Goal: Information Seeking & Learning: Learn about a topic

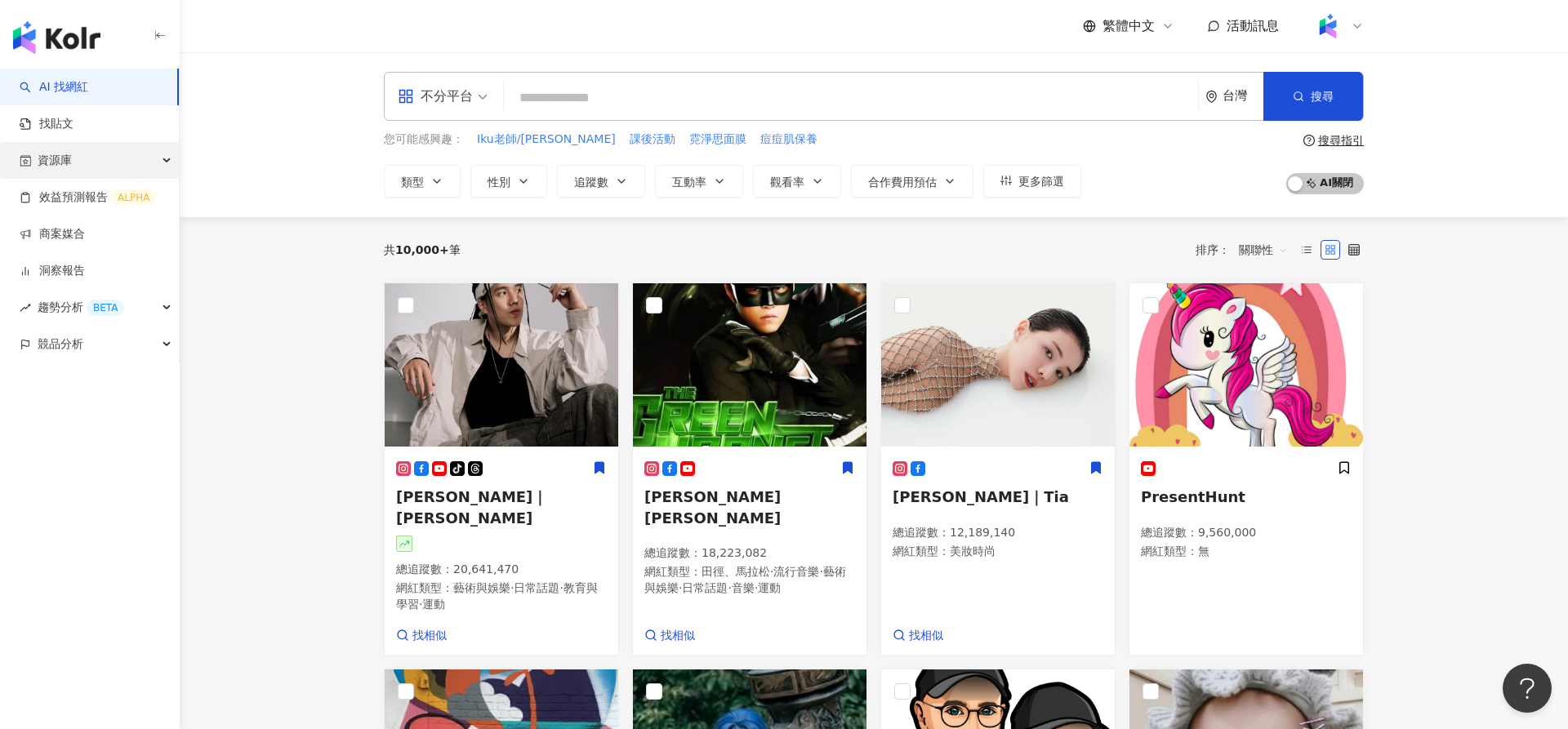
click at [112, 169] on div "資源庫" at bounding box center [90, 161] width 179 height 37
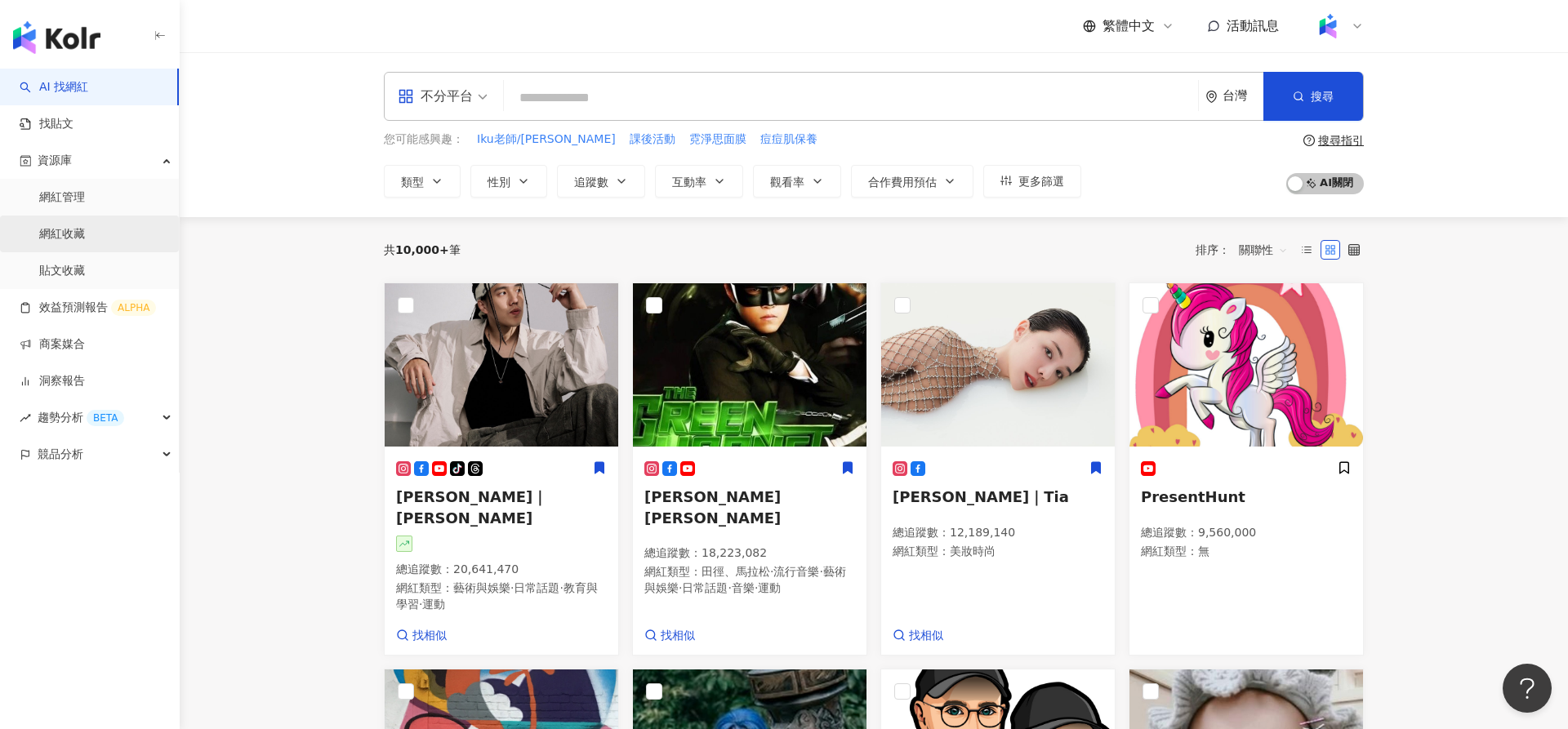
click at [85, 243] on link "網紅收藏" at bounding box center [62, 234] width 45 height 16
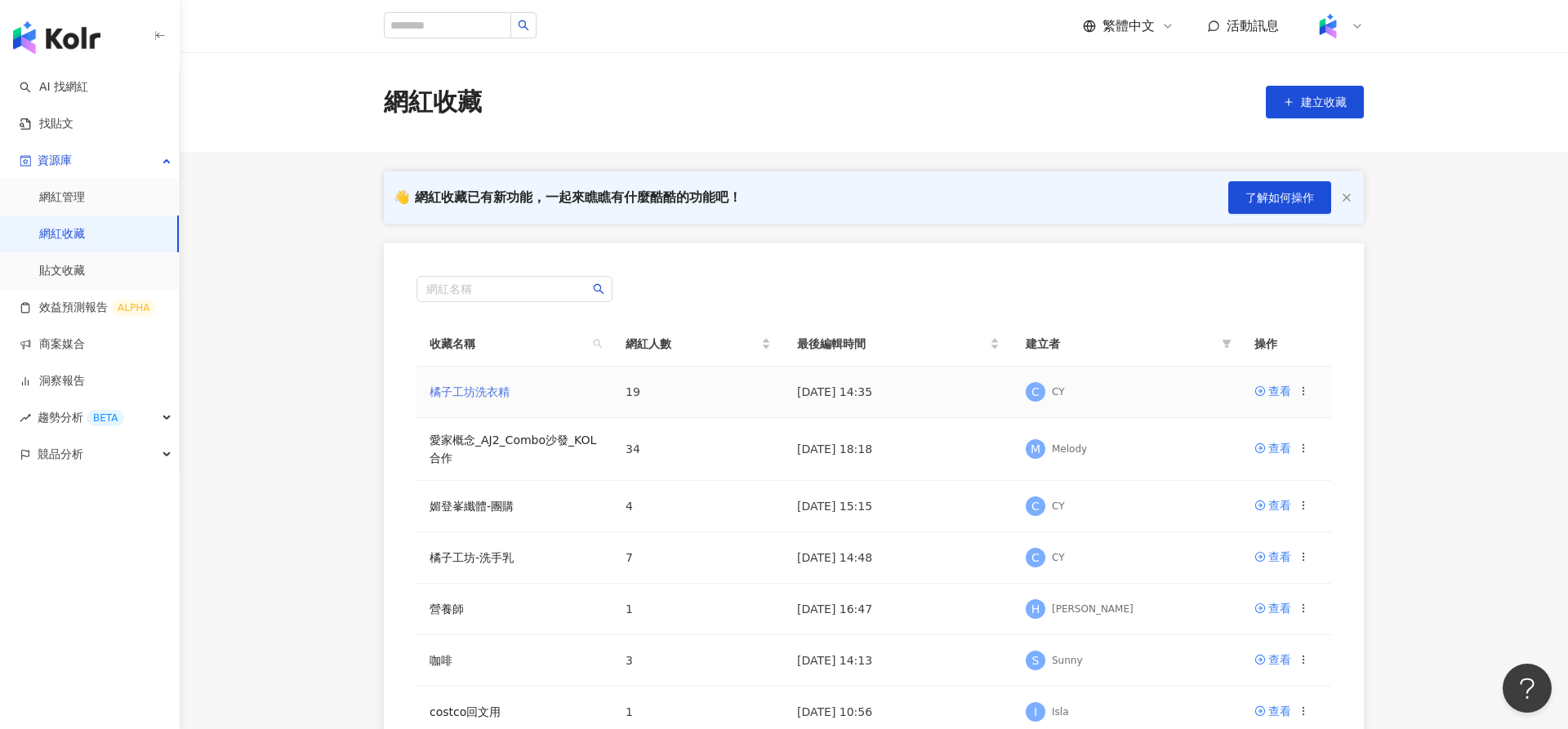
click at [490, 388] on link "橘子工坊洗衣精" at bounding box center [469, 392] width 80 height 13
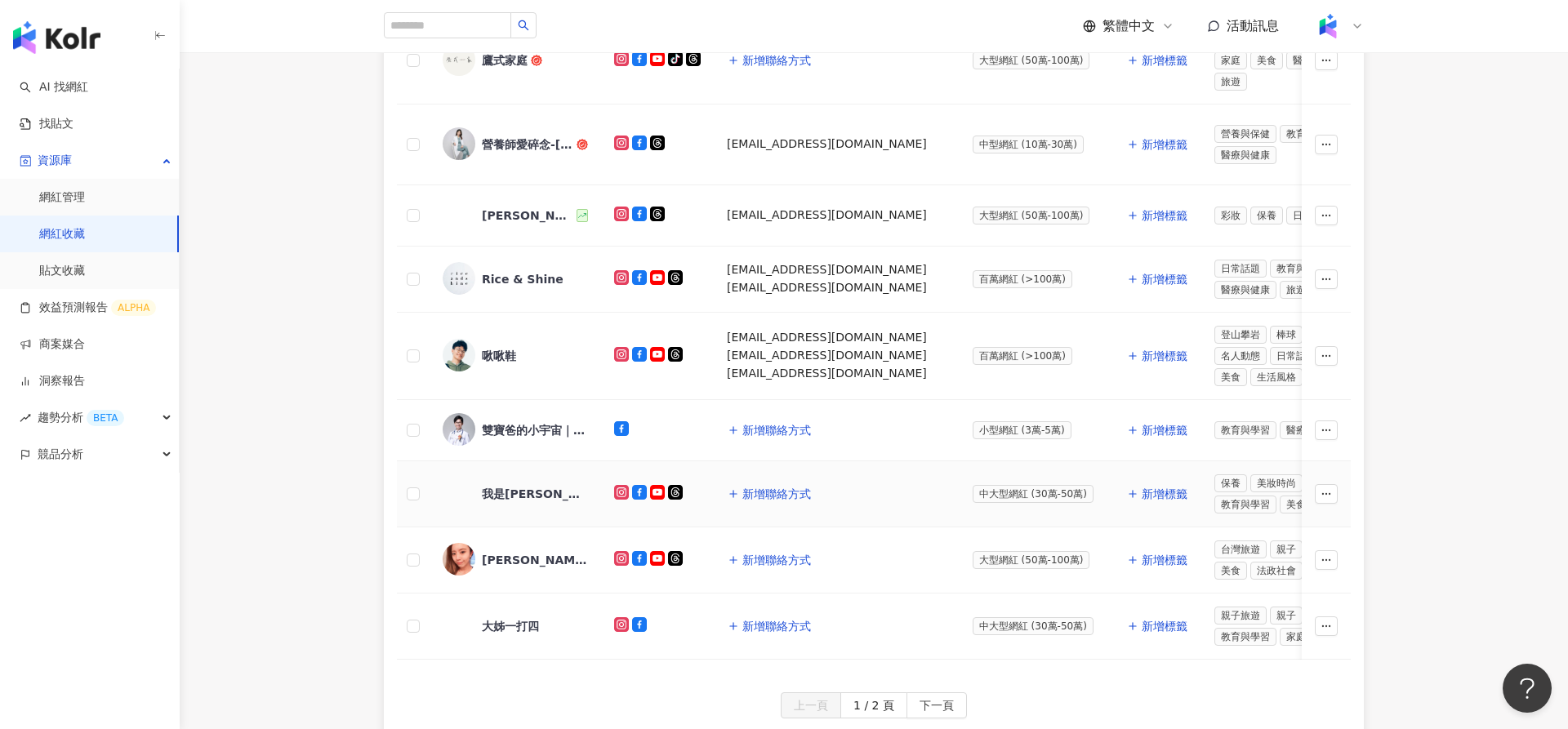
scroll to position [568, 0]
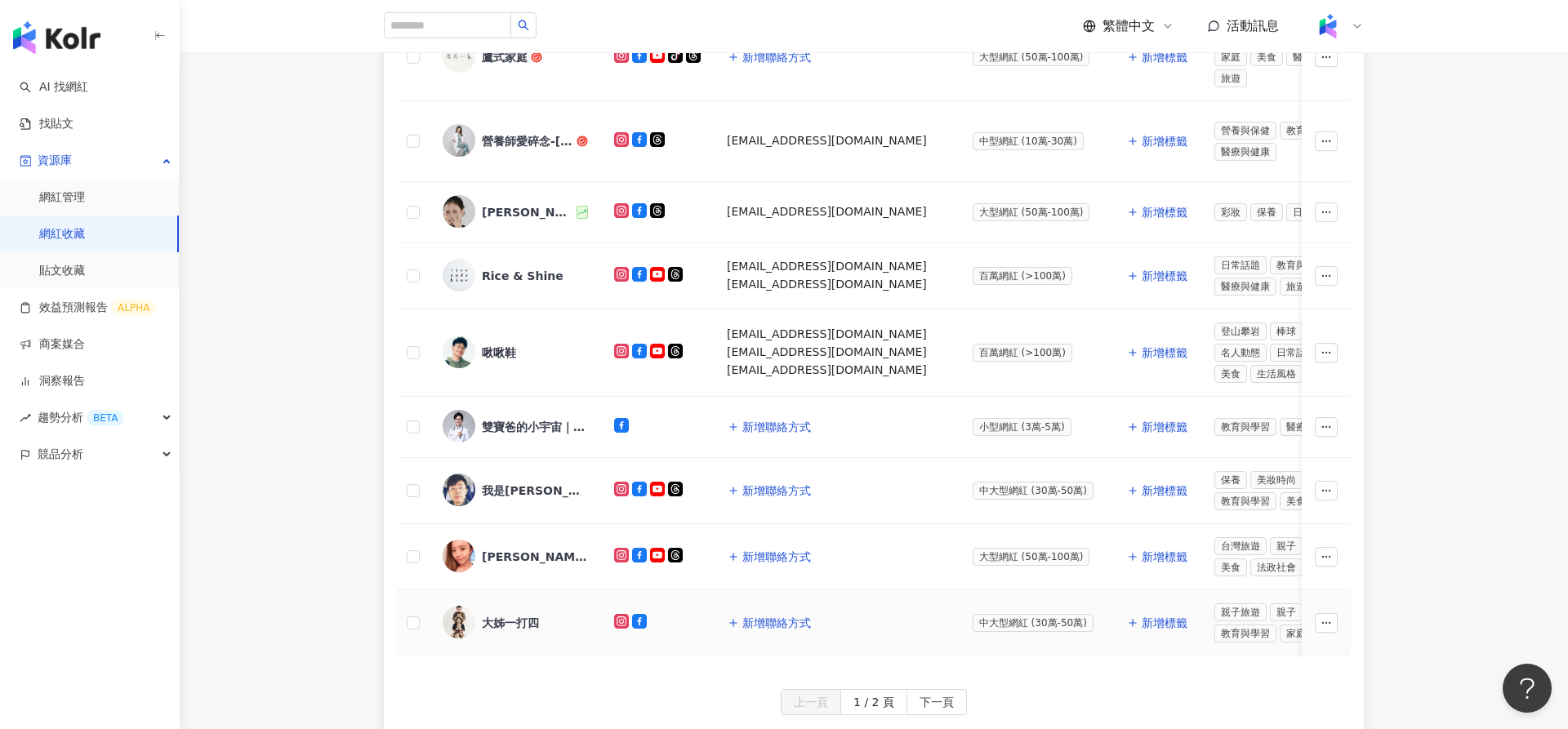
click at [494, 615] on div "大姊一打四" at bounding box center [509, 623] width 57 height 16
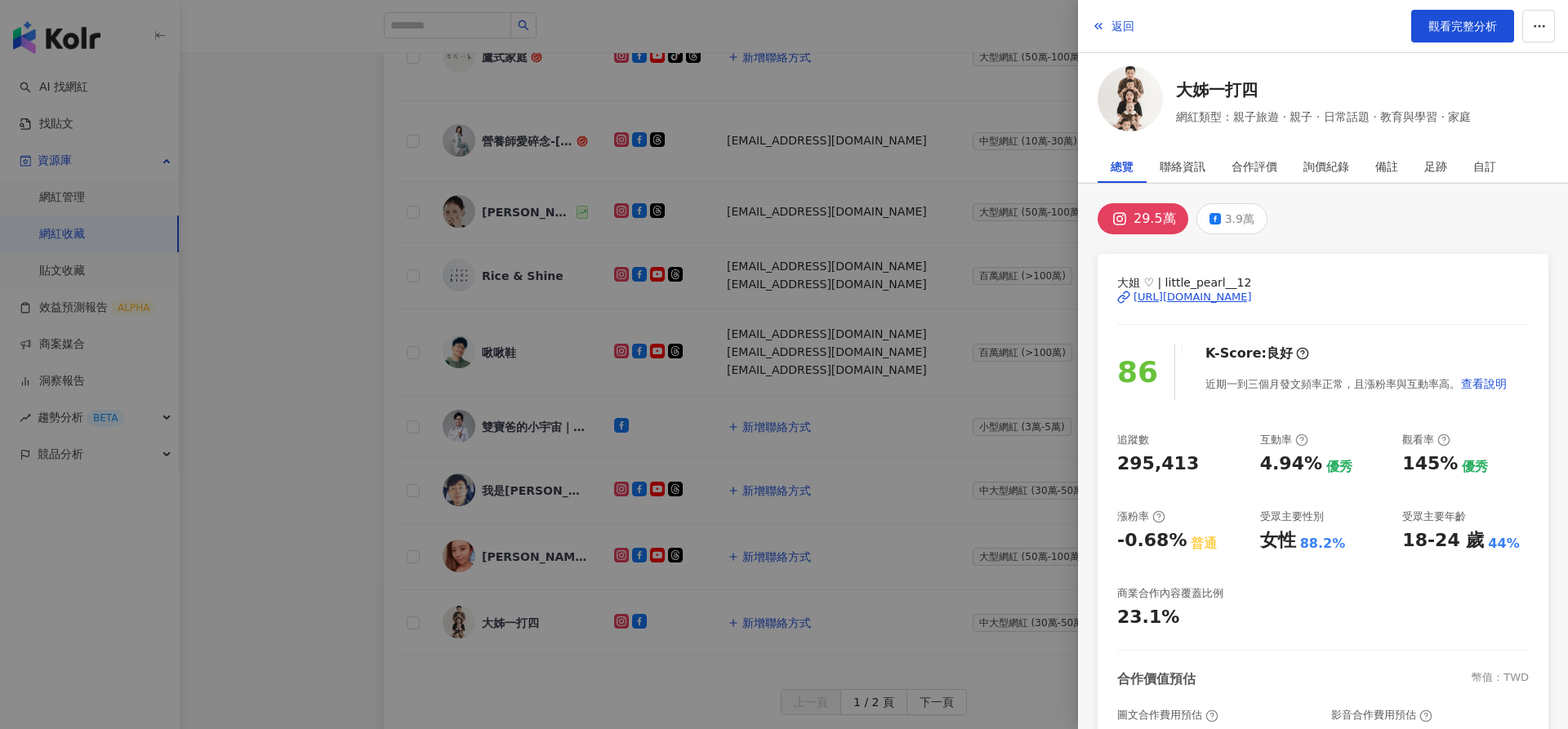
scroll to position [207, 0]
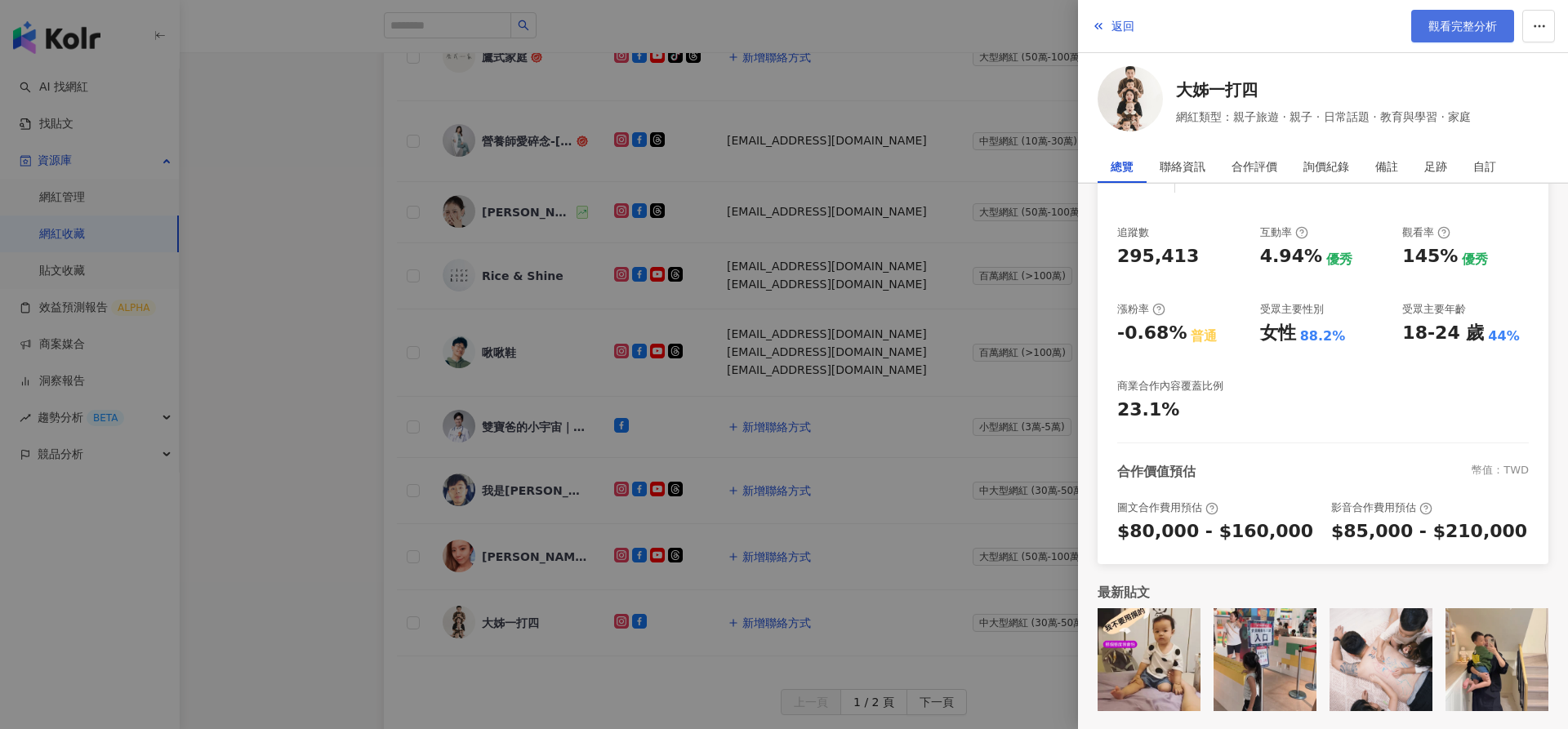
click at [1443, 24] on span "觀看完整分析" at bounding box center [1462, 26] width 68 height 13
drag, startPoint x: 974, startPoint y: 49, endPoint x: 798, endPoint y: 225, distance: 248.9
click at [799, 214] on div at bounding box center [784, 364] width 1568 height 729
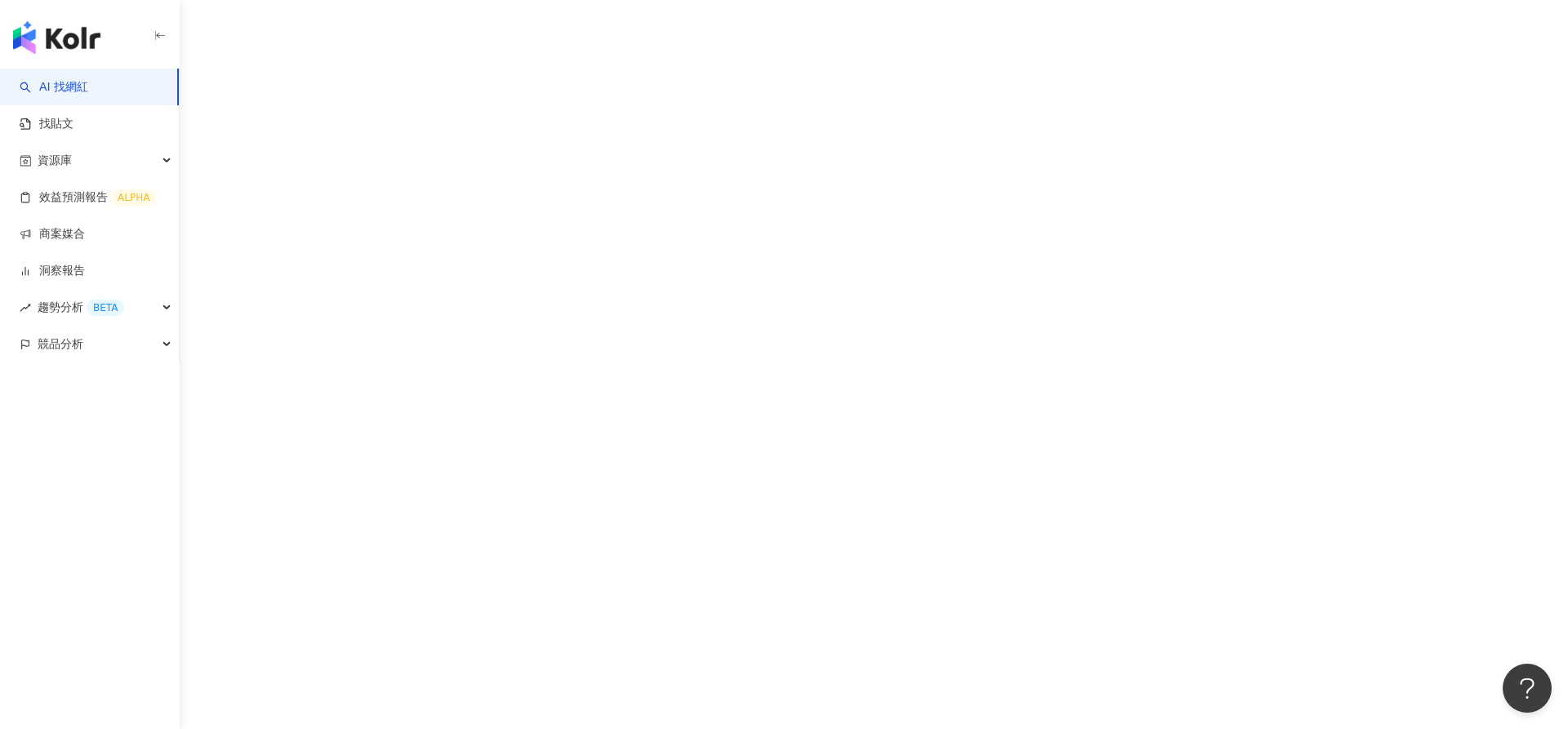
scroll to position [75, 0]
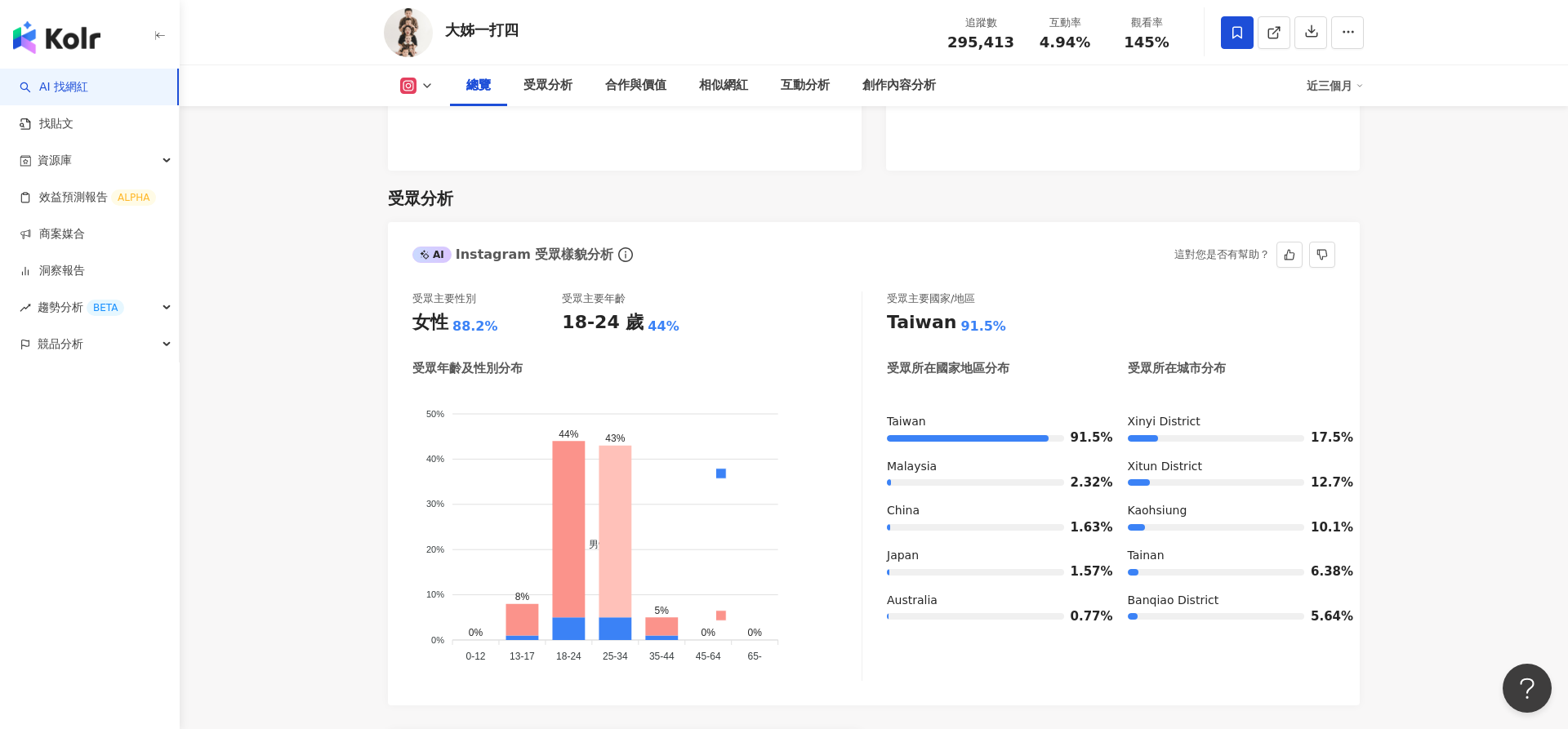
scroll to position [1353, 0]
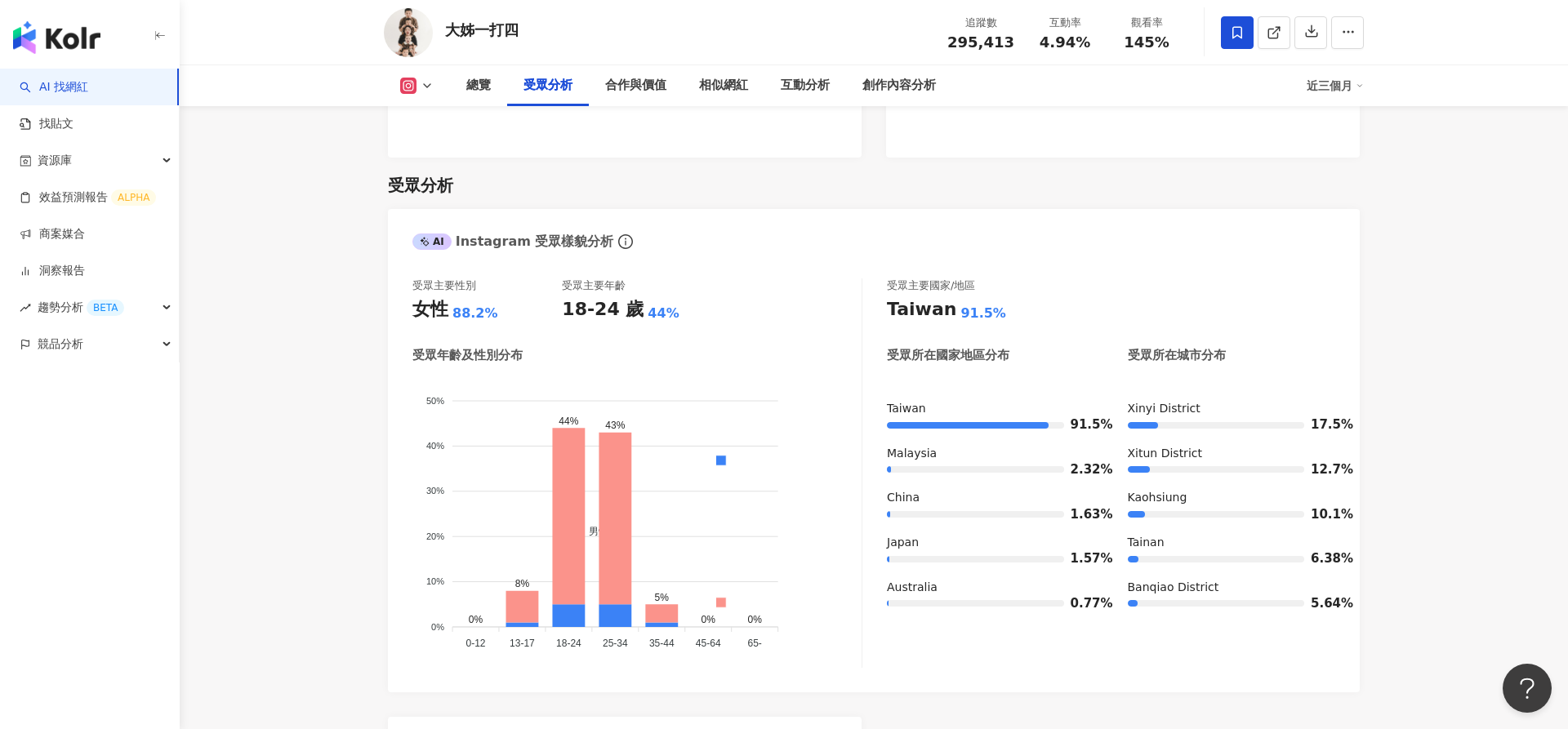
click at [460, 25] on div "大姊一打四" at bounding box center [481, 29] width 73 height 20
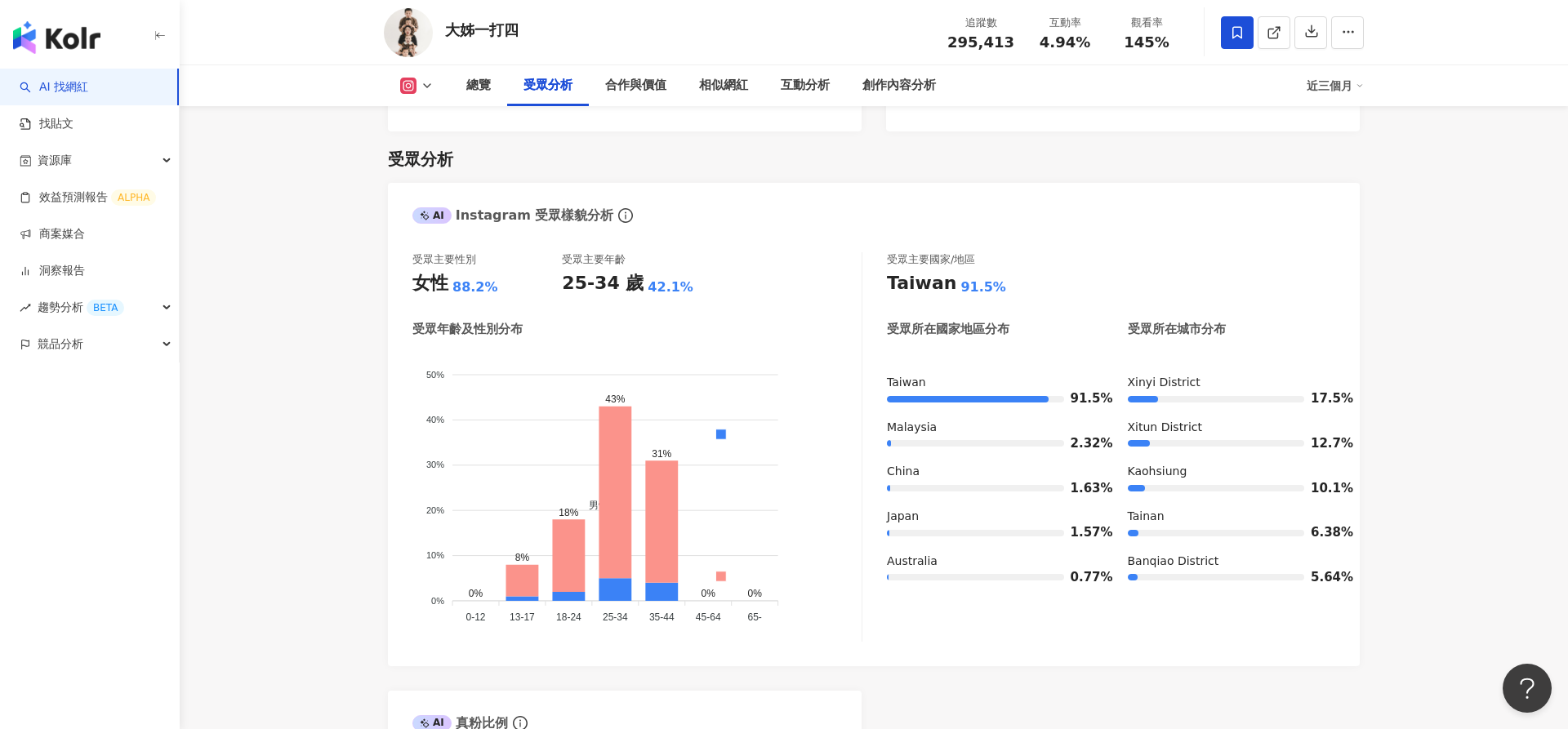
scroll to position [1372, 0]
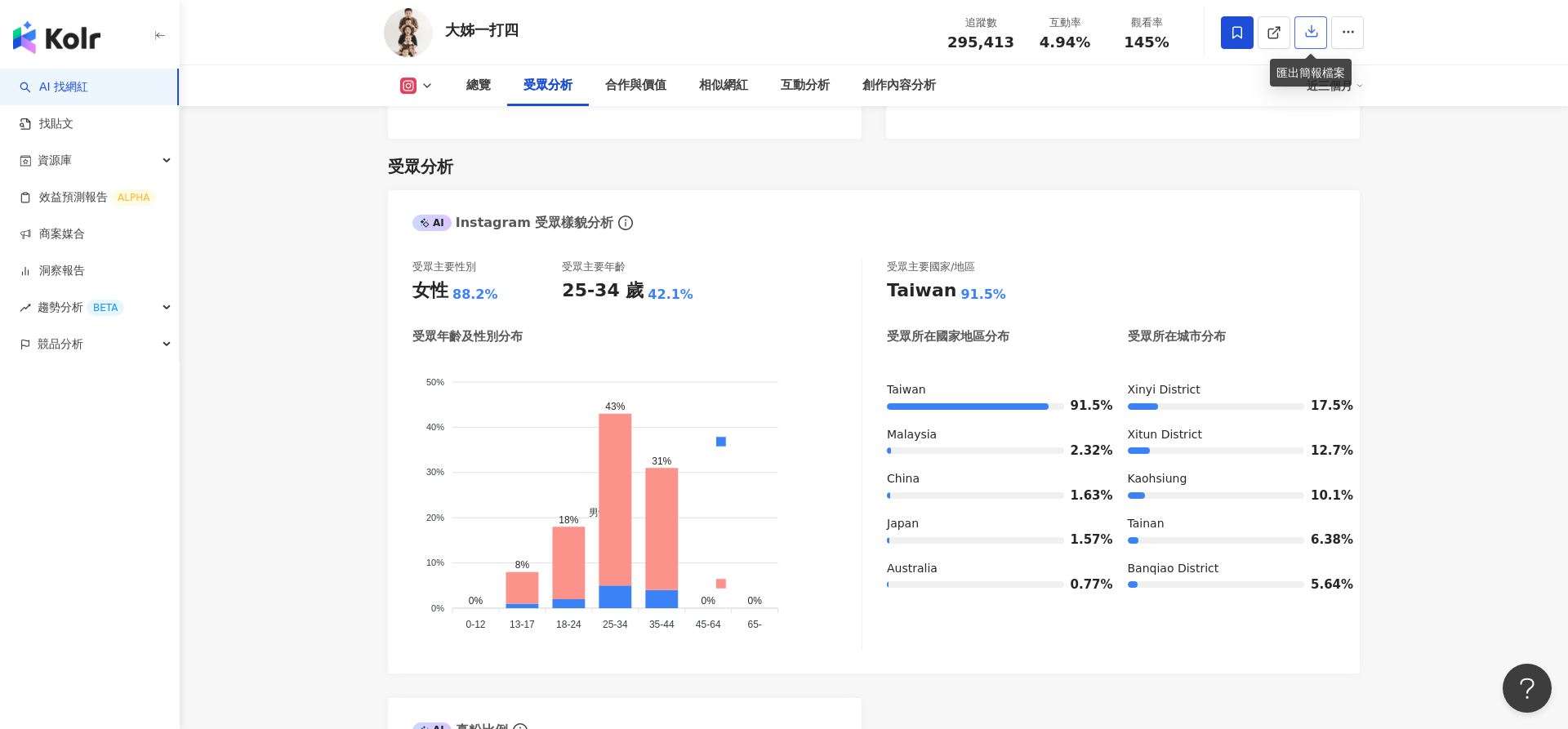
click at [1313, 35] on icon "button" at bounding box center [1311, 31] width 14 height 14
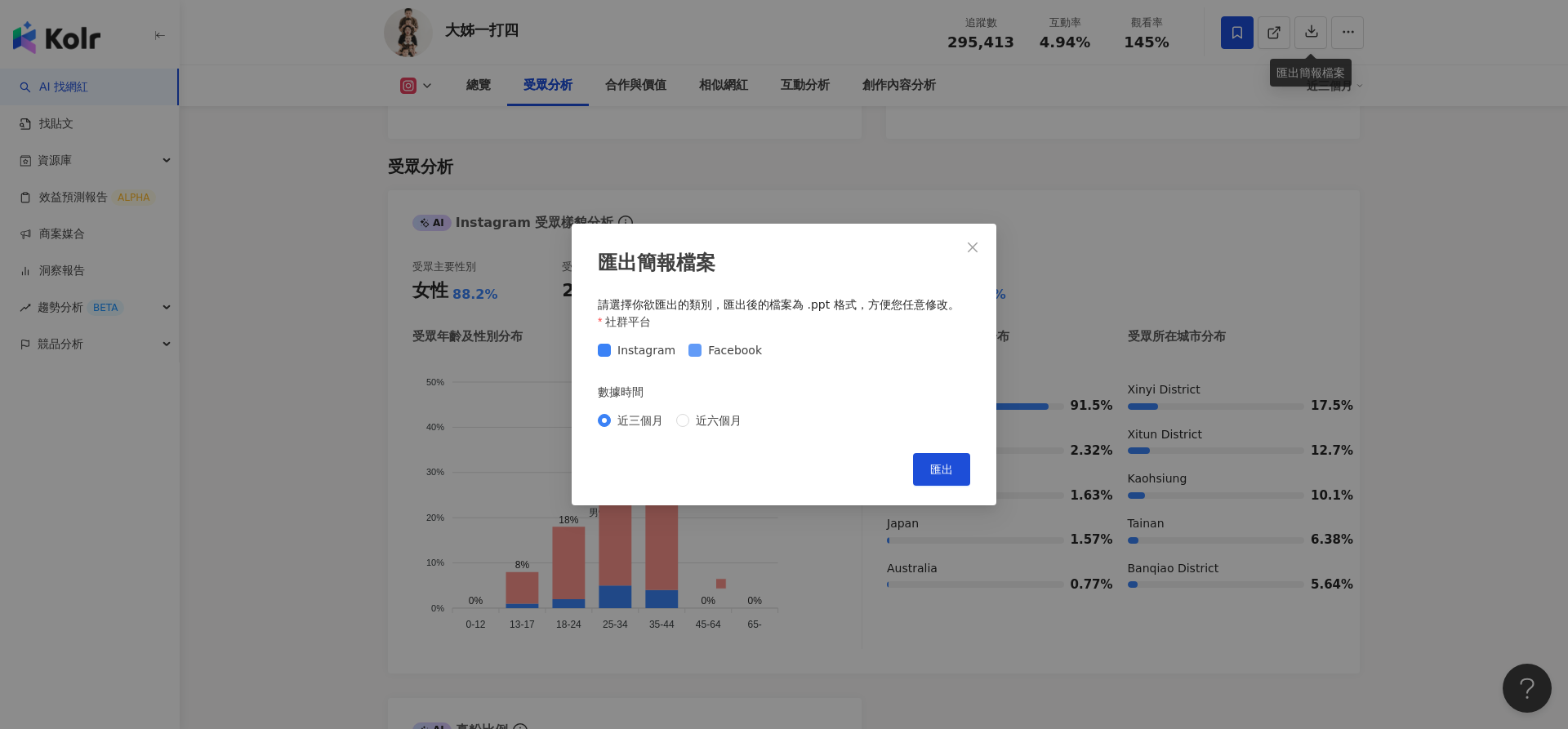
click at [702, 346] on span "Facebook" at bounding box center [735, 351] width 67 height 18
click at [927, 484] on button "匯出" at bounding box center [940, 470] width 57 height 33
click at [1484, 401] on div "匯出簡報檔案 請選擇你欲匯出的類別，匯出後的檔案為 .ppt 格式，方便您任意修改。 社群平台 Instagram Facebook 數據時間 近三個月 近六…" at bounding box center [784, 364] width 1568 height 729
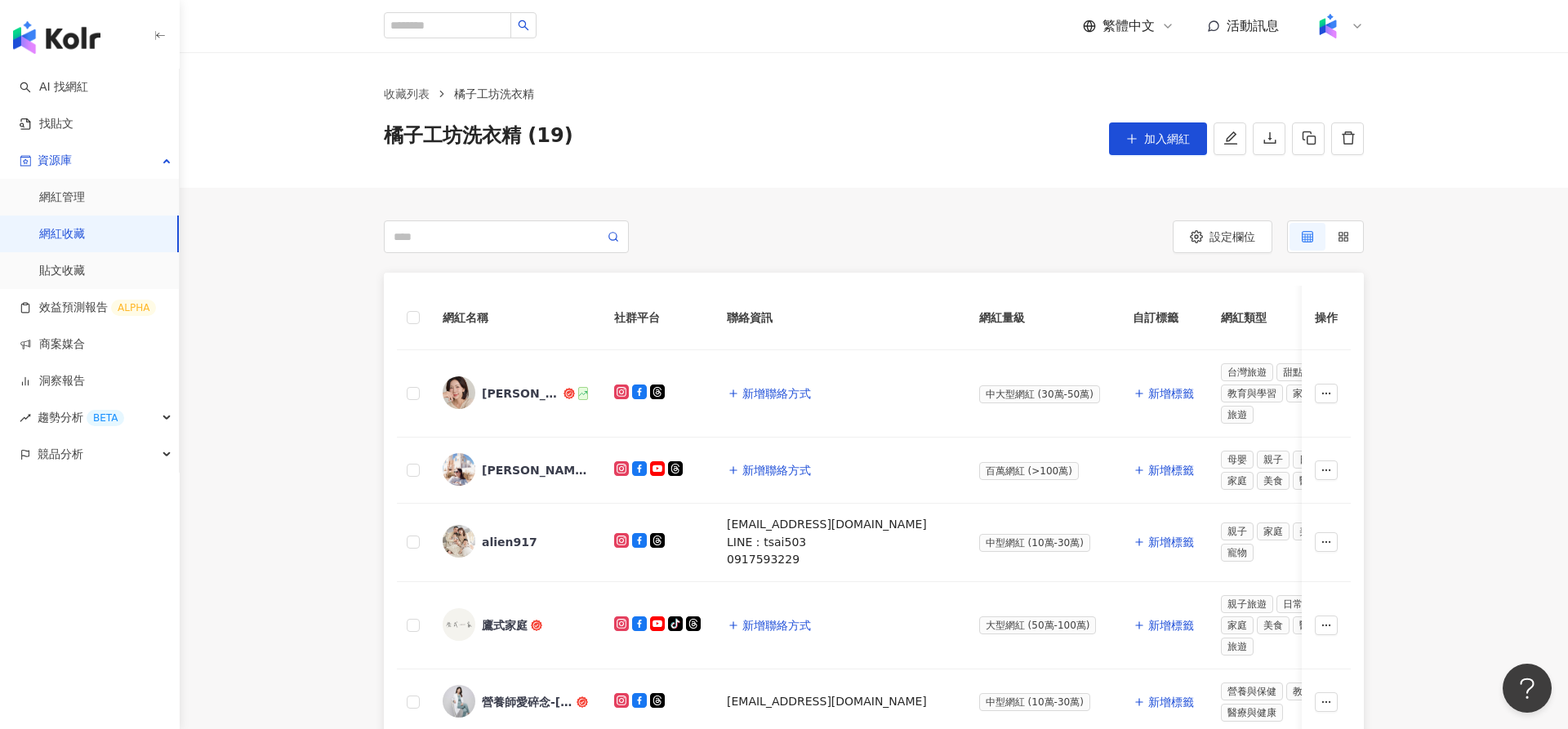
click at [756, 228] on div at bounding box center [629, 237] width 490 height 33
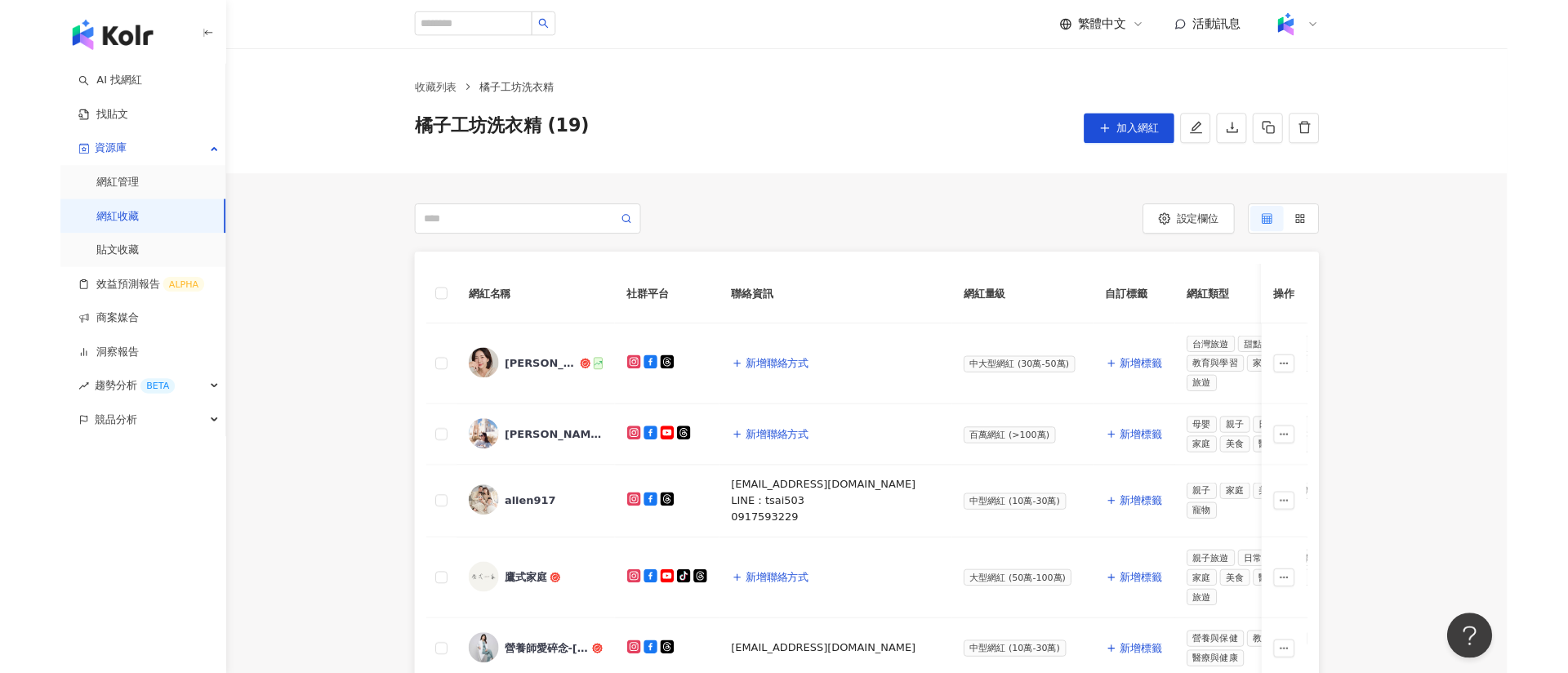
scroll to position [982, 0]
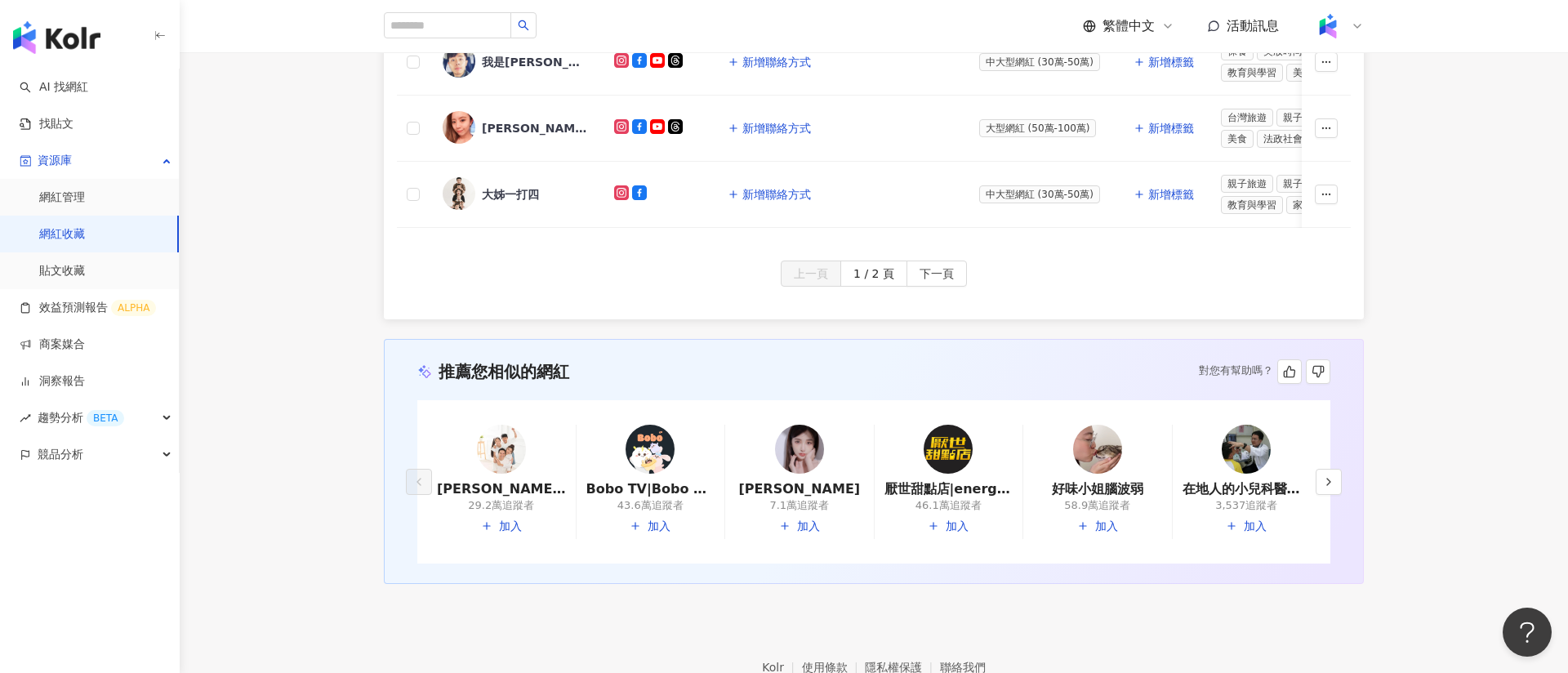
click at [62, 49] on img "button" at bounding box center [57, 38] width 88 height 33
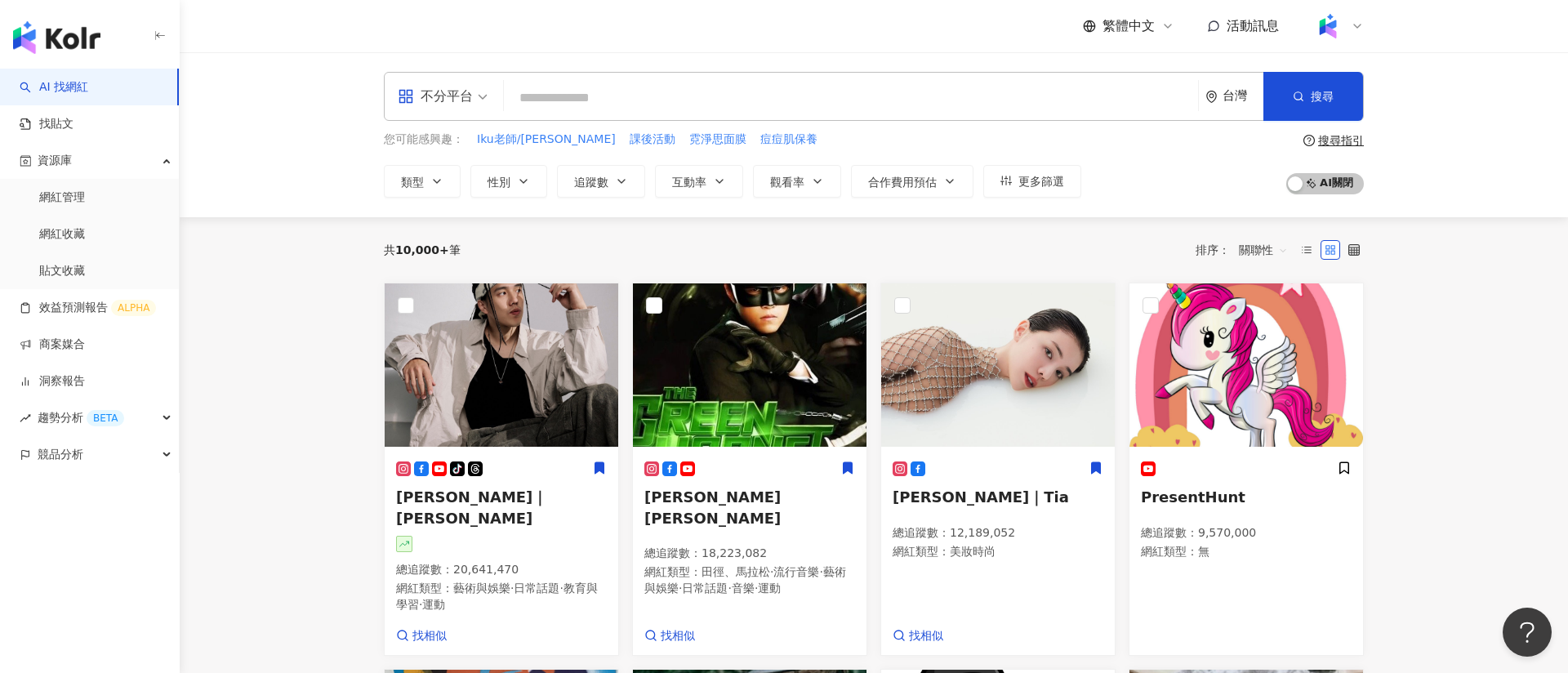
click at [573, 98] on input "search" at bounding box center [850, 98] width 681 height 31
paste input "**********"
type input "**********"
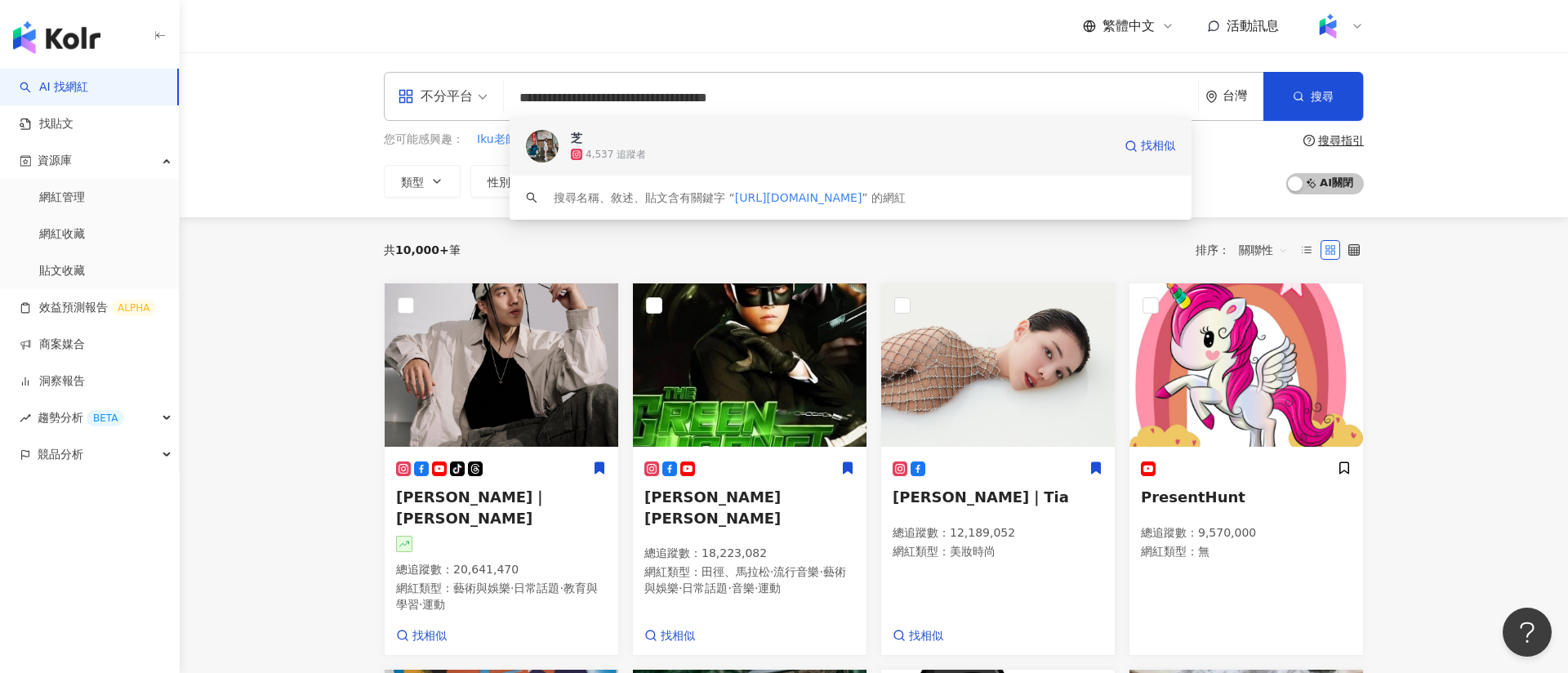
click at [762, 143] on span "芝" at bounding box center [841, 138] width 541 height 16
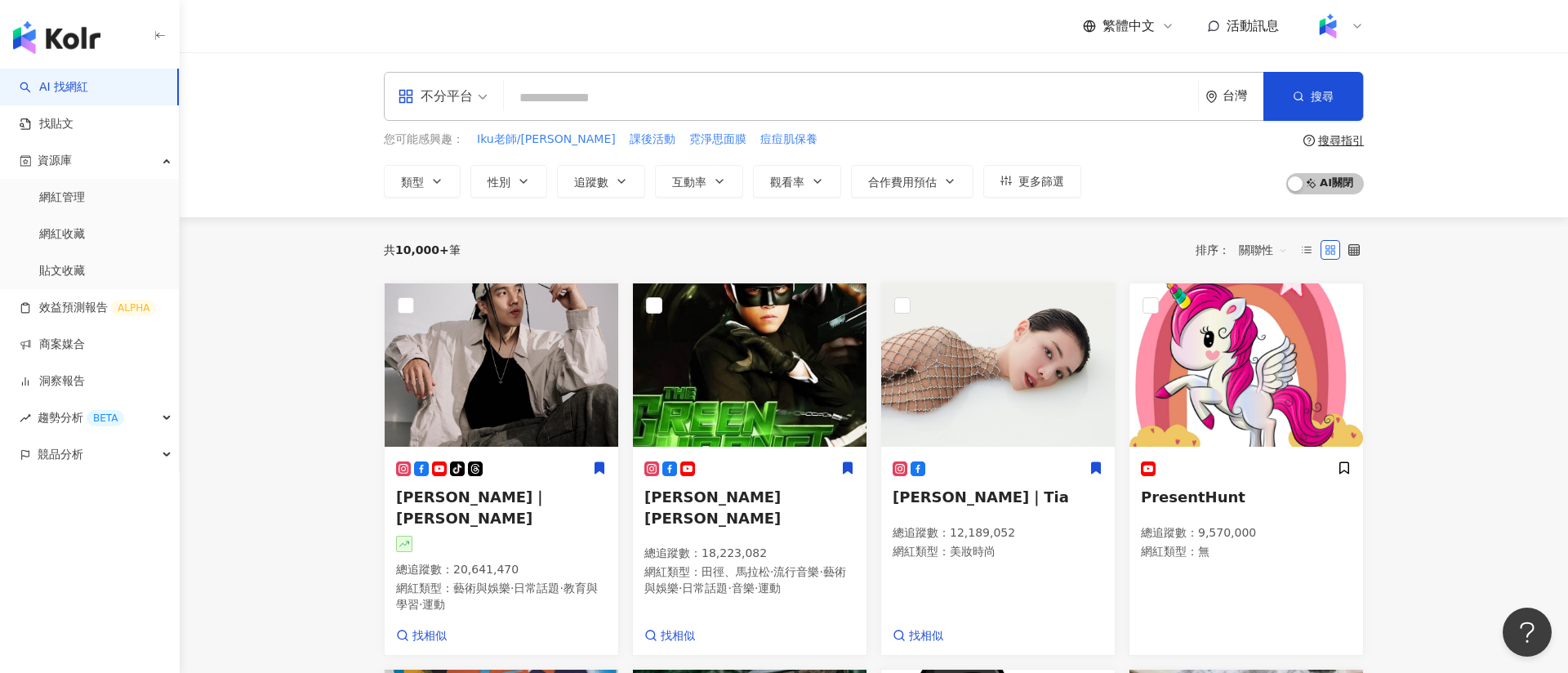
click at [554, 100] on input "search" at bounding box center [850, 98] width 681 height 31
paste input "**********"
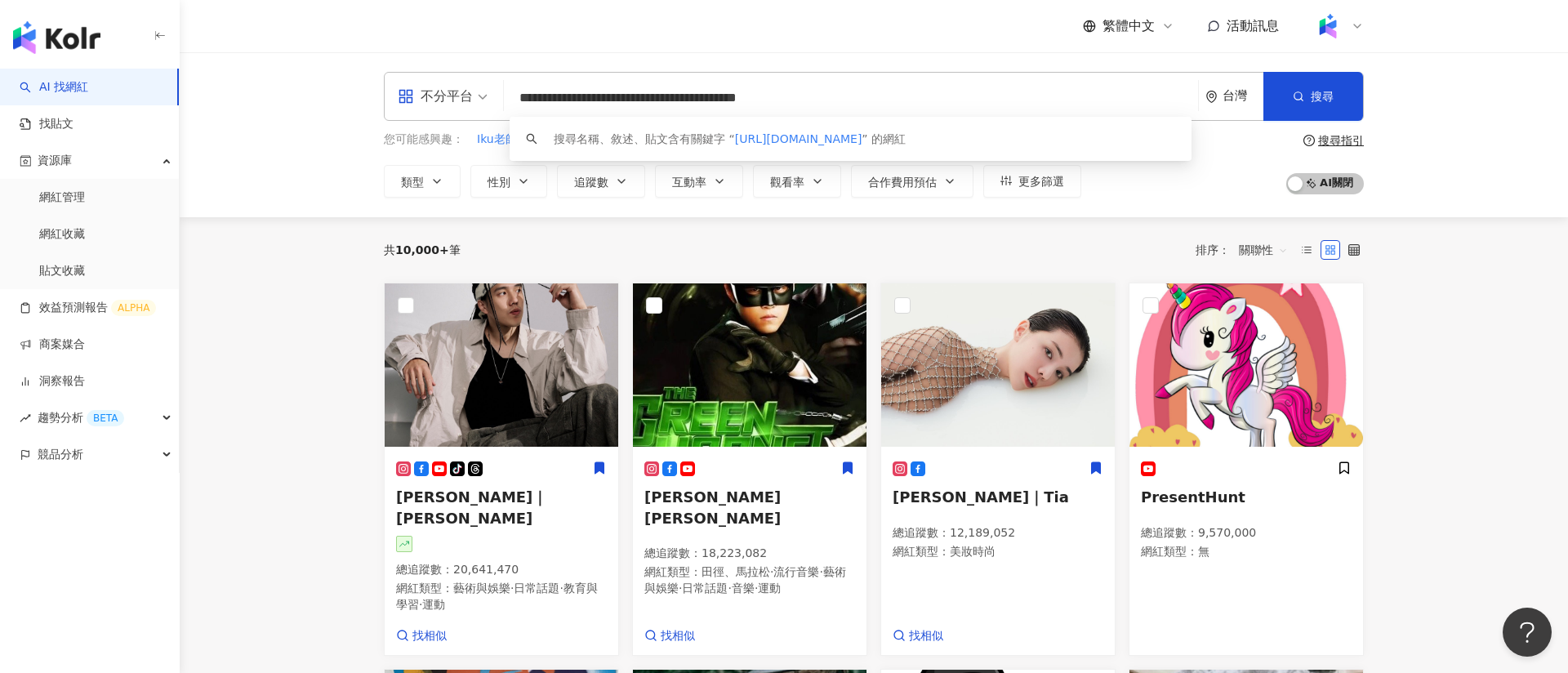
drag, startPoint x: 774, startPoint y: 101, endPoint x: 1033, endPoint y: 105, distance: 259.0
click at [1033, 105] on input "**********" at bounding box center [850, 98] width 681 height 31
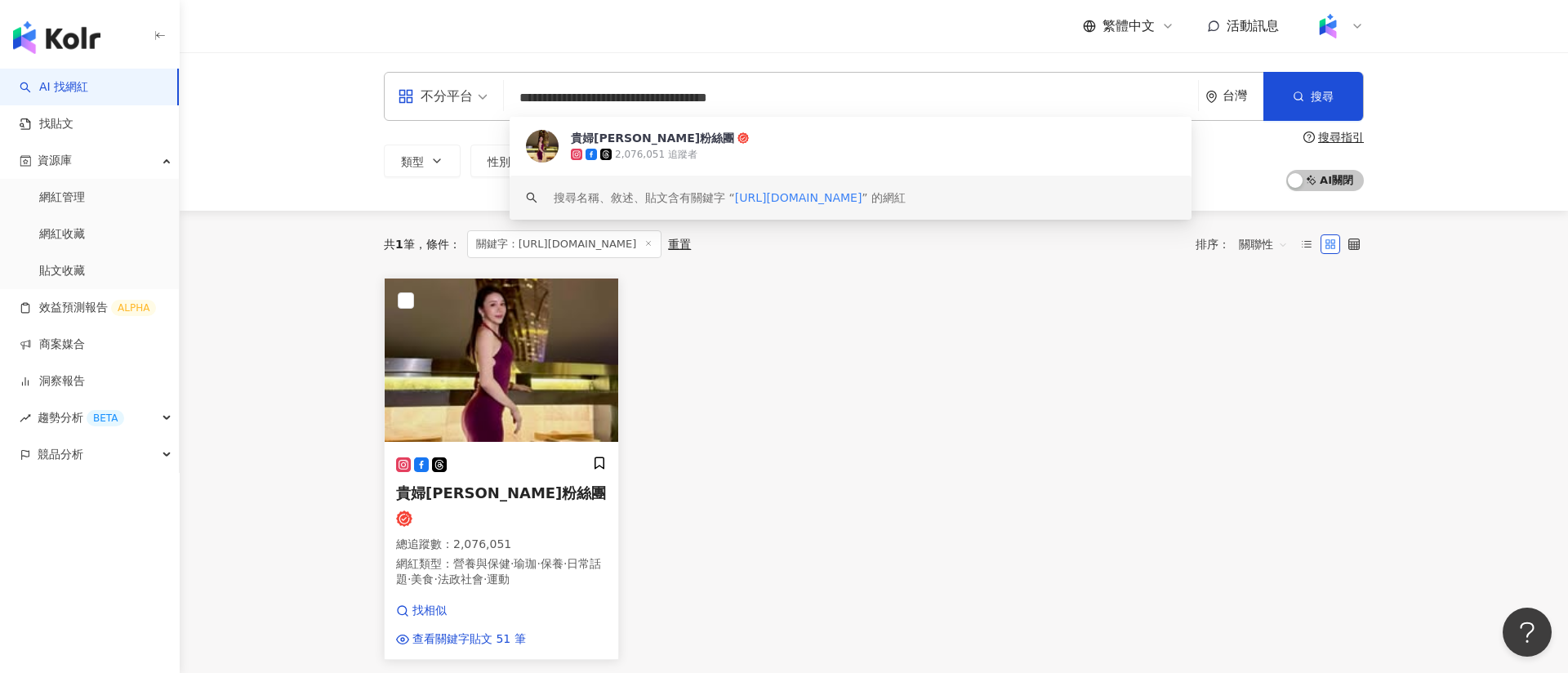
type input "**********"
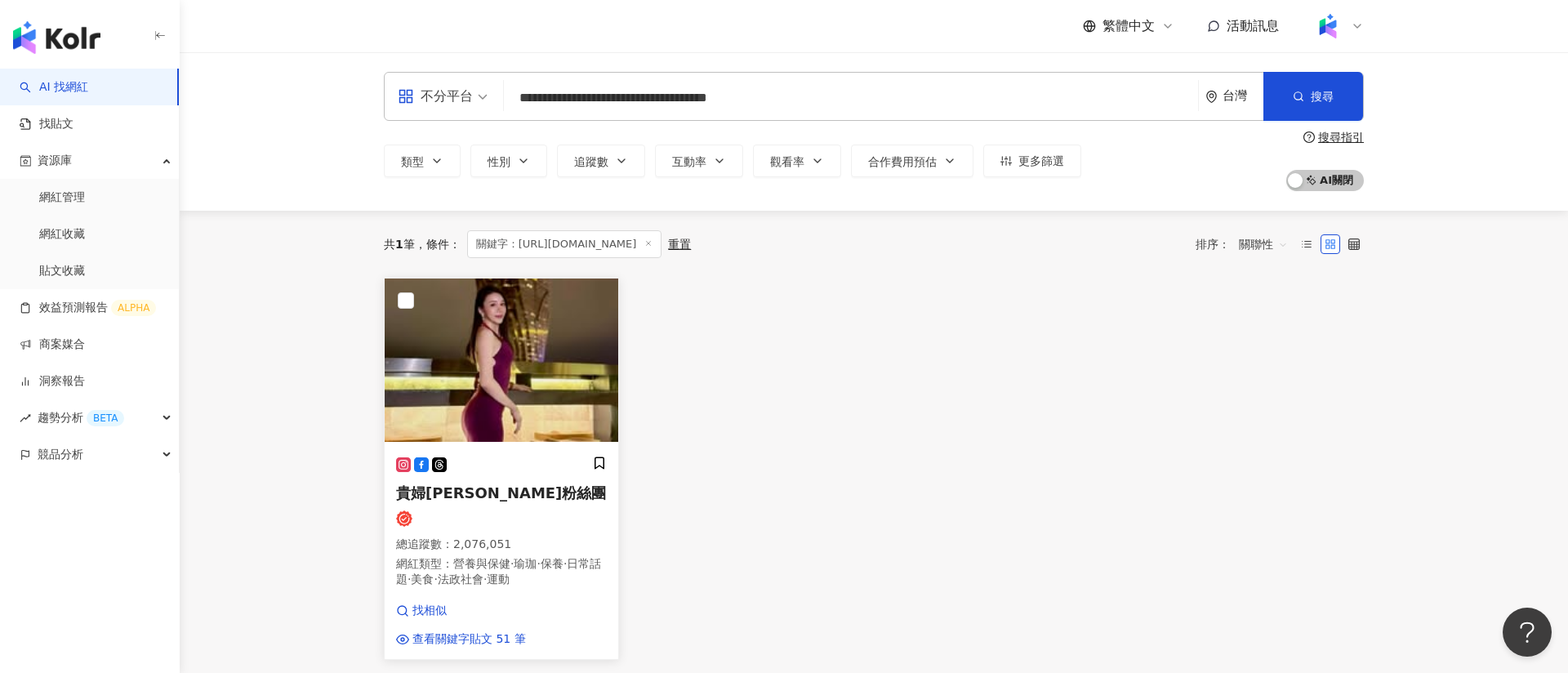
click at [553, 359] on img at bounding box center [501, 360] width 234 height 164
click at [87, 445] on div "競品分析" at bounding box center [90, 454] width 179 height 37
click at [102, 531] on link "關鍵字提及分析" at bounding box center [79, 528] width 80 height 16
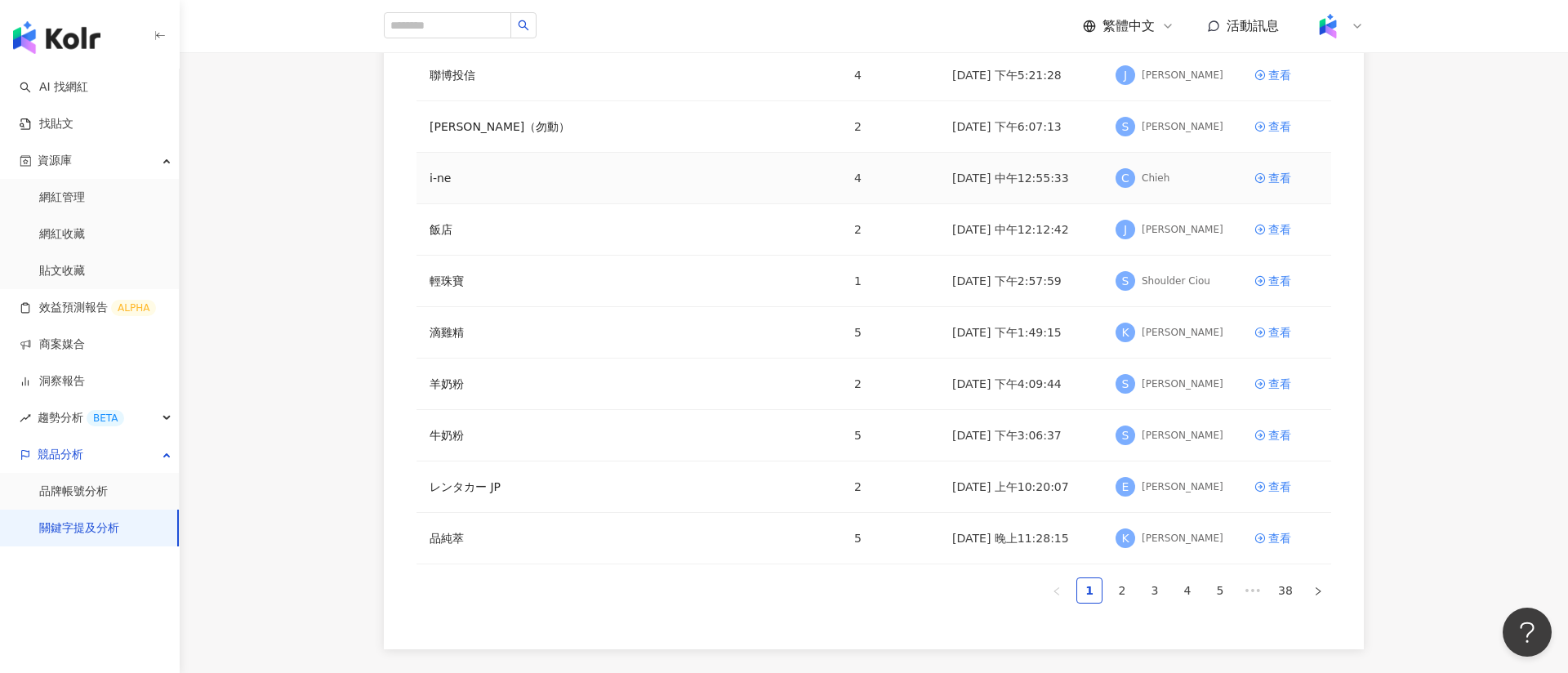
scroll to position [220, 0]
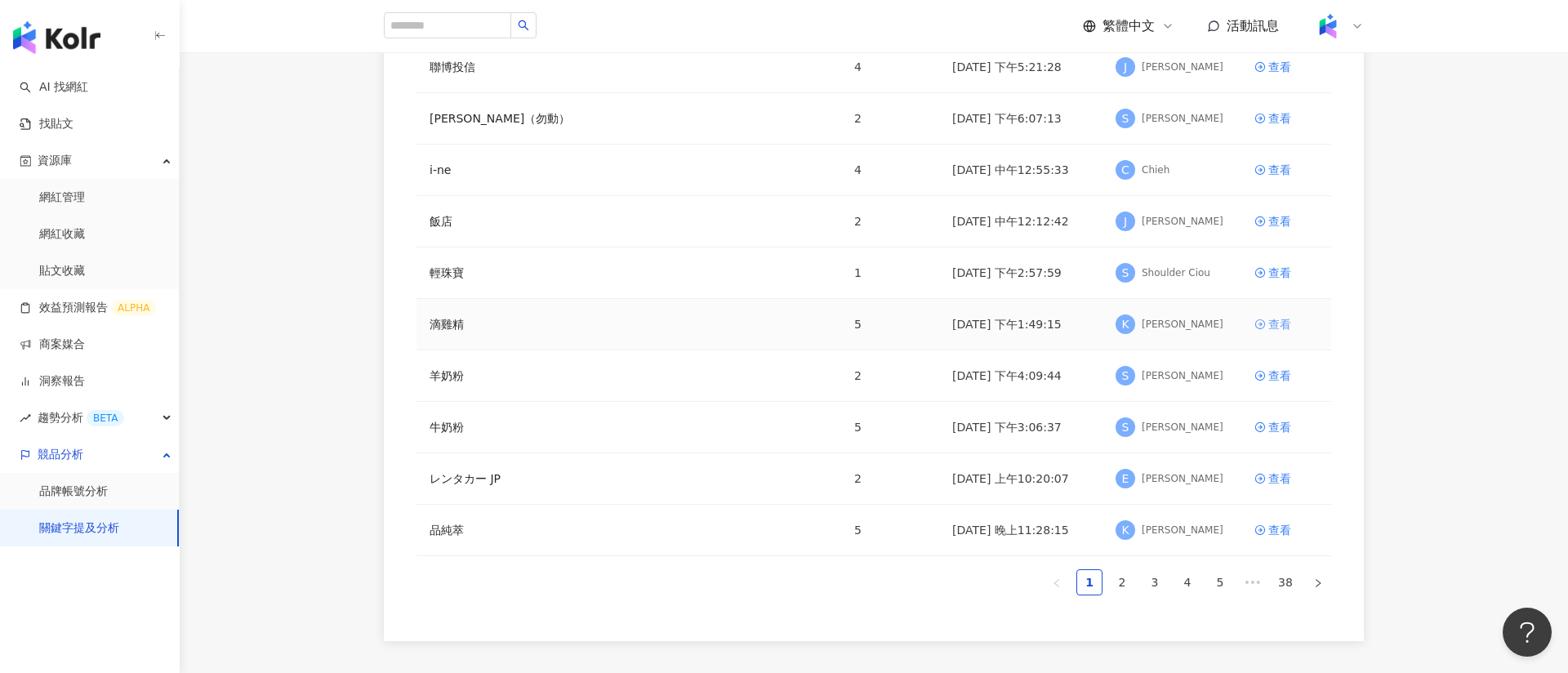
click at [1272, 322] on div "查看" at bounding box center [1279, 324] width 23 height 18
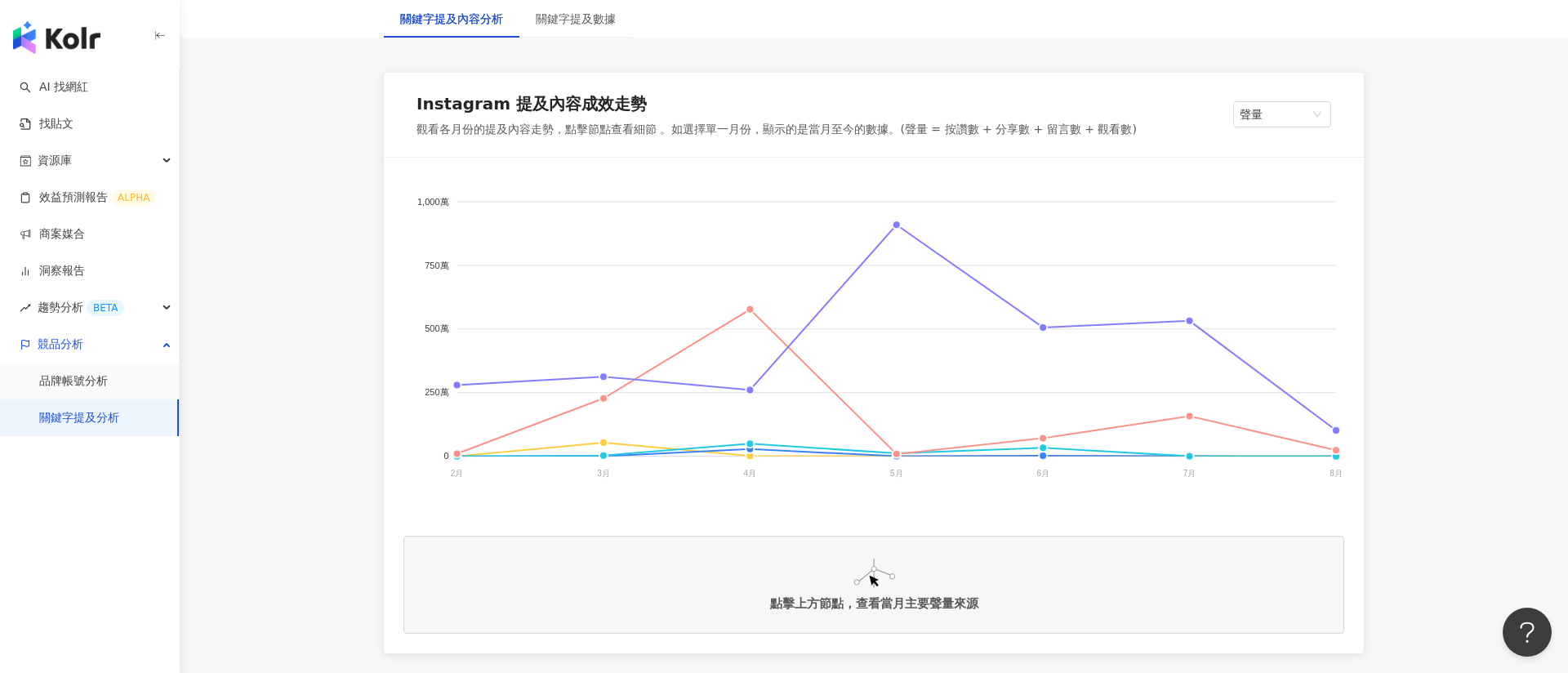
scroll to position [253, 0]
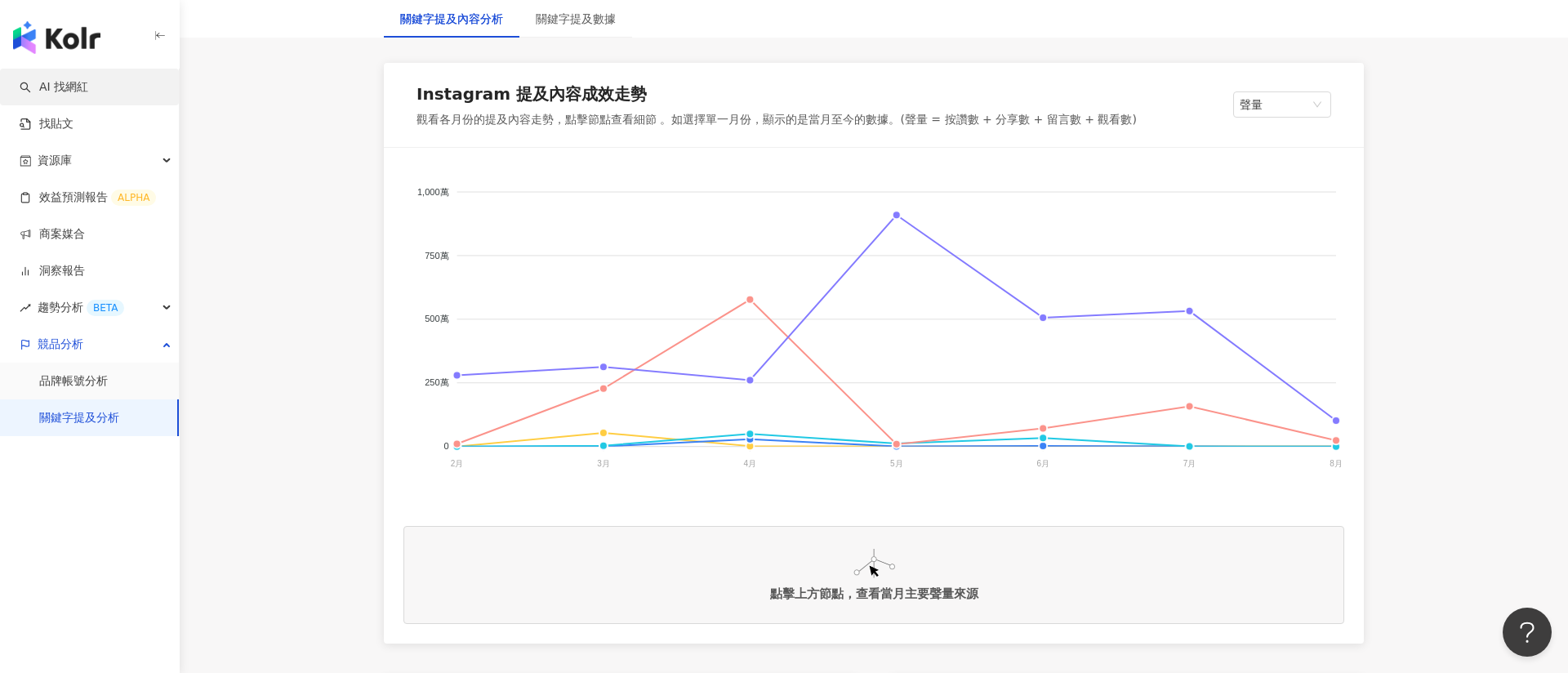
click at [89, 91] on link "AI 找網紅" at bounding box center [53, 87] width 68 height 16
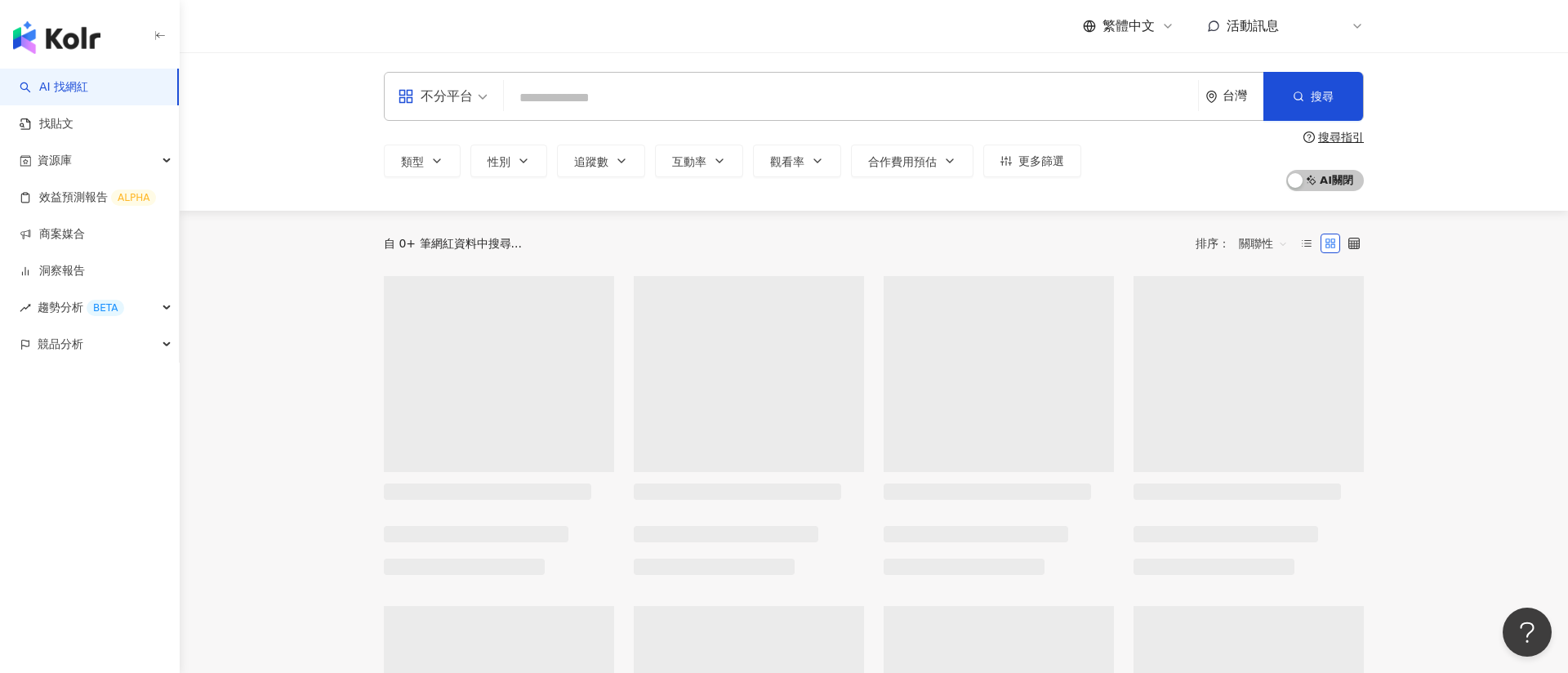
click at [78, 40] on img "button" at bounding box center [57, 38] width 88 height 33
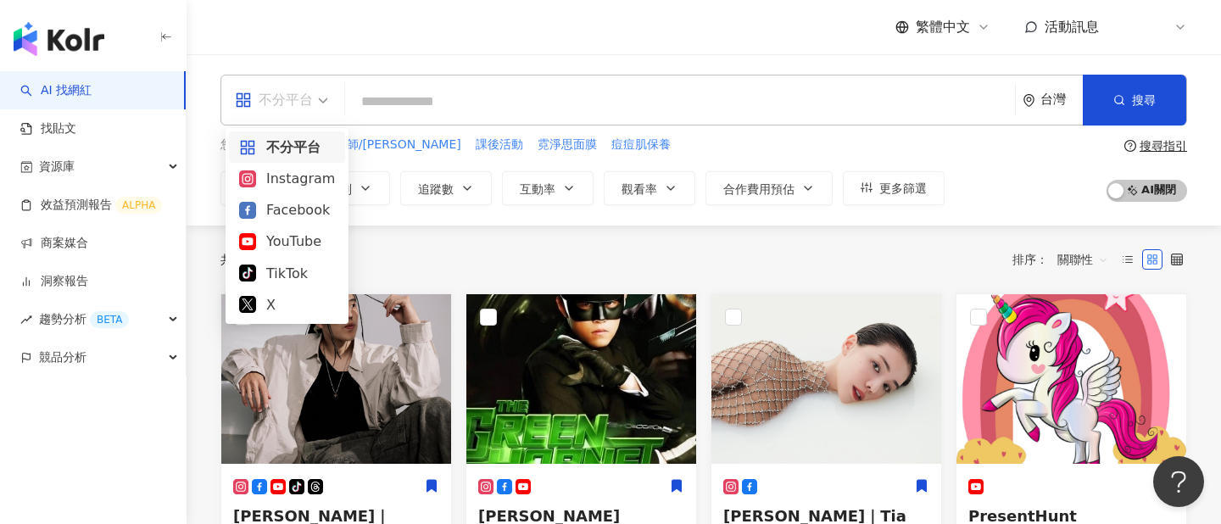
click at [327, 98] on span "不分平台" at bounding box center [281, 100] width 93 height 27
click at [312, 180] on div "Instagram" at bounding box center [287, 178] width 96 height 21
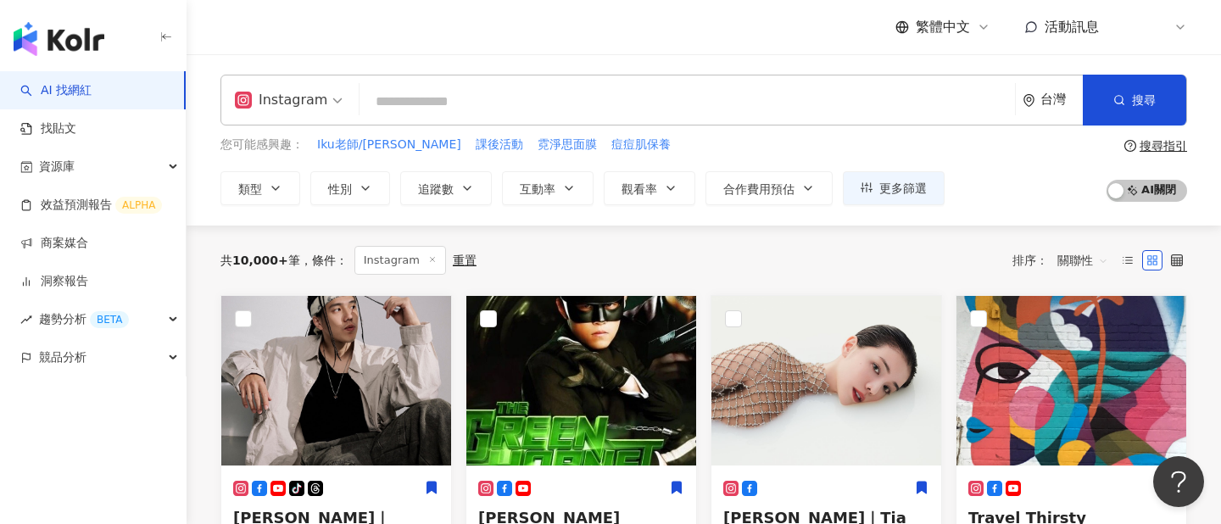
click at [501, 100] on input "search" at bounding box center [687, 102] width 642 height 32
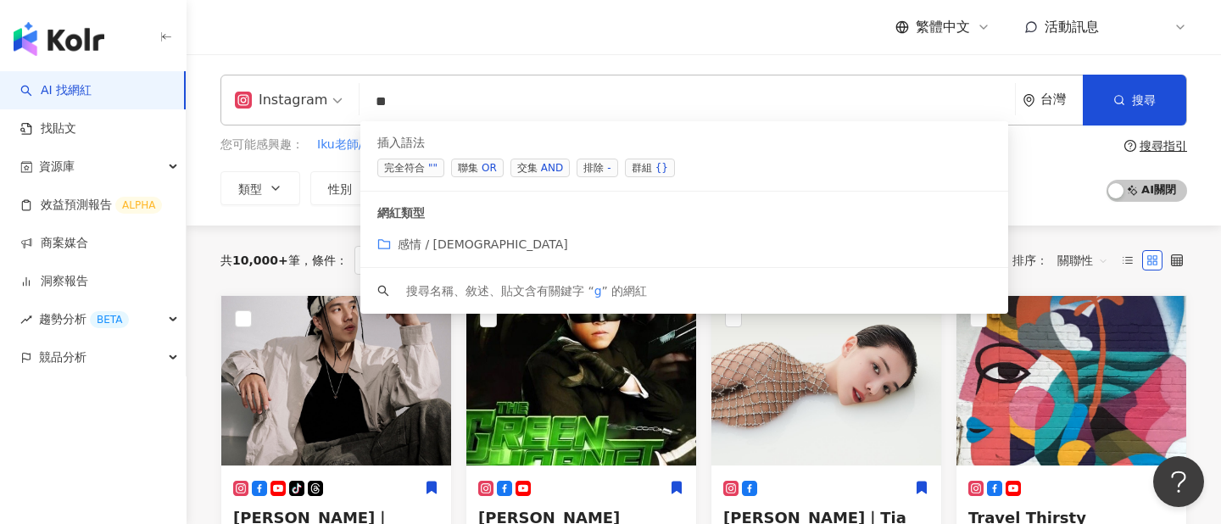
type input "*"
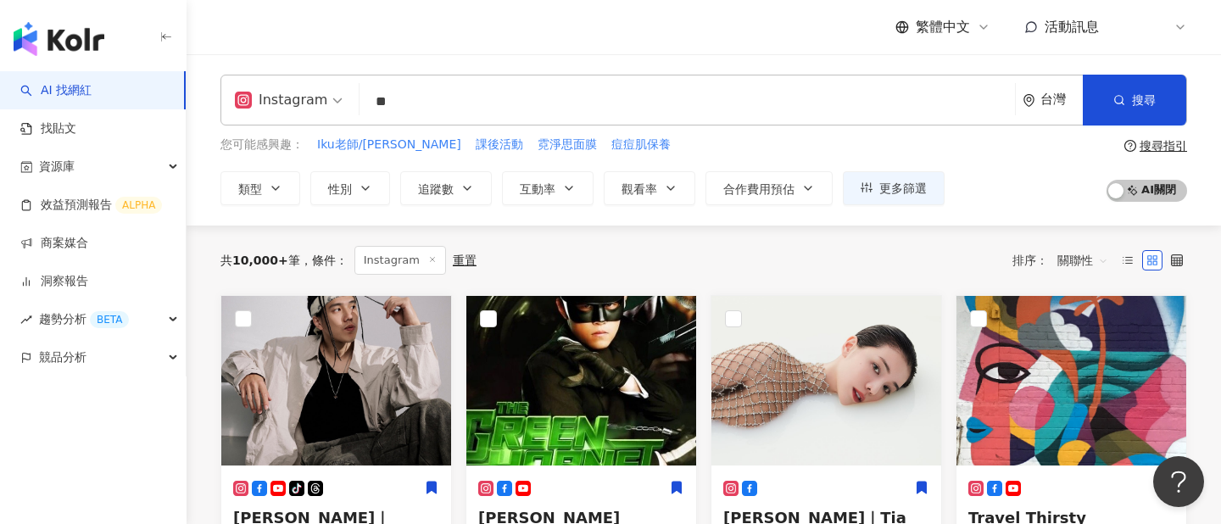
type input "**"
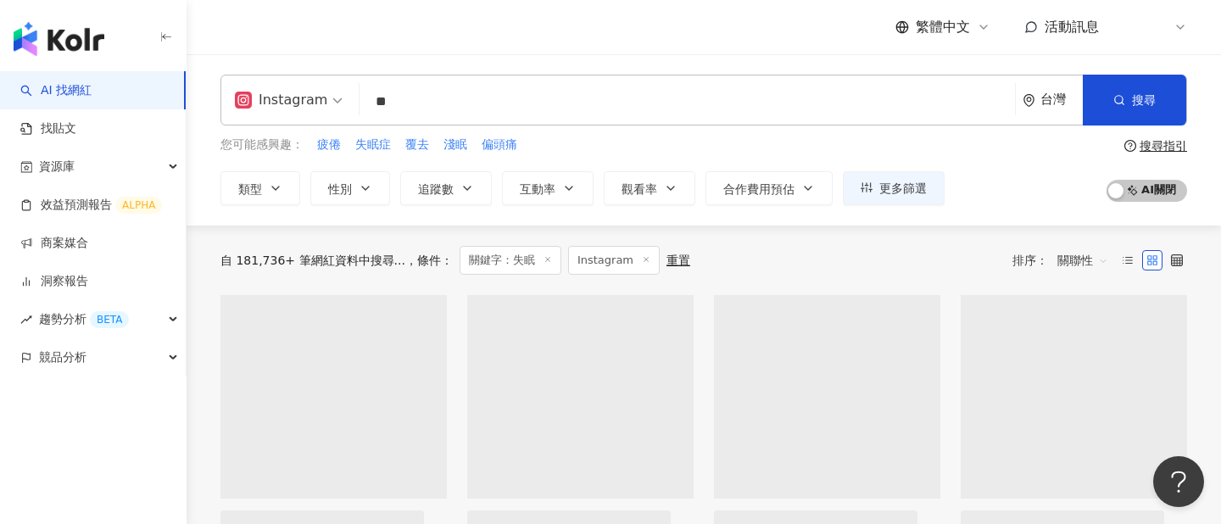
click at [1063, 204] on div "您可能感興趣： 疲倦 失眠症 覆去 淺眠 偏頭痛 類型 性別 追蹤數 互動率 觀看率 合作費用預估 更多篩選 搜尋指引 AI 開啟 AI 關閉" at bounding box center [704, 171] width 967 height 70
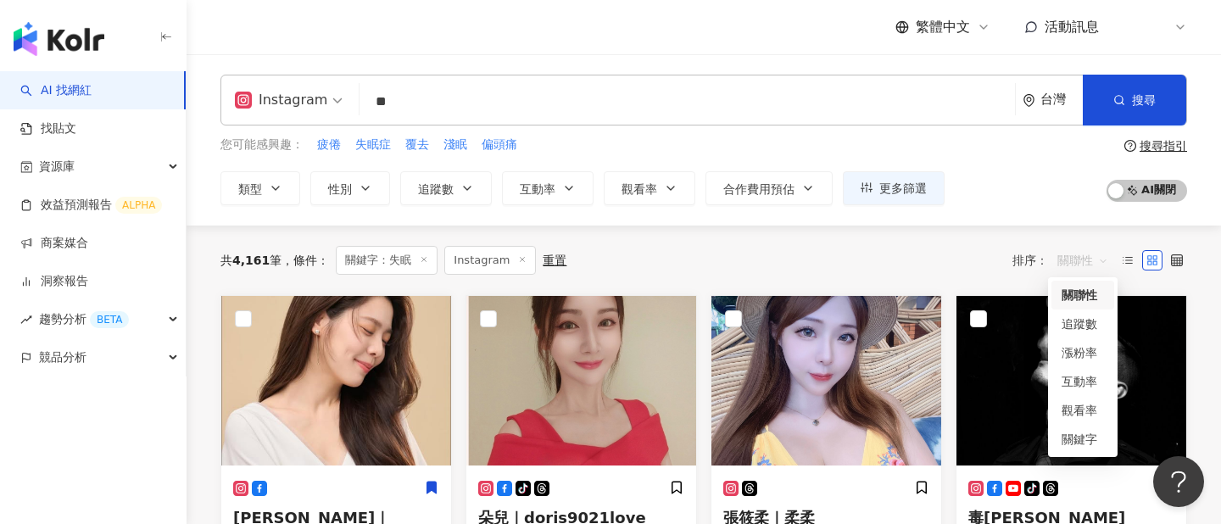
click at [1090, 264] on span "關聯性" at bounding box center [1083, 260] width 51 height 27
click at [1095, 439] on div "關鍵字" at bounding box center [1083, 439] width 42 height 19
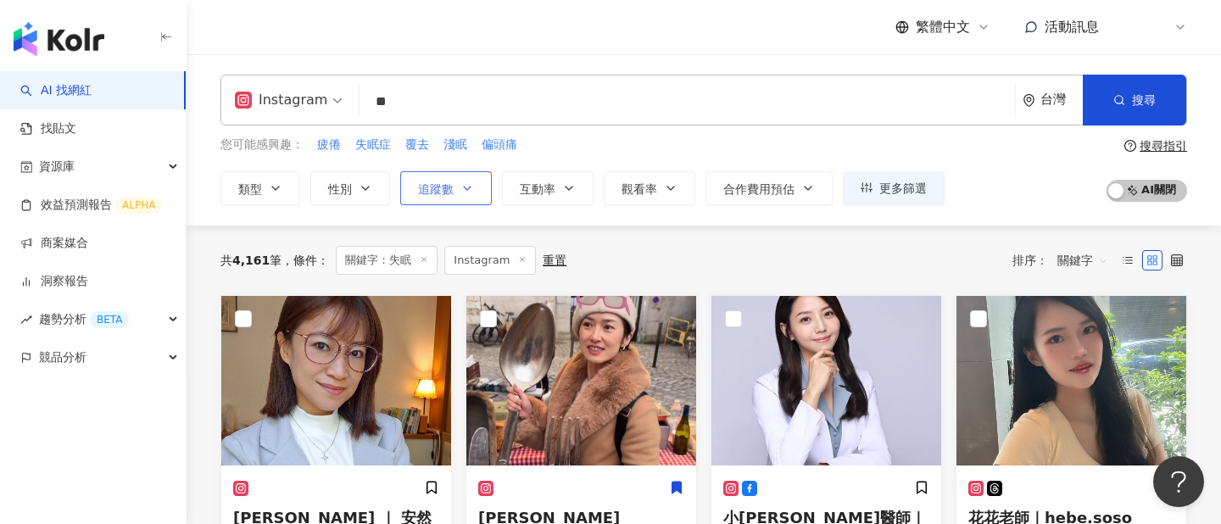
click at [470, 192] on icon "button" at bounding box center [468, 189] width 14 height 14
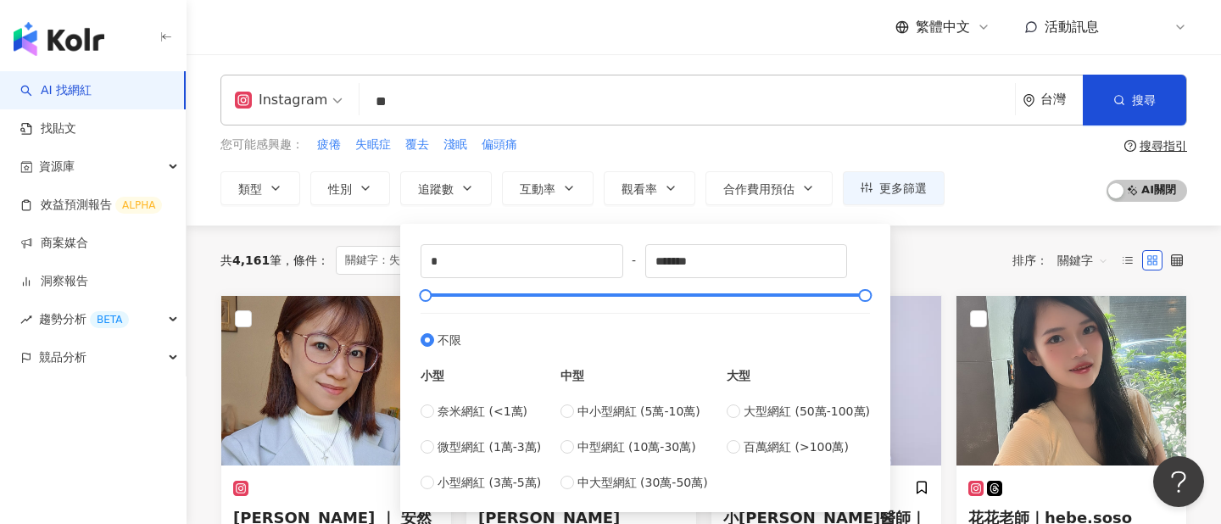
scroll to position [18, 0]
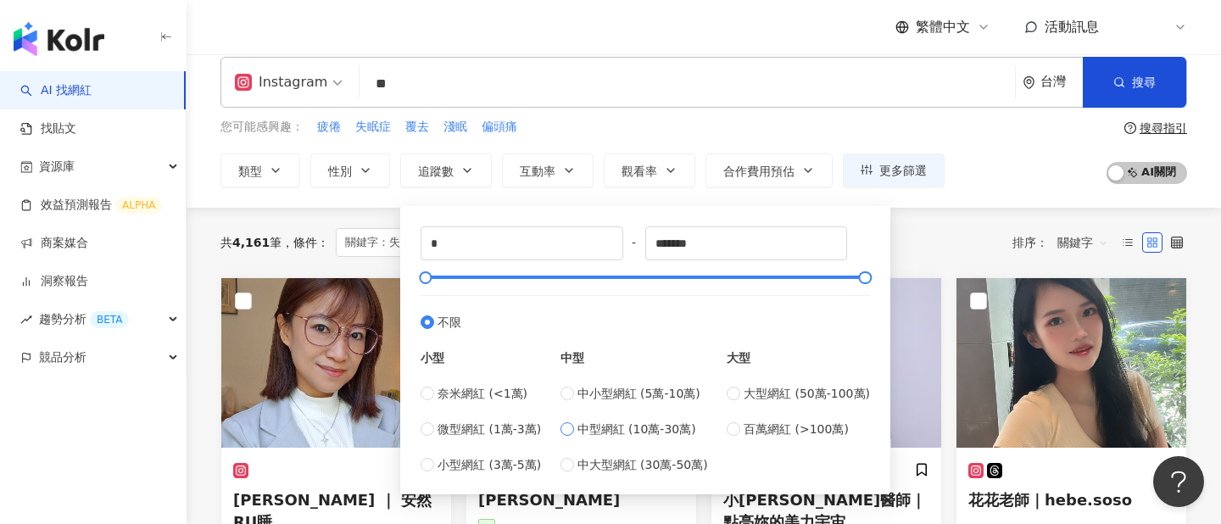
click at [631, 431] on span "中型網紅 (10萬-30萬)" at bounding box center [637, 429] width 119 height 19
type input "******"
click at [948, 243] on div "共 4,161 筆 條件 ： 關鍵字：失眠 Instagram 重置 排序： 關鍵字" at bounding box center [704, 242] width 967 height 29
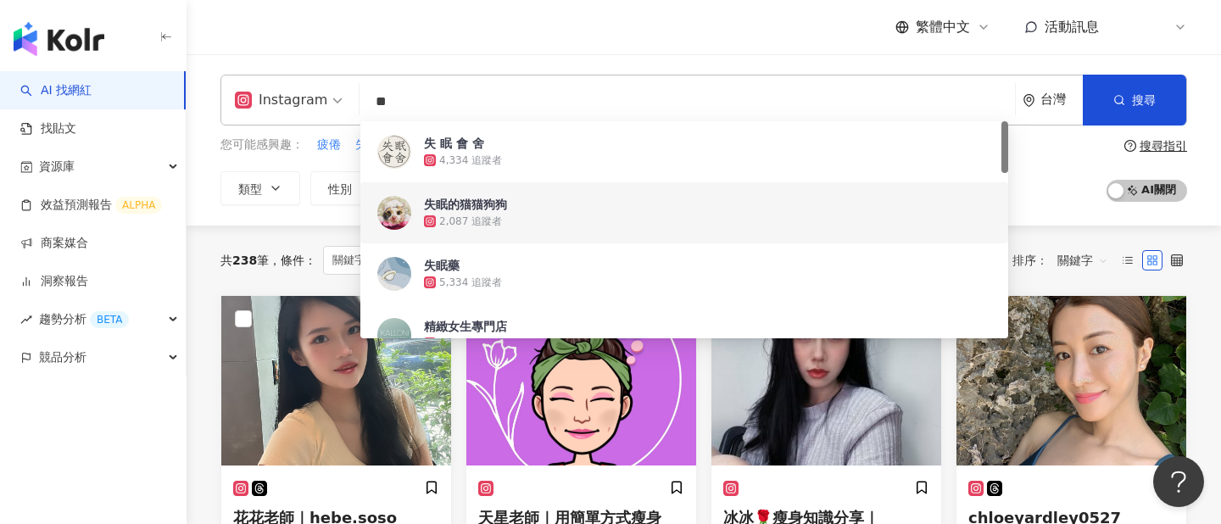
click at [460, 106] on input "**" at bounding box center [687, 102] width 642 height 32
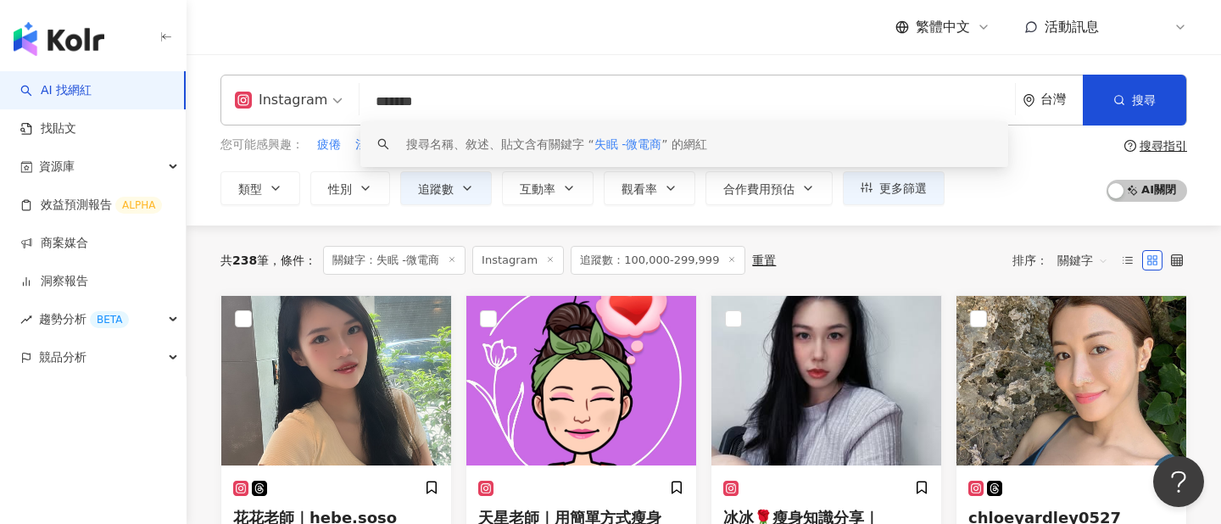
type input "*******"
click at [1006, 182] on div "您可能感興趣： 疲倦 淺眠 昏昏沉沉 失眠症 褪黑激素 類型 性別 追蹤數 互動率 觀看率 合作費用預估 更多篩選 ****** - ****** 不限 小型…" at bounding box center [704, 171] width 967 height 70
drag, startPoint x: 400, startPoint y: 103, endPoint x: 497, endPoint y: 106, distance: 97.6
click at [497, 106] on input "*******" at bounding box center [687, 102] width 642 height 32
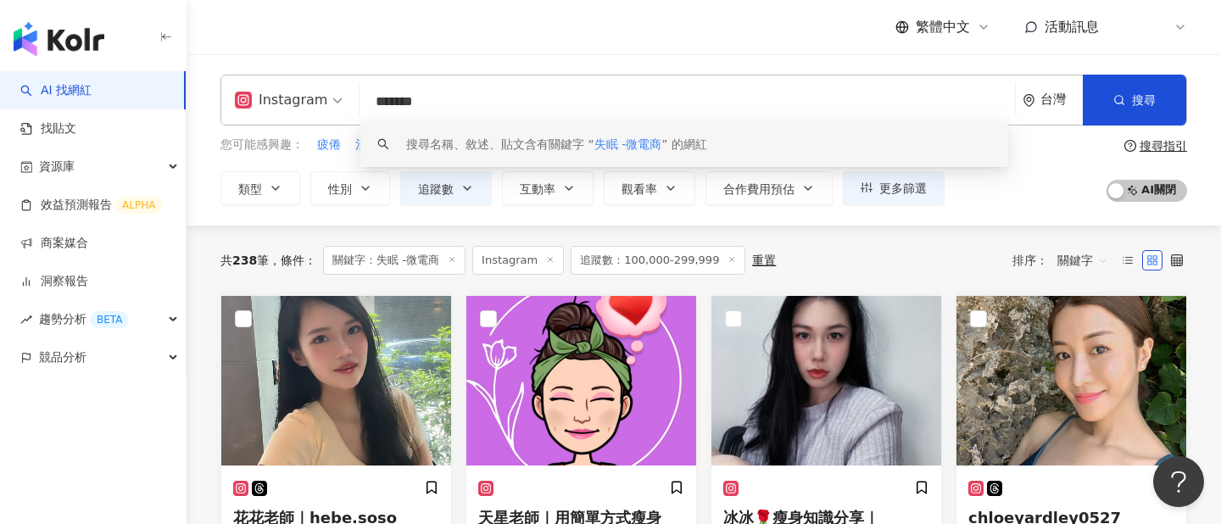
click at [1028, 178] on div "您可能感興趣： 疲倦 淺眠 昏昏沉沉 失眠症 褪黑激素 類型 性別 追蹤數 互動率 觀看率 合作費用預估 更多篩選 ****** - ****** 不限 小型…" at bounding box center [704, 171] width 967 height 70
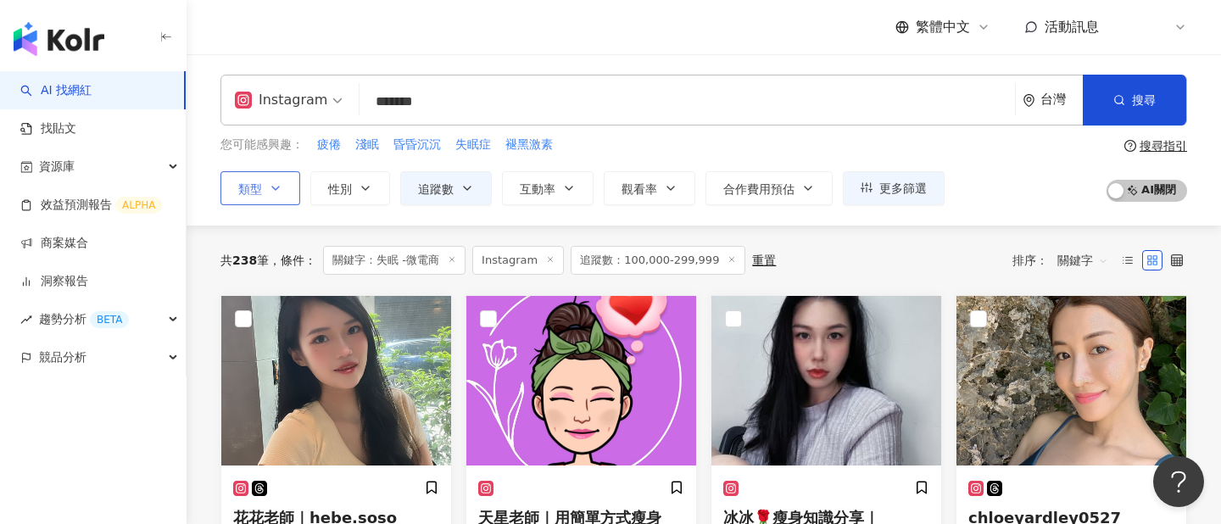
click at [257, 191] on span "類型" at bounding box center [250, 189] width 24 height 14
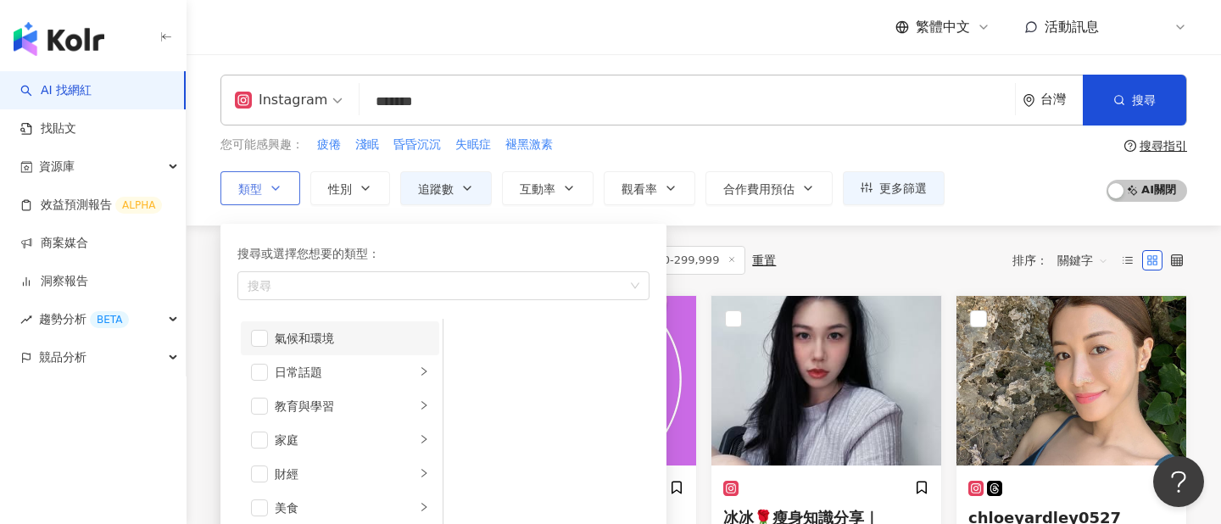
scroll to position [50, 0]
click at [396, 327] on div "美妝時尚" at bounding box center [345, 323] width 141 height 19
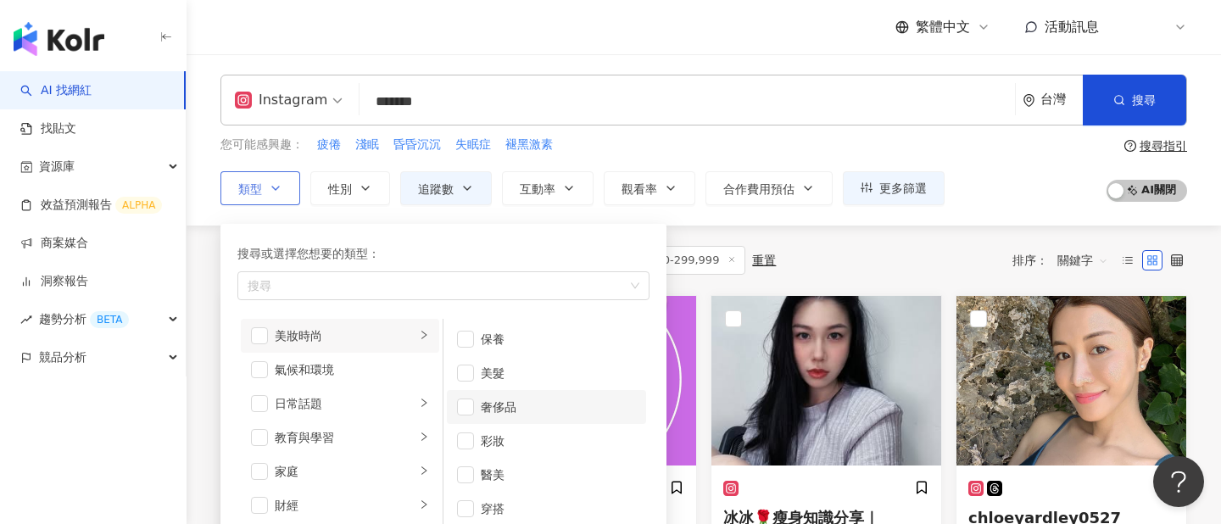
scroll to position [11, 0]
click at [880, 251] on div "共 238 筆 條件 ： 關鍵字：失眠 -微電商 Instagram 追蹤數：100,000-299,999 重置 排序： 關鍵字" at bounding box center [704, 260] width 967 height 29
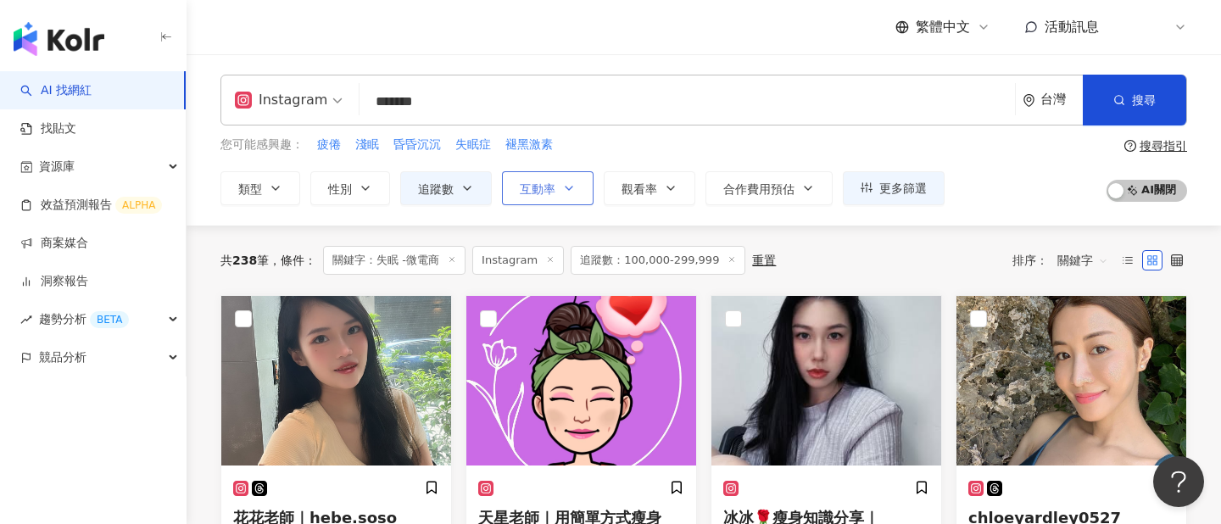
click at [533, 190] on span "互動率" at bounding box center [538, 189] width 36 height 14
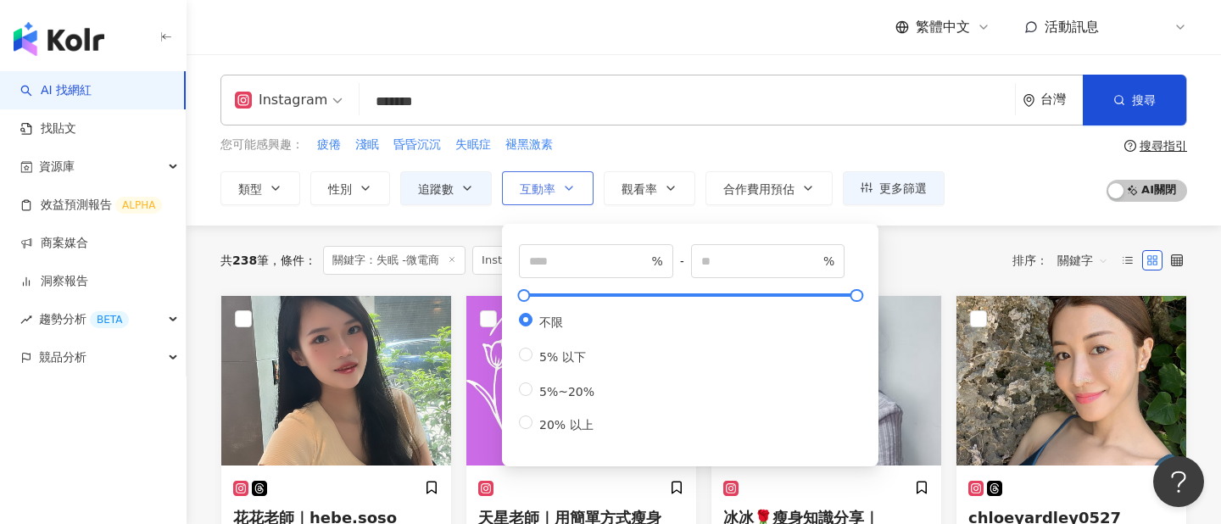
click at [578, 190] on button "互動率" at bounding box center [548, 188] width 92 height 34
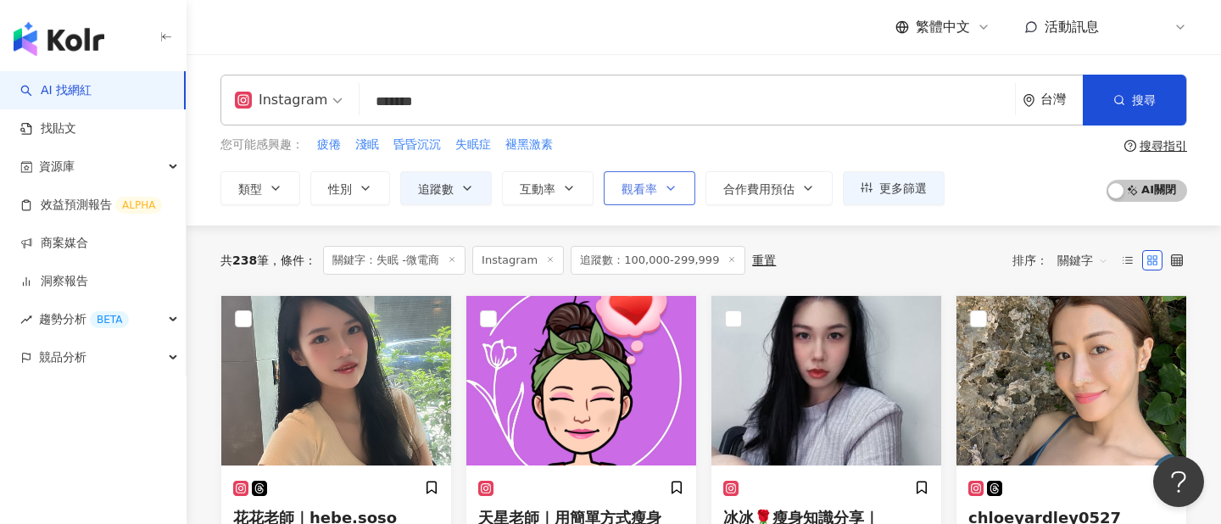
click at [679, 193] on button "觀看率" at bounding box center [650, 188] width 92 height 34
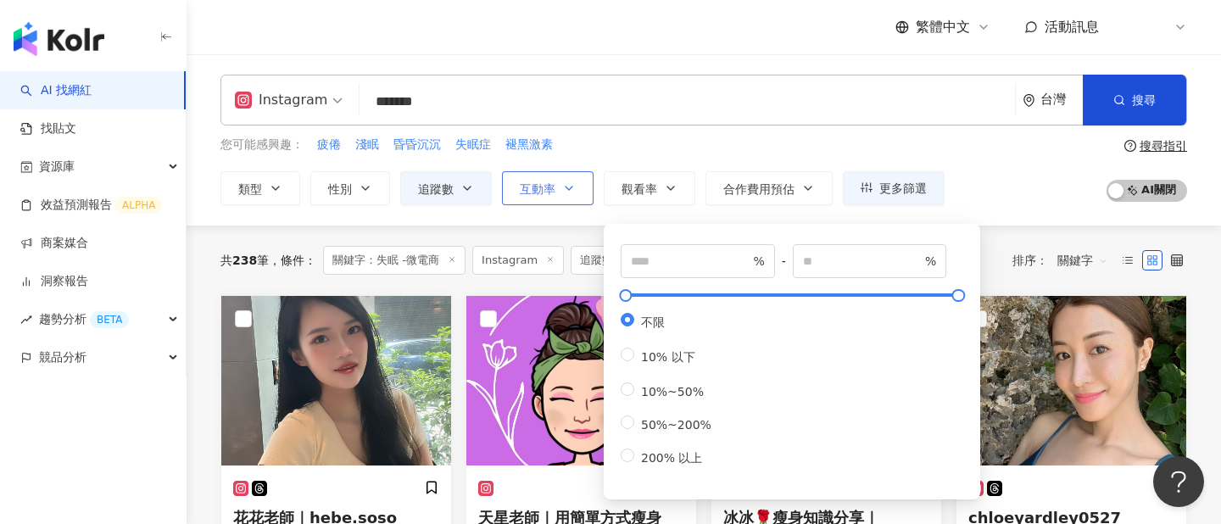
click at [525, 186] on span "互動率" at bounding box center [538, 189] width 36 height 14
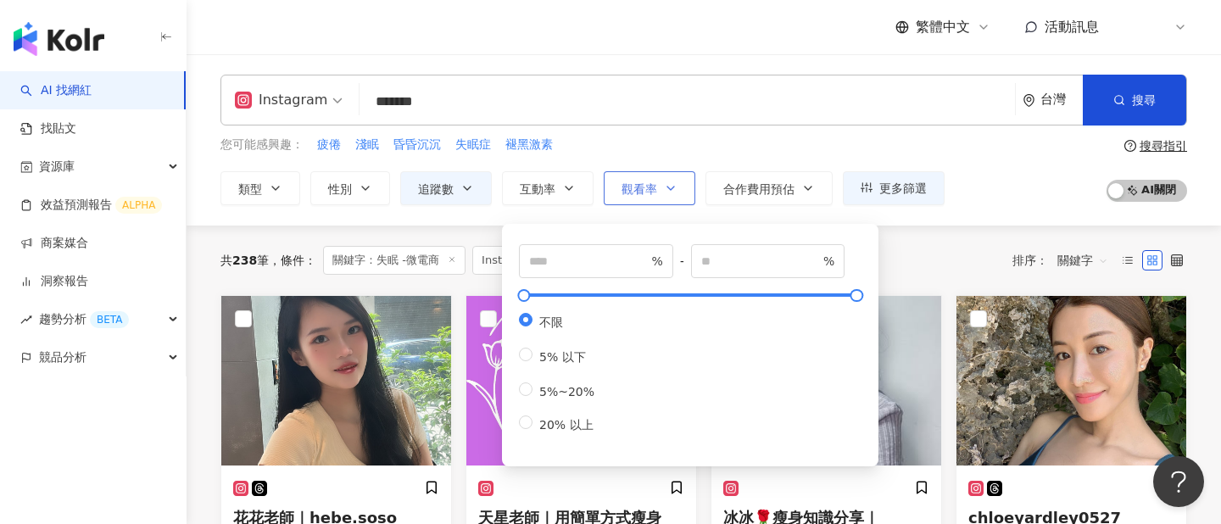
click at [612, 195] on button "觀看率" at bounding box center [650, 188] width 92 height 34
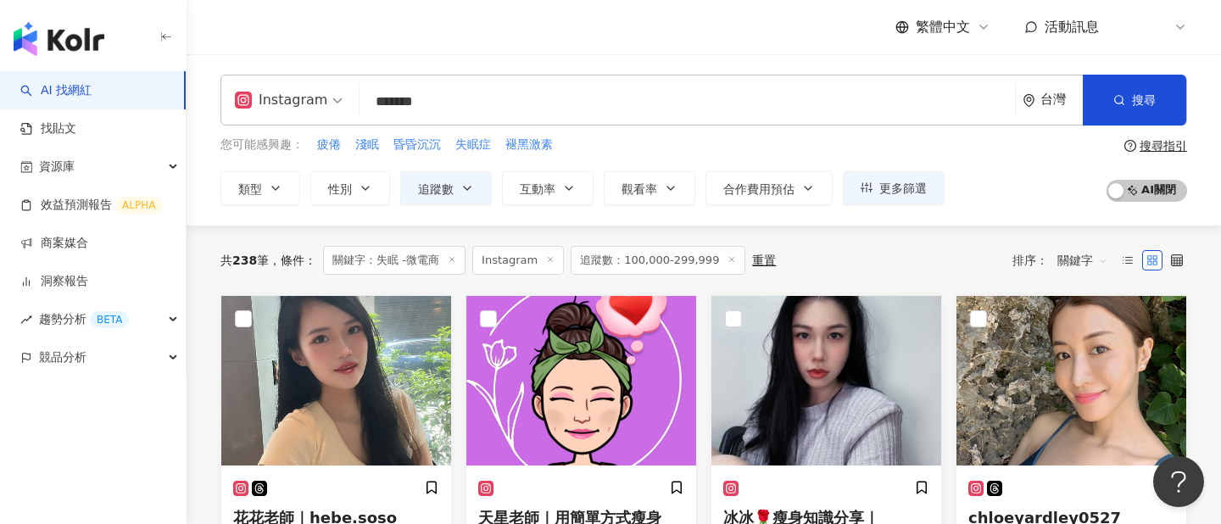
click at [604, 158] on div "您可能感興趣： 疲倦 淺眠 昏昏沉沉 失眠症 褪黑激素 類型 性別 追蹤數 互動率 觀看率 合作費用預估 更多篩選 ****** - ****** 不限 小型…" at bounding box center [583, 171] width 724 height 70
click at [679, 200] on button "觀看率" at bounding box center [650, 188] width 92 height 34
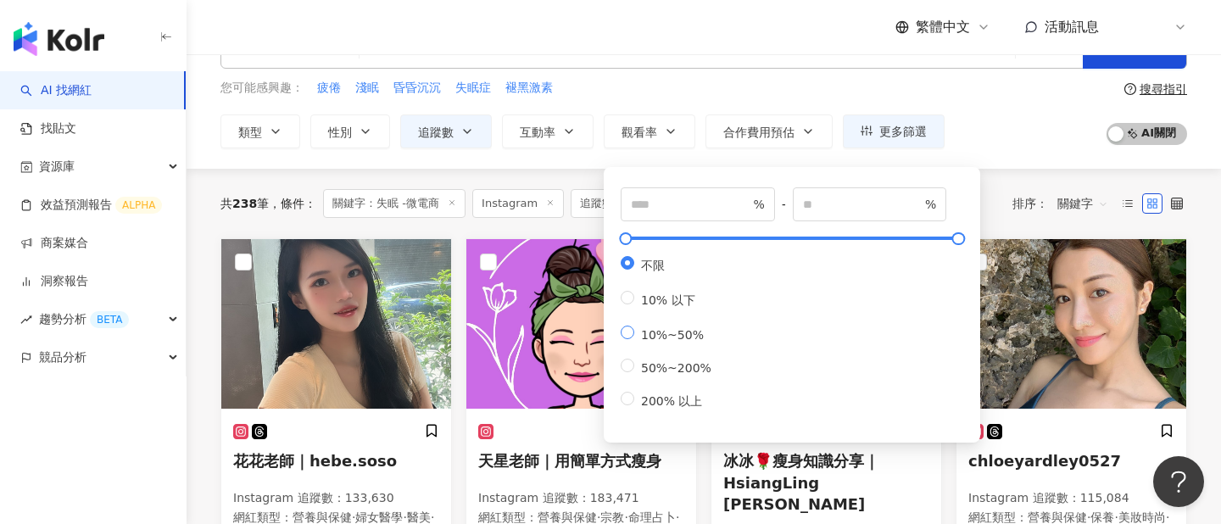
scroll to position [56, 0]
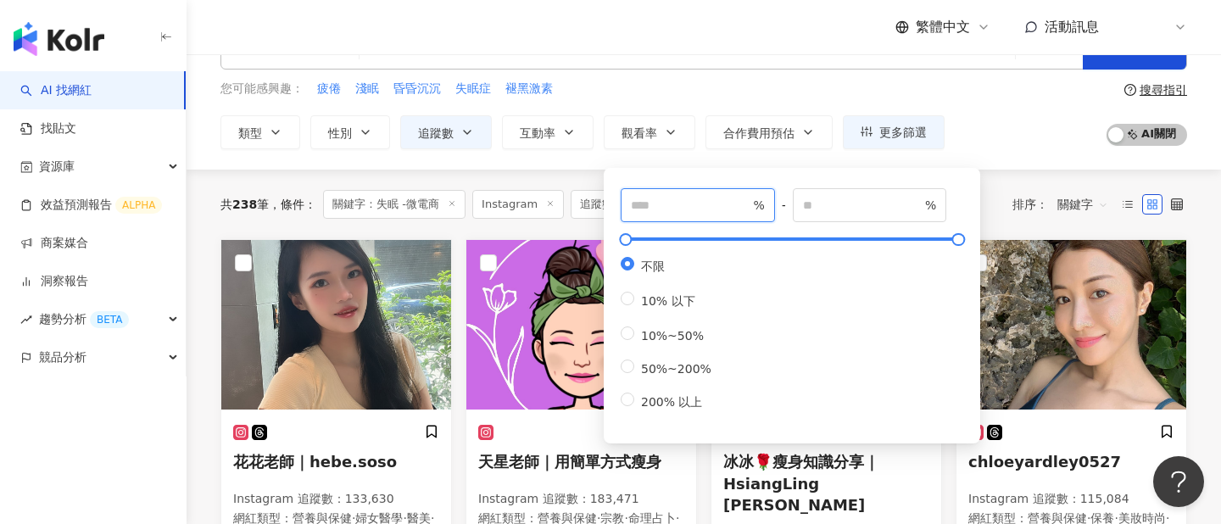
click at [657, 206] on input "number" at bounding box center [690, 205] width 119 height 19
type input "***"
click at [974, 124] on div "您可能感興趣： 疲倦 淺眠 昏昏沉沉 失眠症 褪黑激素 類型 性別 追蹤數 互動率 觀看率 合作費用預估 更多篩選 ****** - ****** 不限 小型…" at bounding box center [704, 115] width 967 height 70
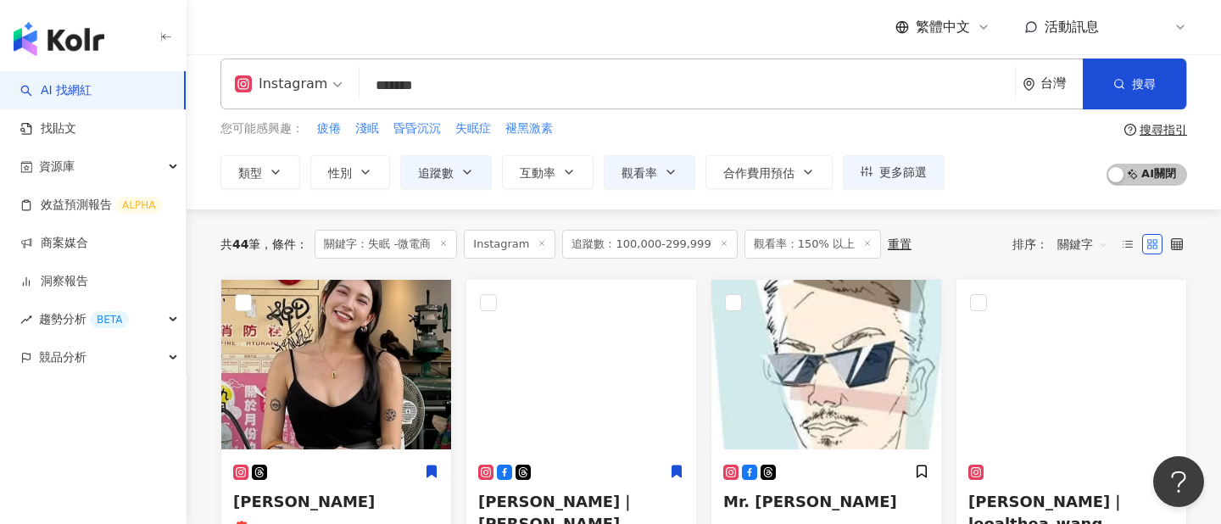
scroll to position [11, 0]
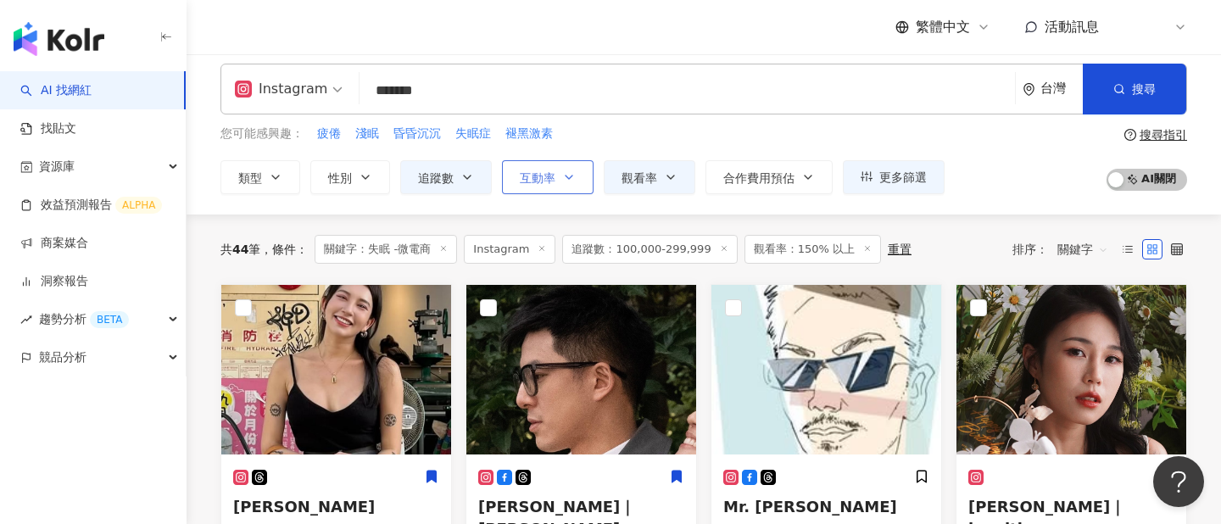
click at [564, 176] on icon "button" at bounding box center [569, 177] width 14 height 14
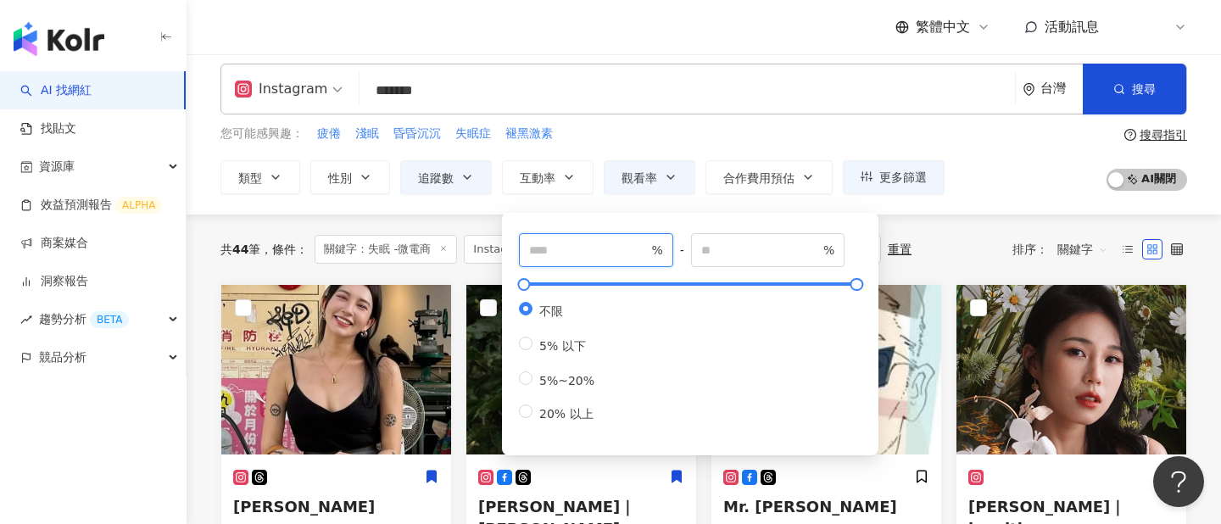
click at [601, 254] on input "number" at bounding box center [588, 250] width 119 height 19
type input "*"
click at [943, 254] on div "共 44 筆 條件 ： 關鍵字：失眠 -微電商 Instagram 追蹤數：100,000-299,999 觀看率：150% 以上 重置 排序： 關鍵字" at bounding box center [704, 249] width 967 height 29
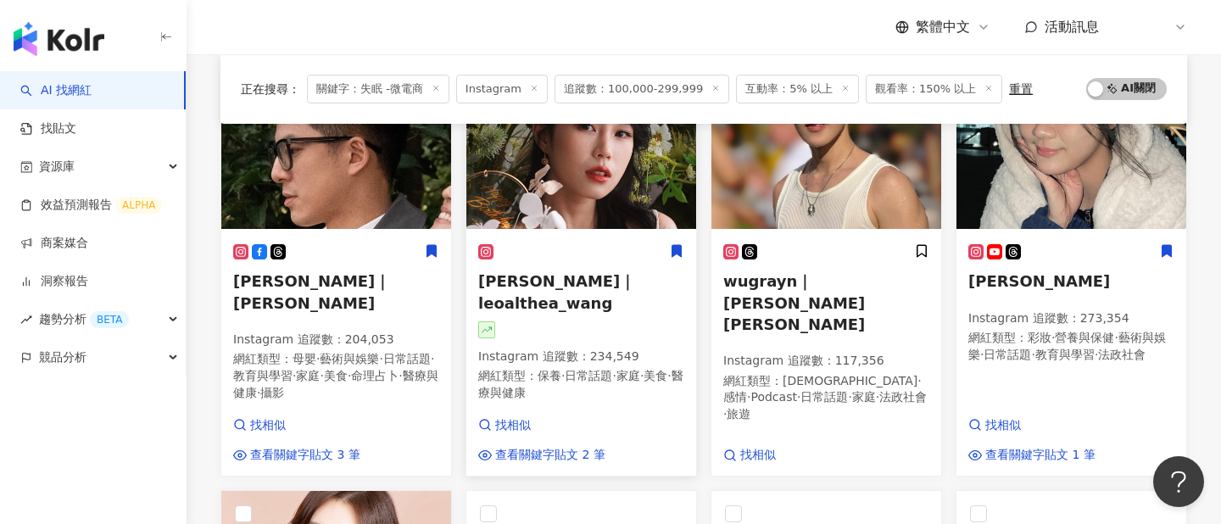
scroll to position [234, 0]
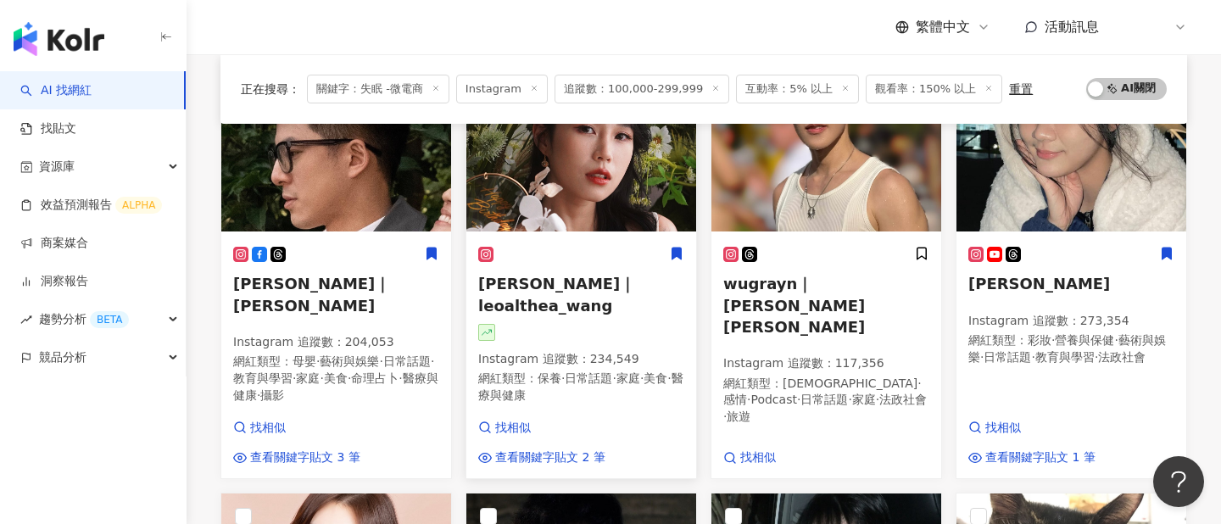
click at [607, 200] on img at bounding box center [582, 147] width 230 height 170
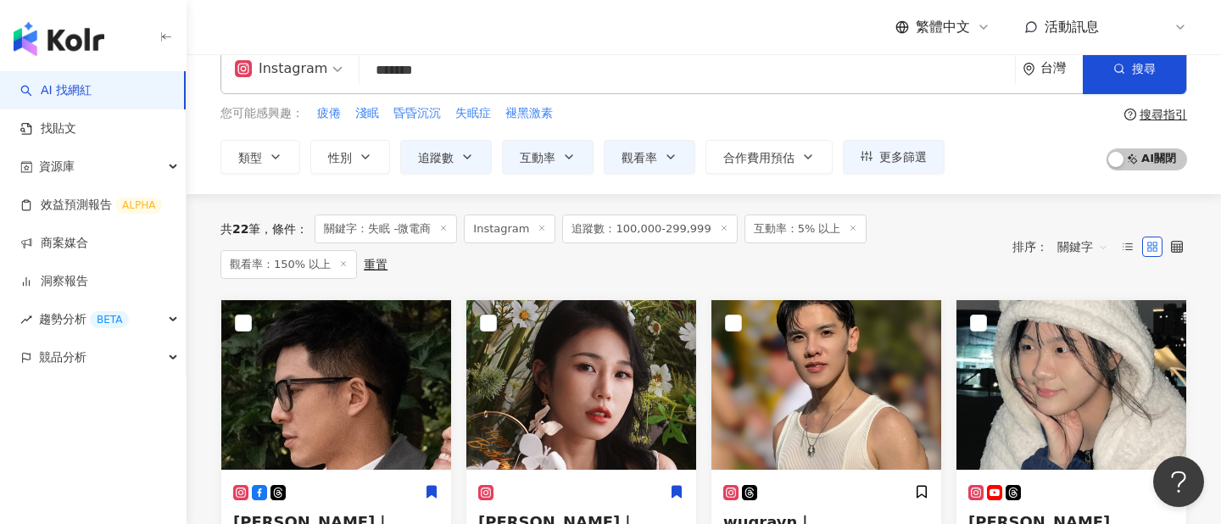
scroll to position [23, 0]
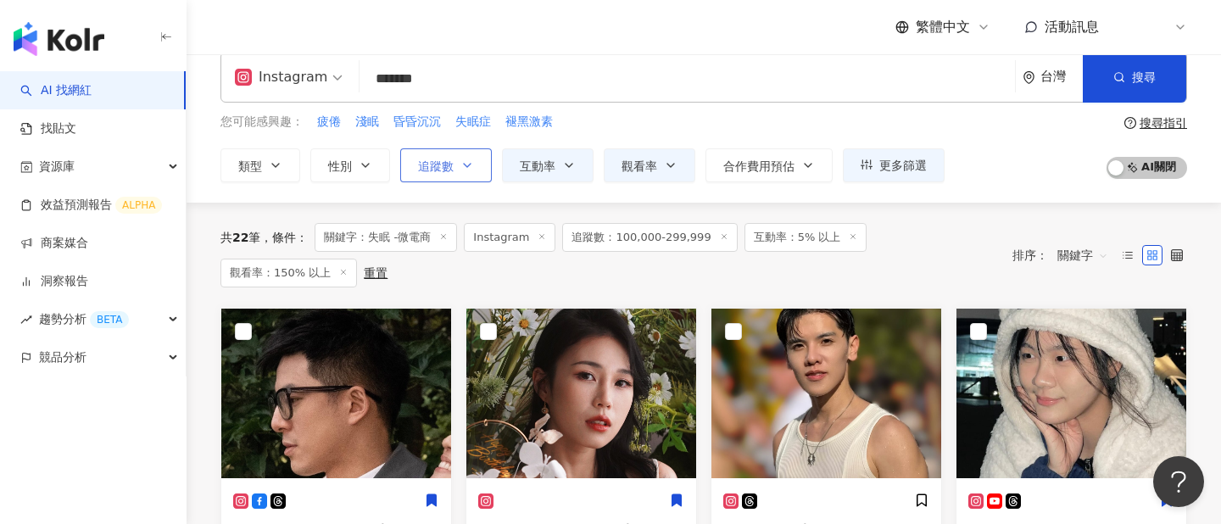
click at [454, 165] on button "追蹤數" at bounding box center [446, 165] width 92 height 34
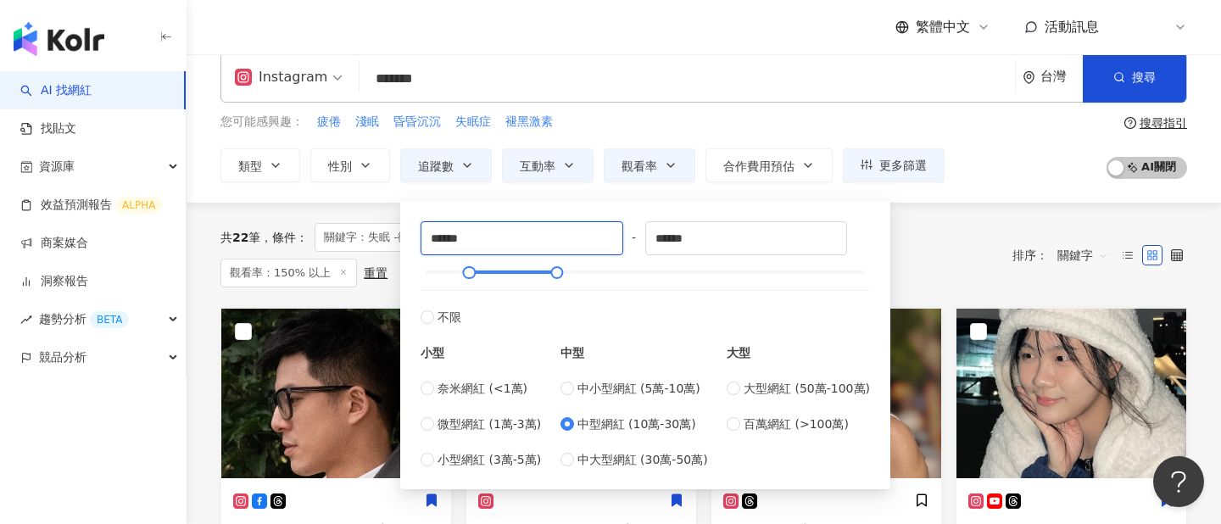
drag, startPoint x: 556, startPoint y: 243, endPoint x: 382, endPoint y: 231, distance: 174.3
type input "****"
drag, startPoint x: 706, startPoint y: 243, endPoint x: 485, endPoint y: 231, distance: 220.9
click at [485, 228] on div "**** - ****** 不限 小型 奈米網紅 (<1萬) 微型網紅 (1萬-3萬) 小型網紅 (3萬-5萬) 中型 中小型網紅 (5萬-10萬) 中型網紅…" at bounding box center [646, 345] width 450 height 248
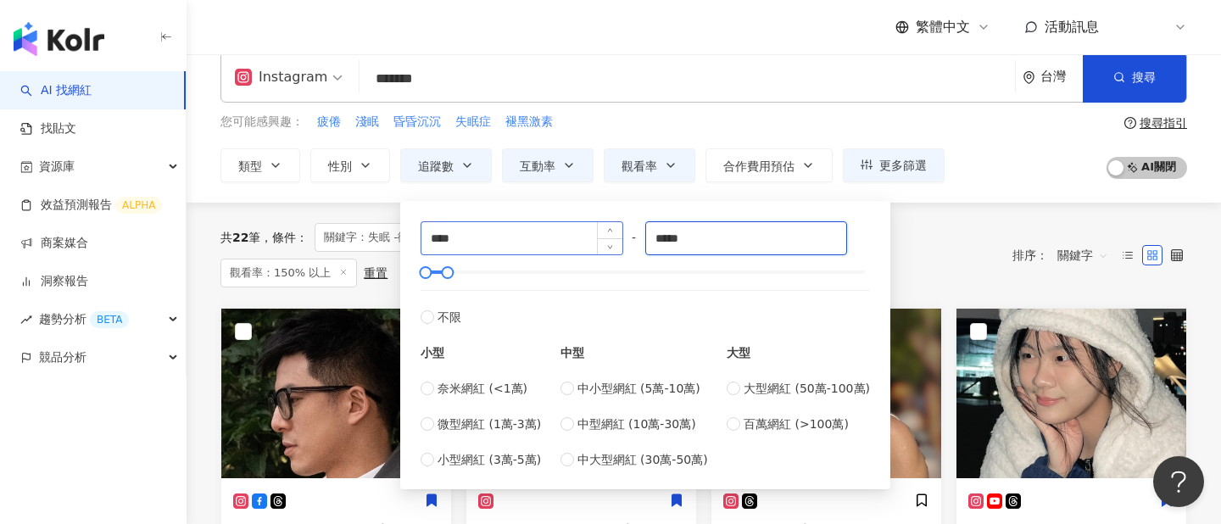
type input "*****"
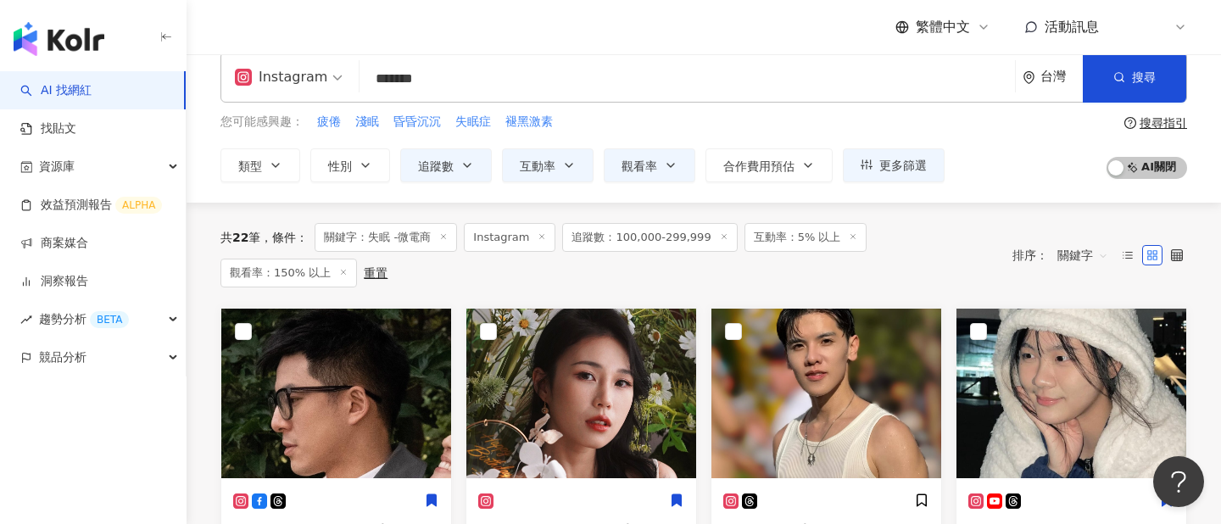
click at [1009, 186] on div "Instagram ******* 台灣 搜尋 keyword 搜尋名稱、敘述、貼文含有關鍵字 “ 失眠 -微電商 ” 的網紅 您可能感興趣： 疲倦 淺眠 昏…" at bounding box center [704, 116] width 1035 height 171
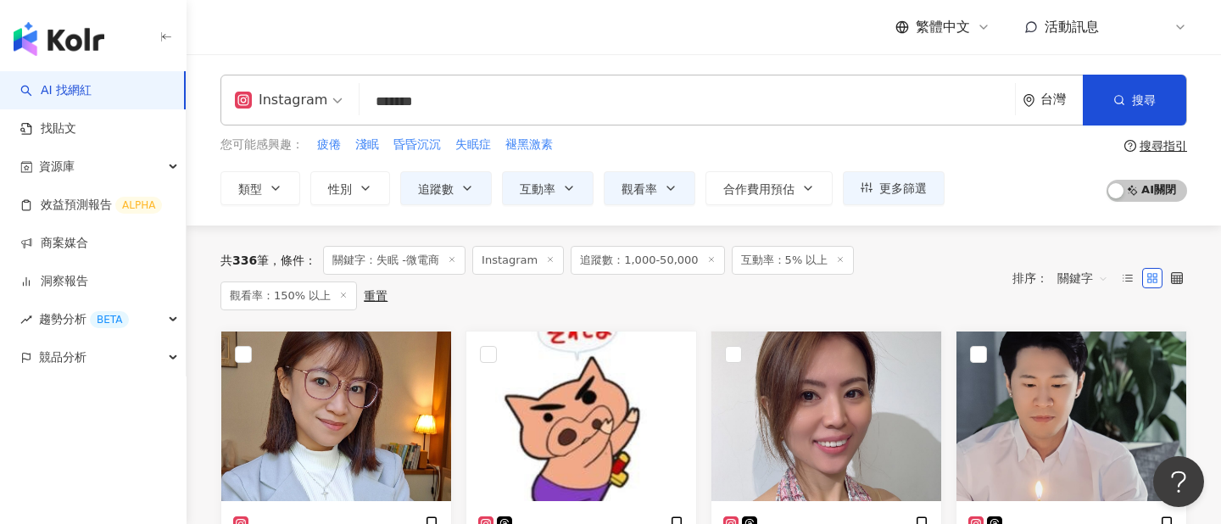
click at [453, 109] on input "*******" at bounding box center [687, 102] width 642 height 32
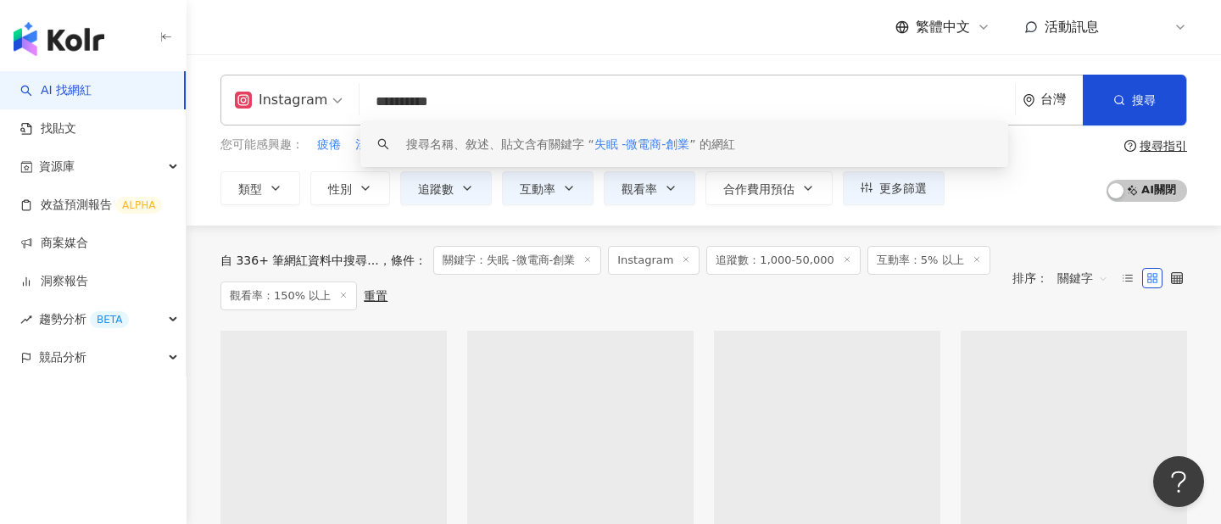
type input "**********"
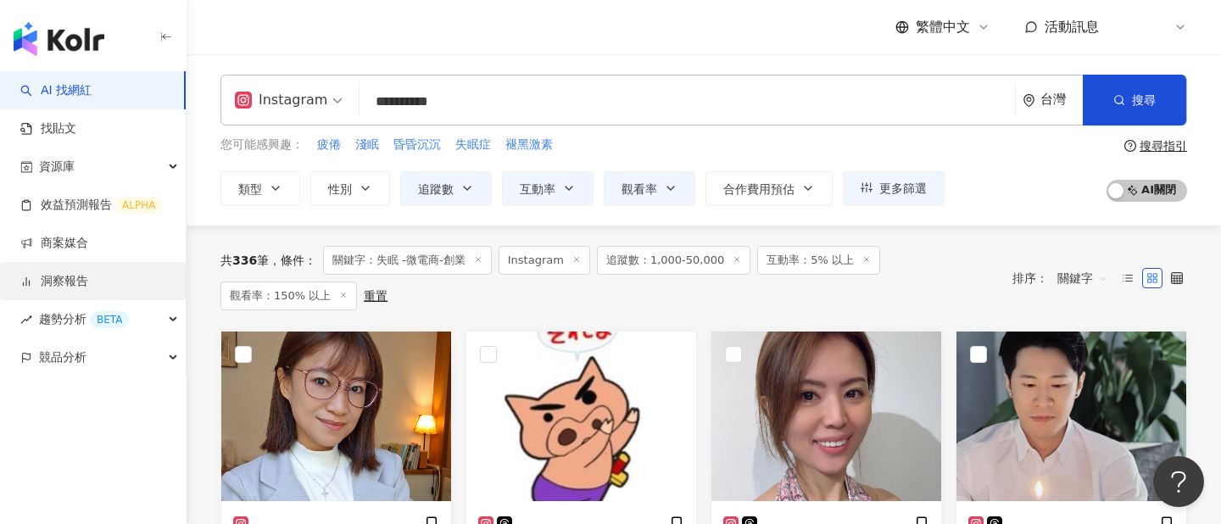
click at [77, 290] on link "洞察報告" at bounding box center [54, 281] width 68 height 17
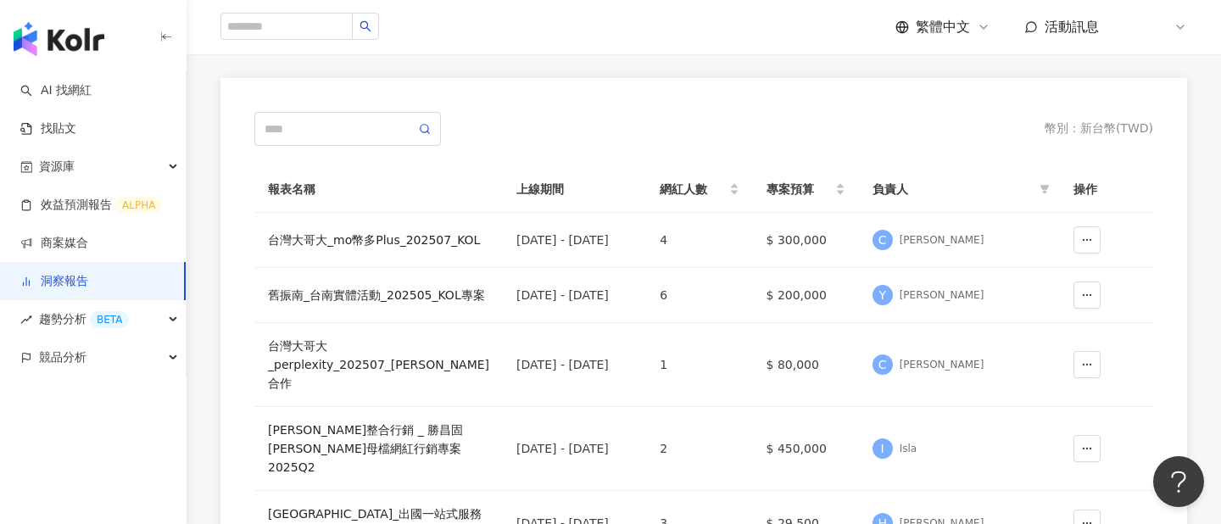
scroll to position [113, 0]
click at [344, 240] on div "台灣大哥大_mo幣多Plus_202507_KOL" at bounding box center [378, 241] width 221 height 19
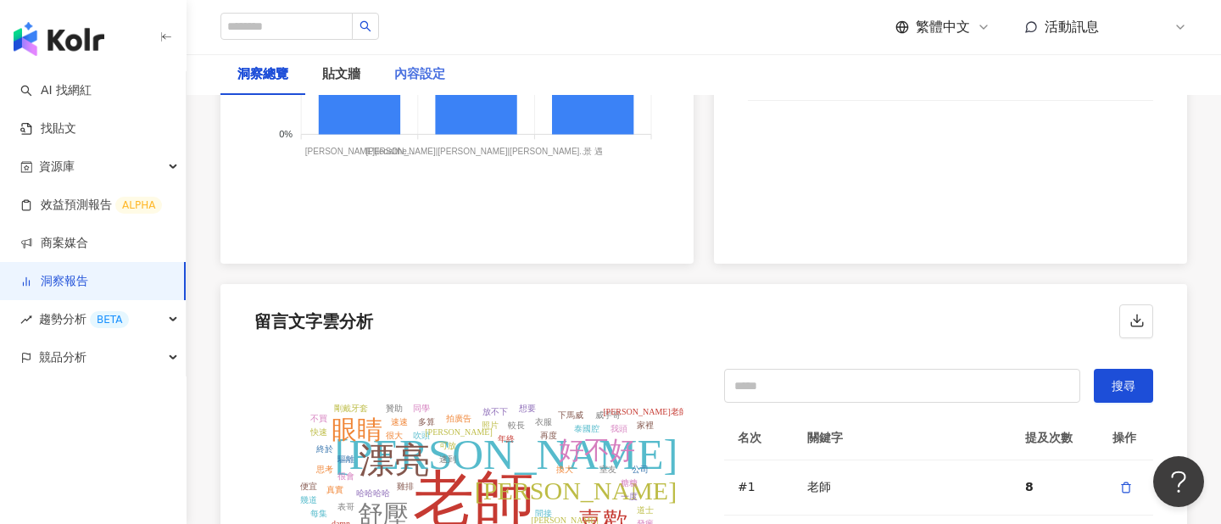
scroll to position [3499, 0]
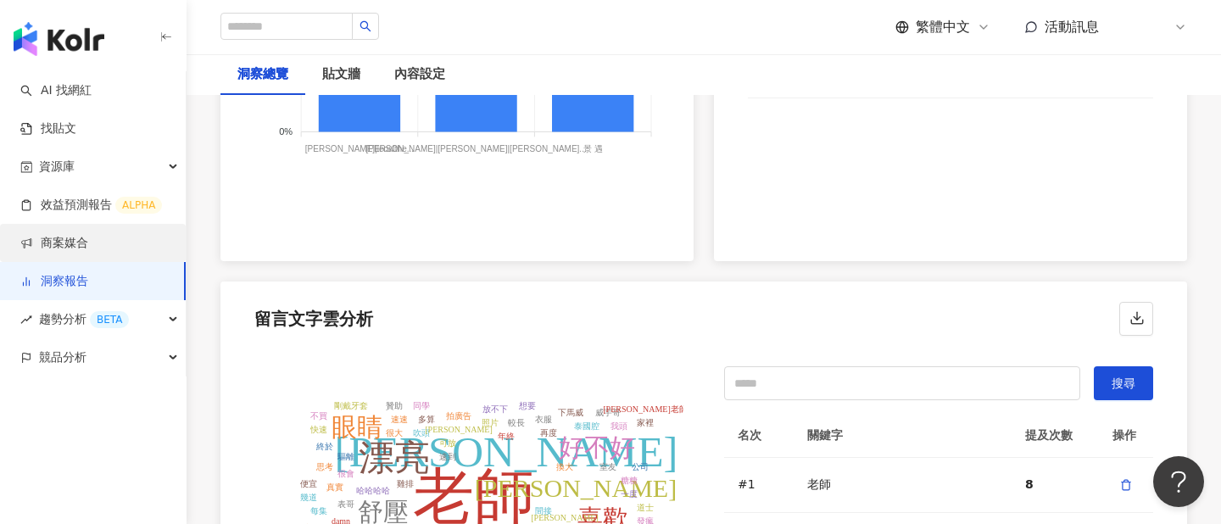
click at [88, 245] on link "商案媒合" at bounding box center [54, 243] width 68 height 17
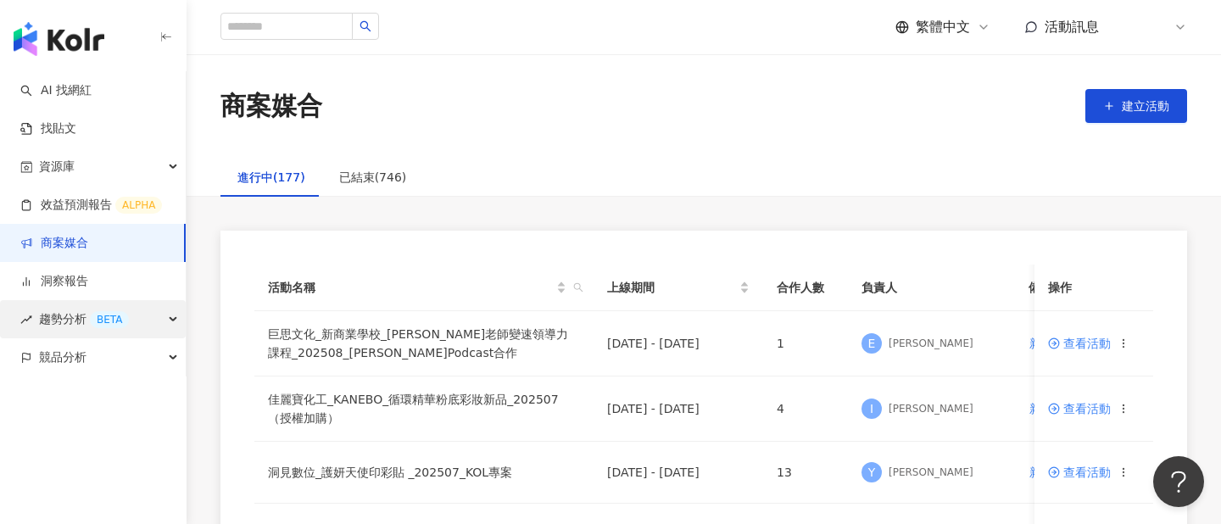
click at [160, 317] on div "趨勢分析 BETA" at bounding box center [93, 319] width 186 height 38
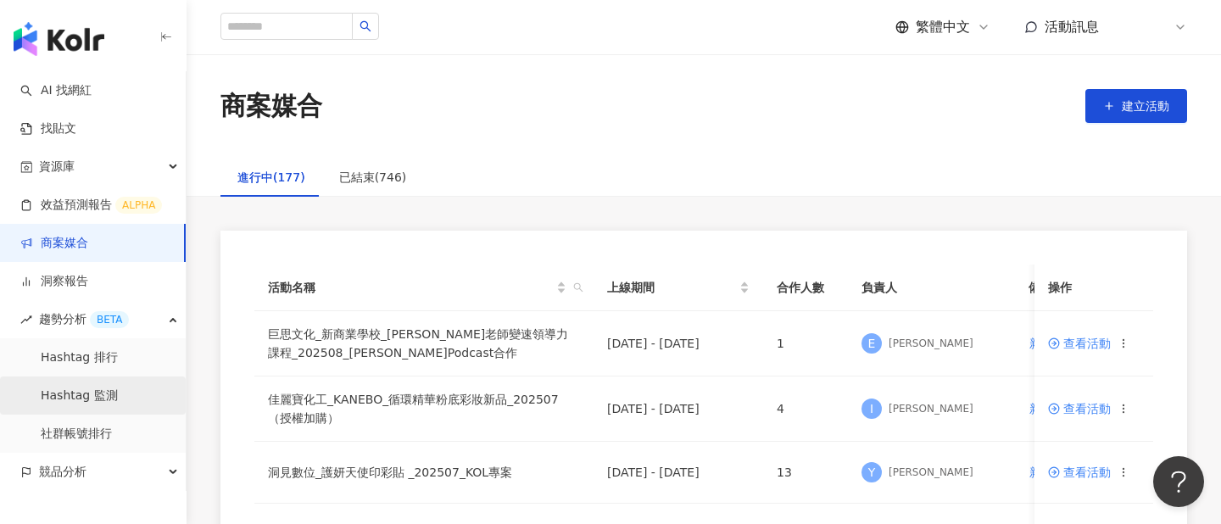
click at [118, 390] on link "Hashtag 監測" at bounding box center [79, 396] width 77 height 17
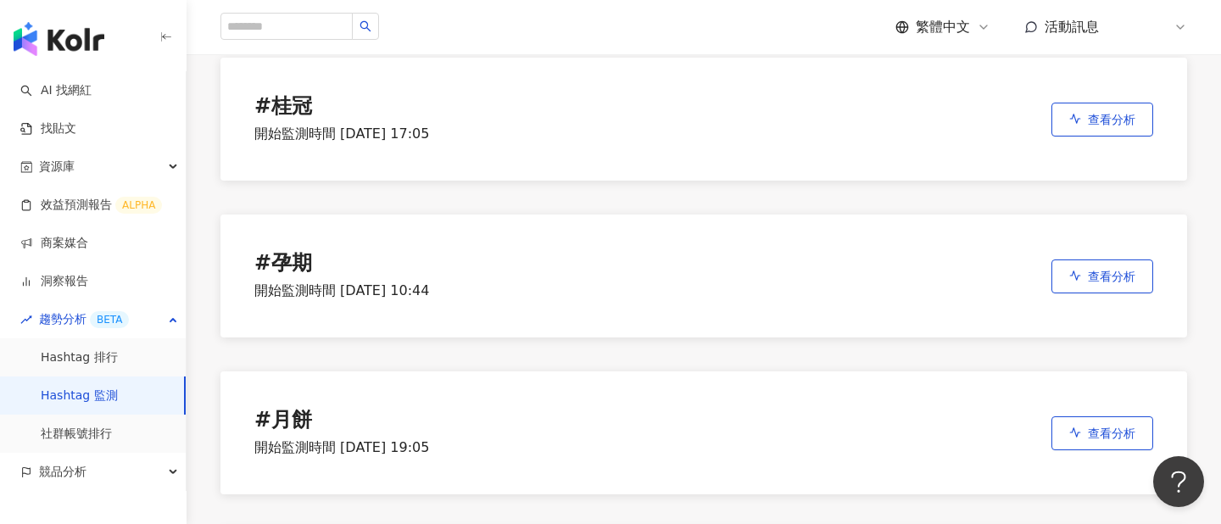
scroll to position [777, 0]
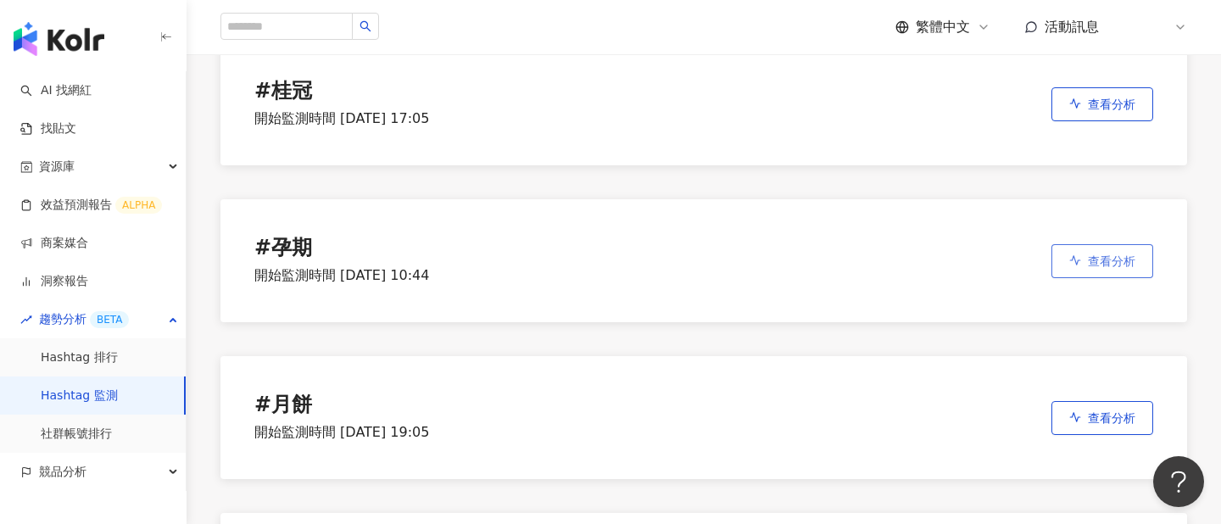
click at [1117, 261] on span "查看分析" at bounding box center [1111, 261] width 47 height 14
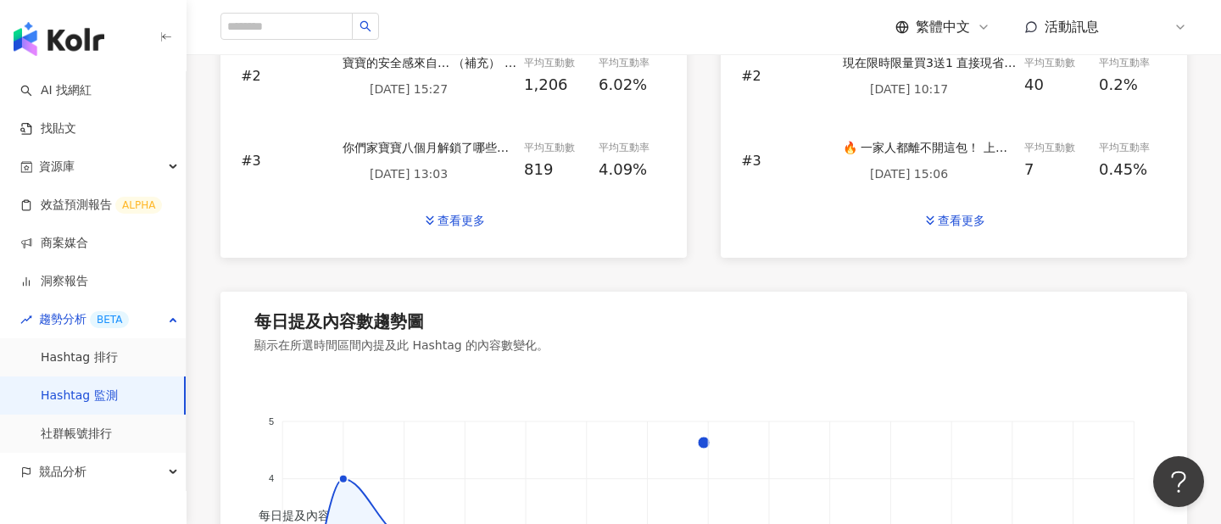
scroll to position [857, 0]
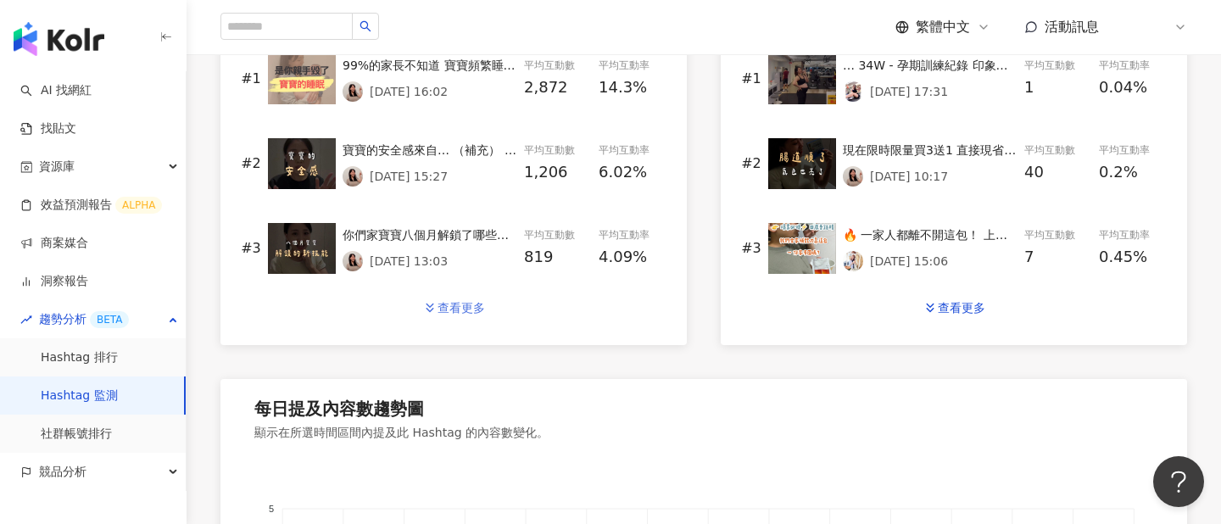
click at [465, 304] on div "查看更多" at bounding box center [461, 308] width 47 height 14
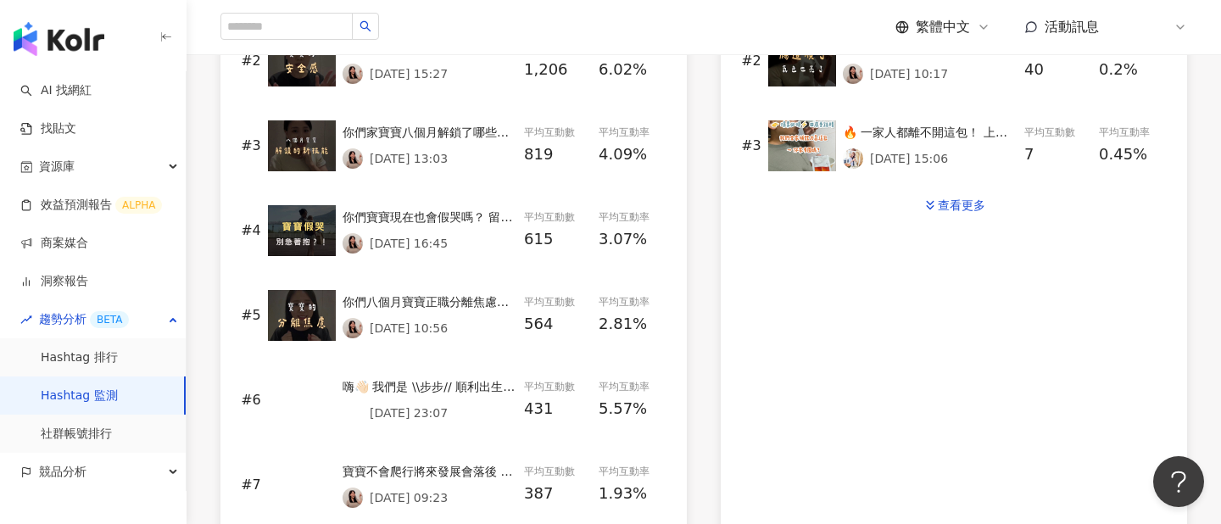
scroll to position [955, 0]
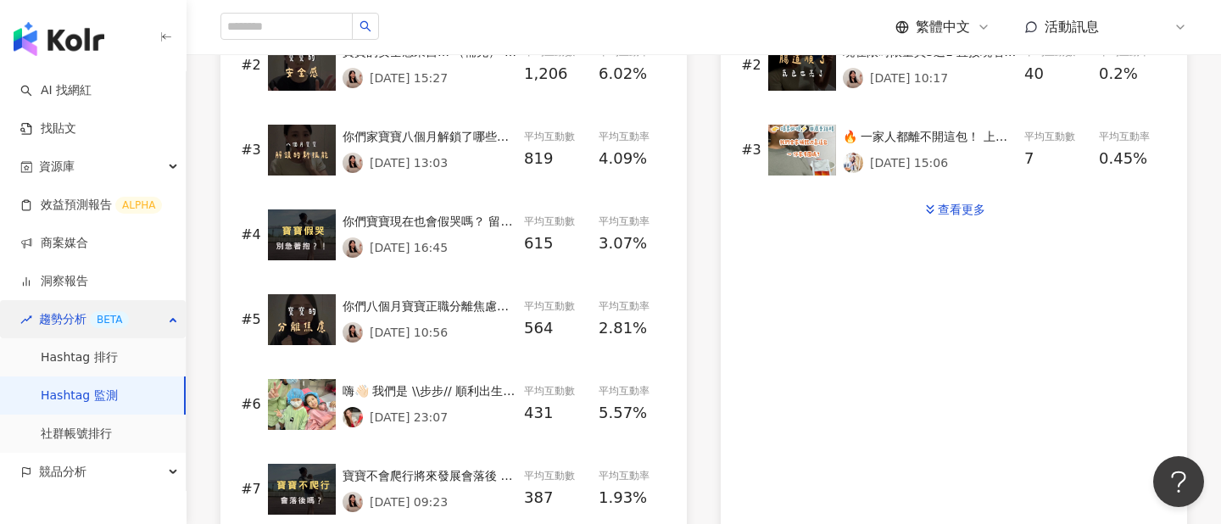
click at [161, 317] on div "趨勢分析 BETA" at bounding box center [93, 319] width 186 height 38
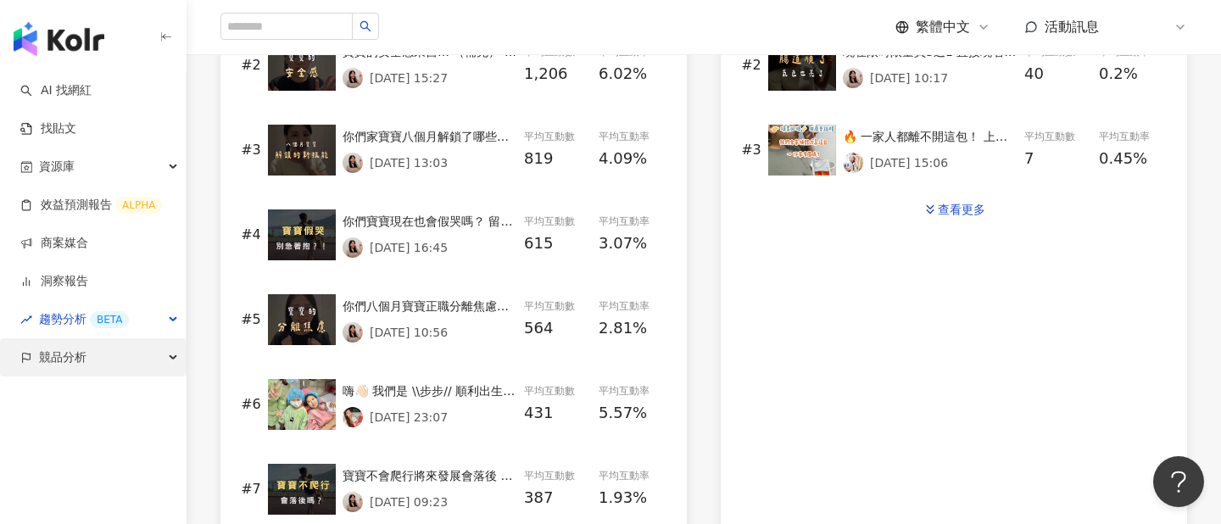
click at [138, 349] on div "競品分析" at bounding box center [93, 357] width 186 height 38
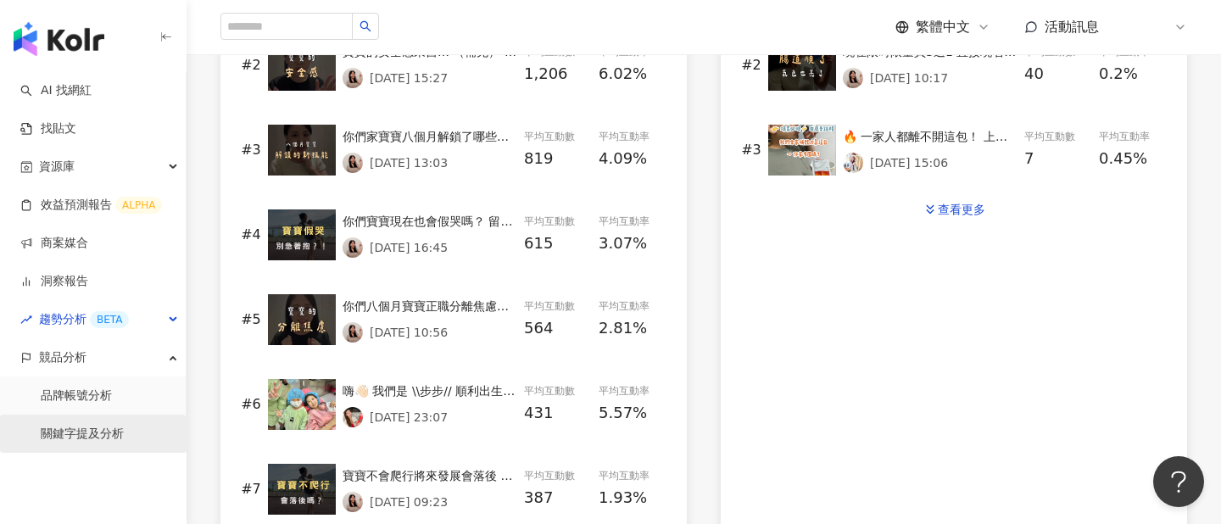
click at [89, 434] on link "關鍵字提及分析" at bounding box center [82, 434] width 83 height 17
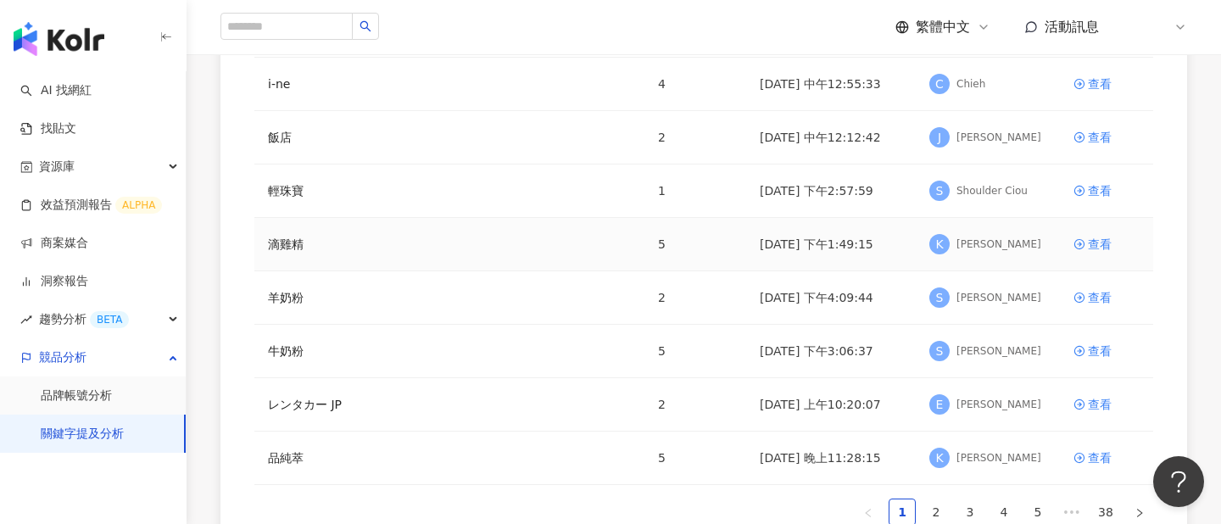
scroll to position [327, 0]
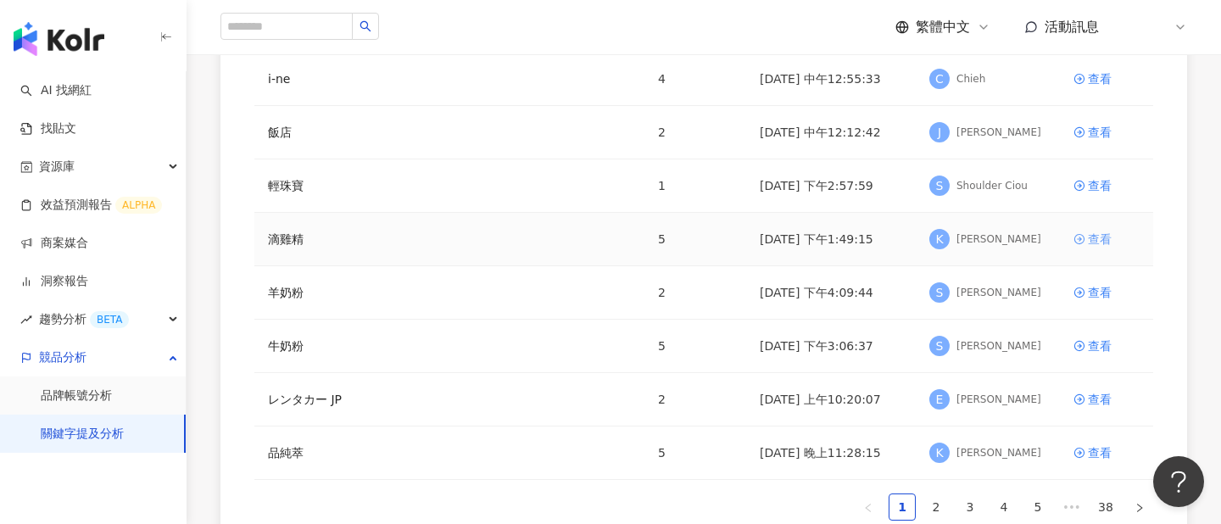
click at [1102, 234] on div "查看" at bounding box center [1100, 239] width 24 height 19
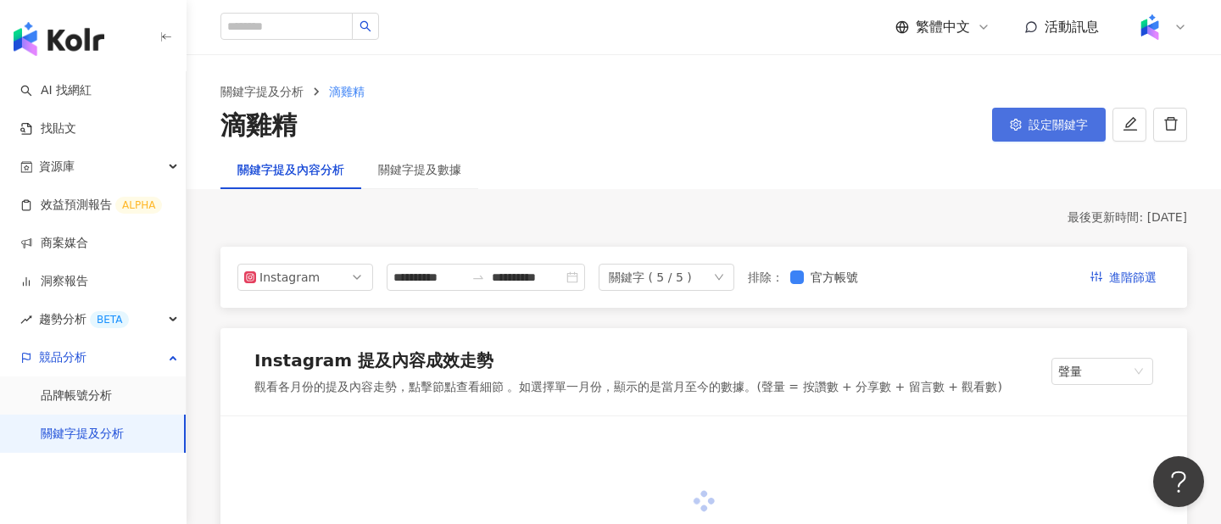
click at [1059, 129] on span "設定關鍵字" at bounding box center [1058, 125] width 59 height 14
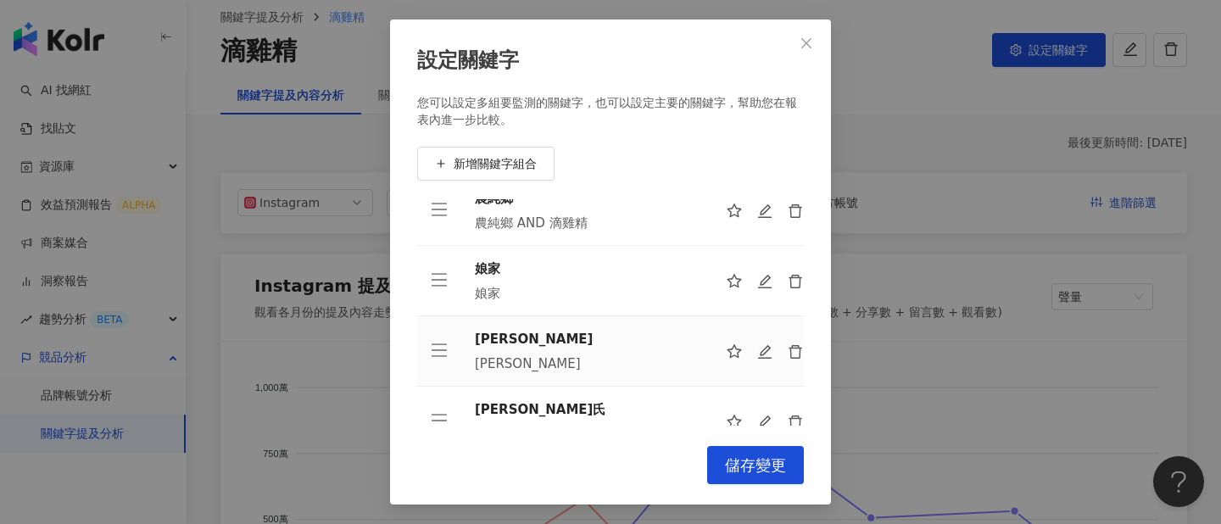
scroll to position [81, 0]
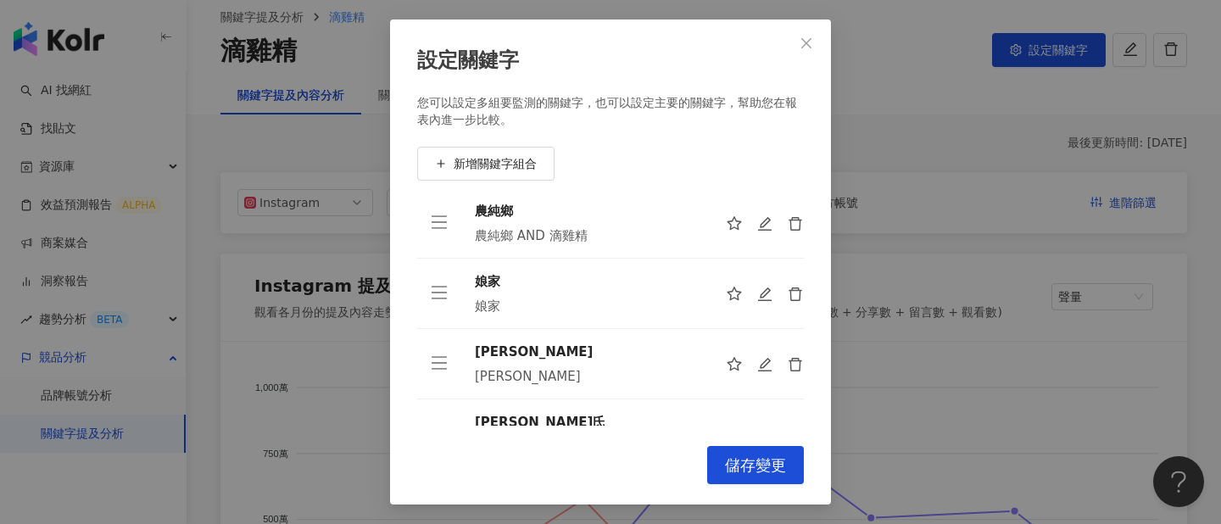
click at [880, 148] on div "設定關鍵字 您可以設定多組要監測的關鍵字，也可以設定主要的關鍵字，幫助您在報表內進一步比較。 新增關鍵字組合 老協珍 老協珍 AND 熬雞精 農純鄉 農純鄉 …" at bounding box center [610, 262] width 1221 height 524
click at [808, 35] on button "Close" at bounding box center [807, 43] width 34 height 34
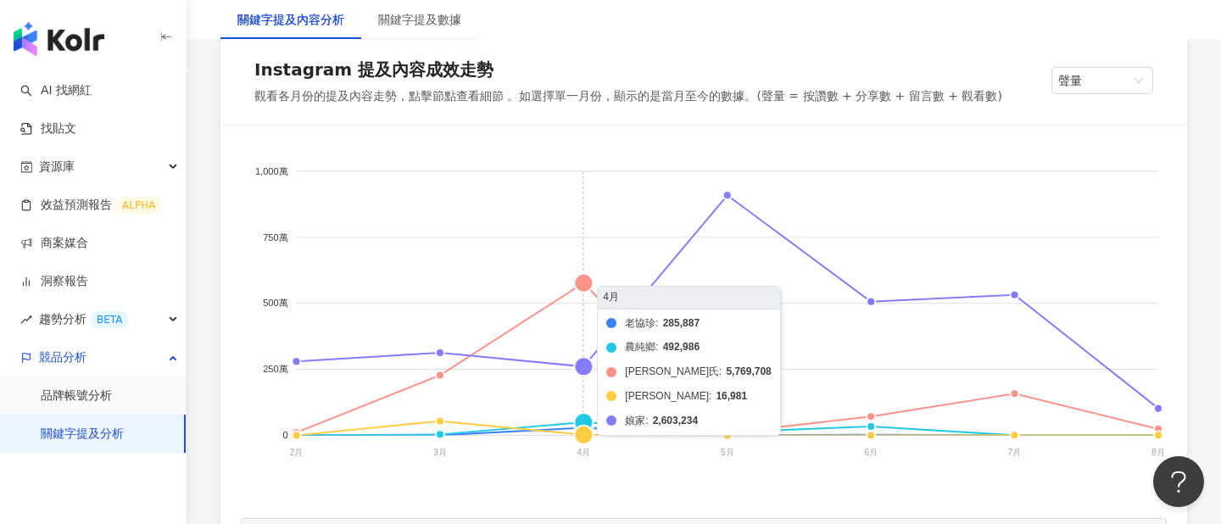
scroll to position [296, 0]
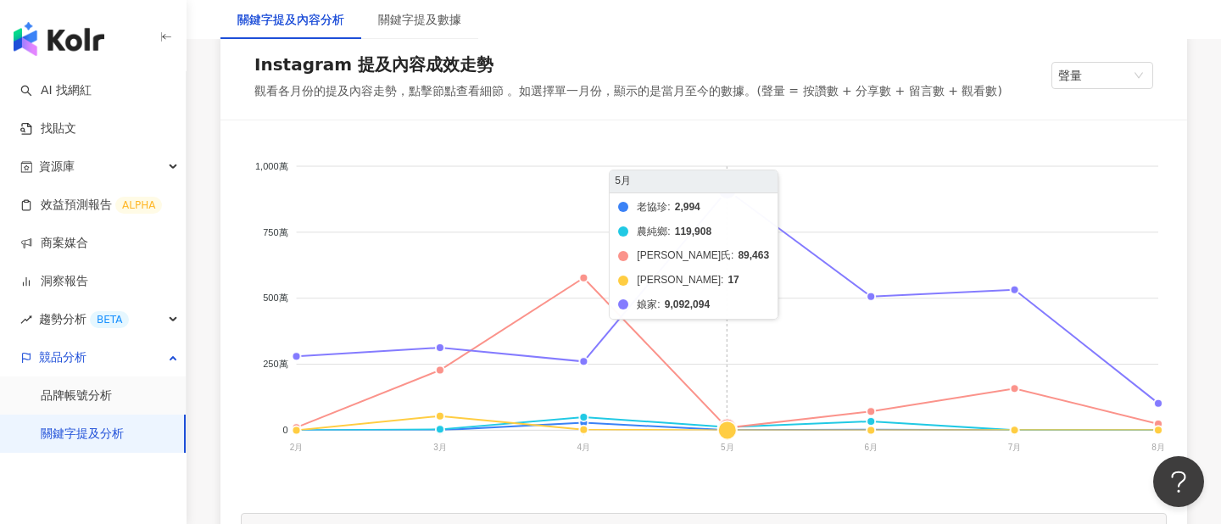
click at [726, 189] on foreignobject "老協珍 農純鄉 白蘭氏 田原香 娘家" at bounding box center [704, 310] width 926 height 339
click at [726, 190] on foreignobject "老協珍 農純鄉 白蘭氏 田原香 娘家" at bounding box center [704, 310] width 926 height 339
click at [727, 187] on foreignobject "老協珍 農純鄉 白蘭氏 田原香 娘家" at bounding box center [704, 310] width 926 height 339
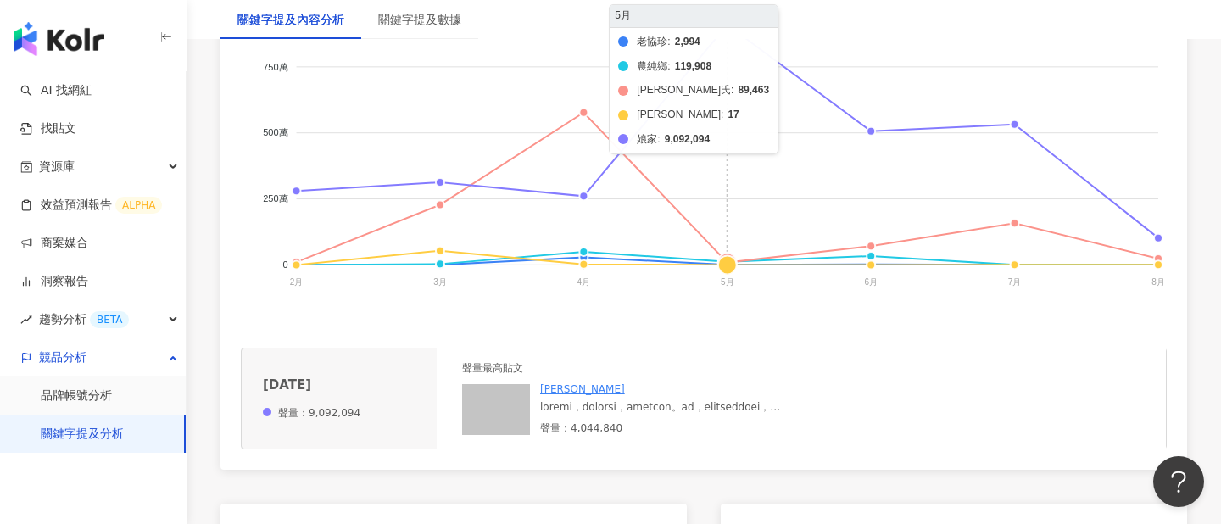
scroll to position [462, 0]
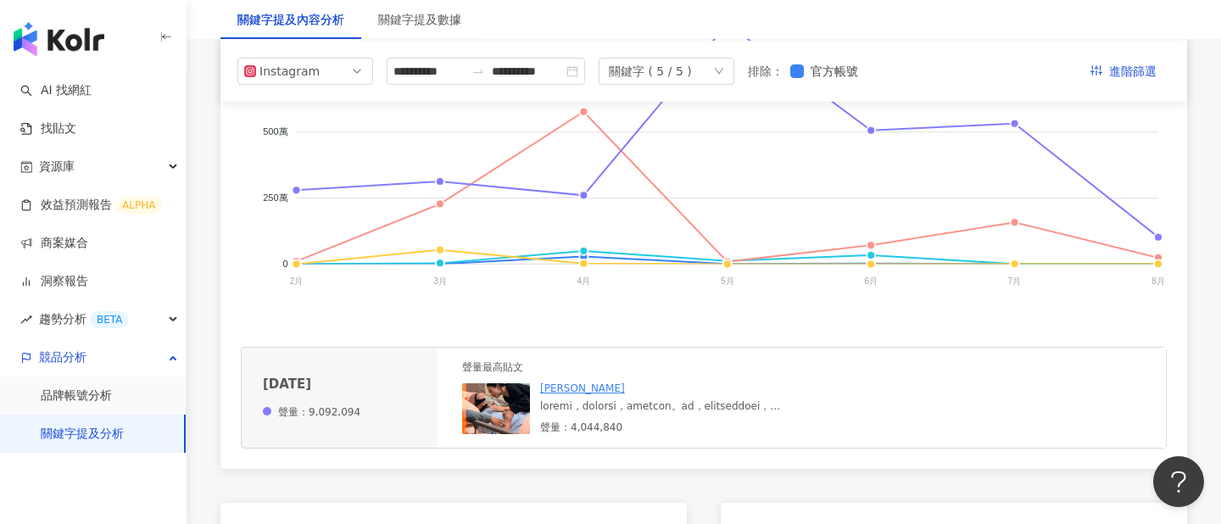
click at [506, 396] on img at bounding box center [496, 408] width 68 height 51
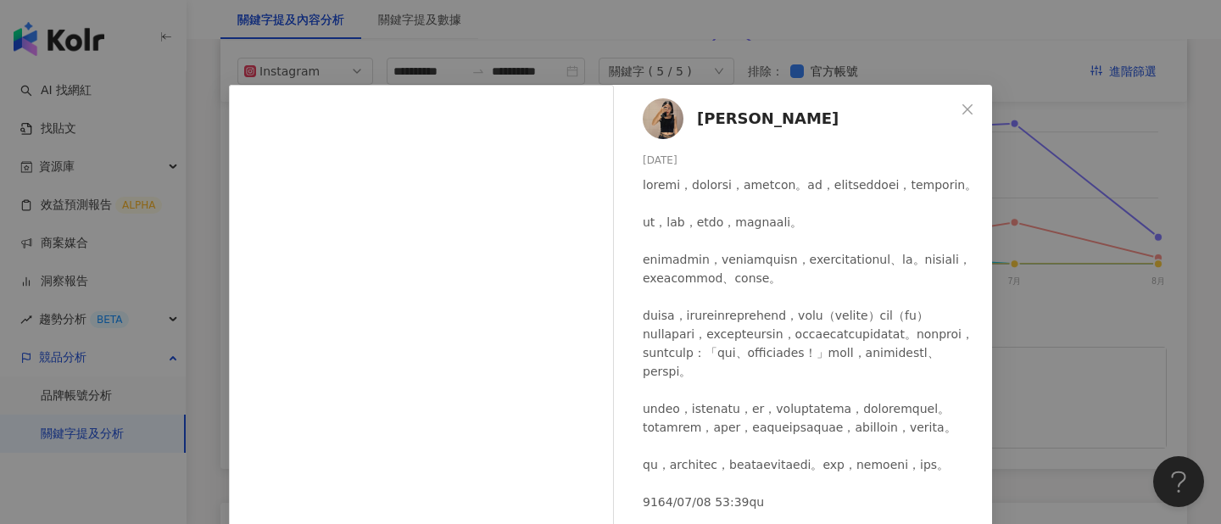
click at [1081, 312] on div "Anuwai Hamawaki 2025/5/11 16.9萬 1,543 387.5萬 查看原始貼文" at bounding box center [610, 262] width 1221 height 524
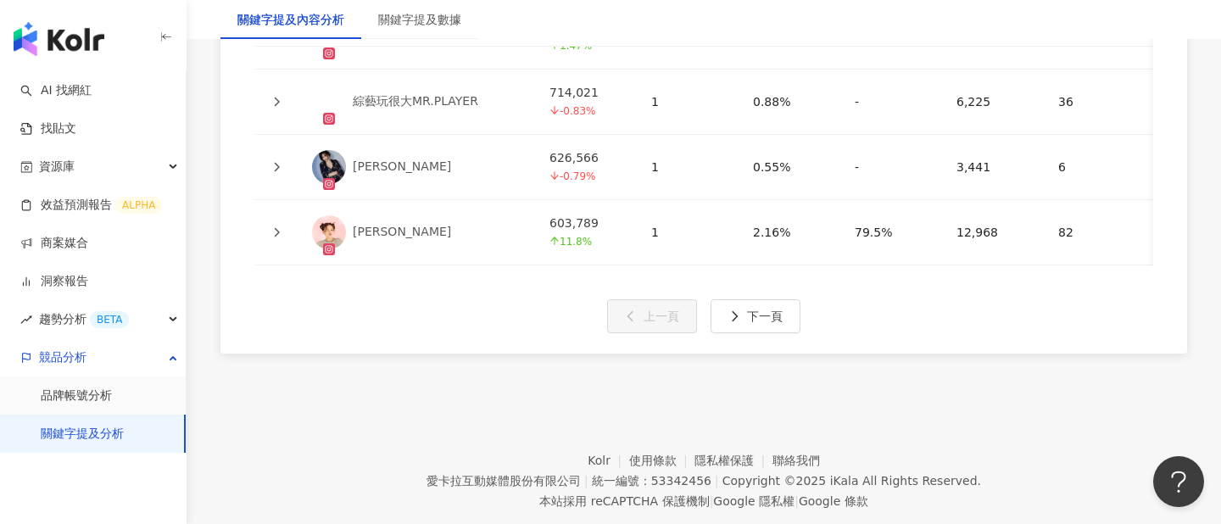
scroll to position [4398, 0]
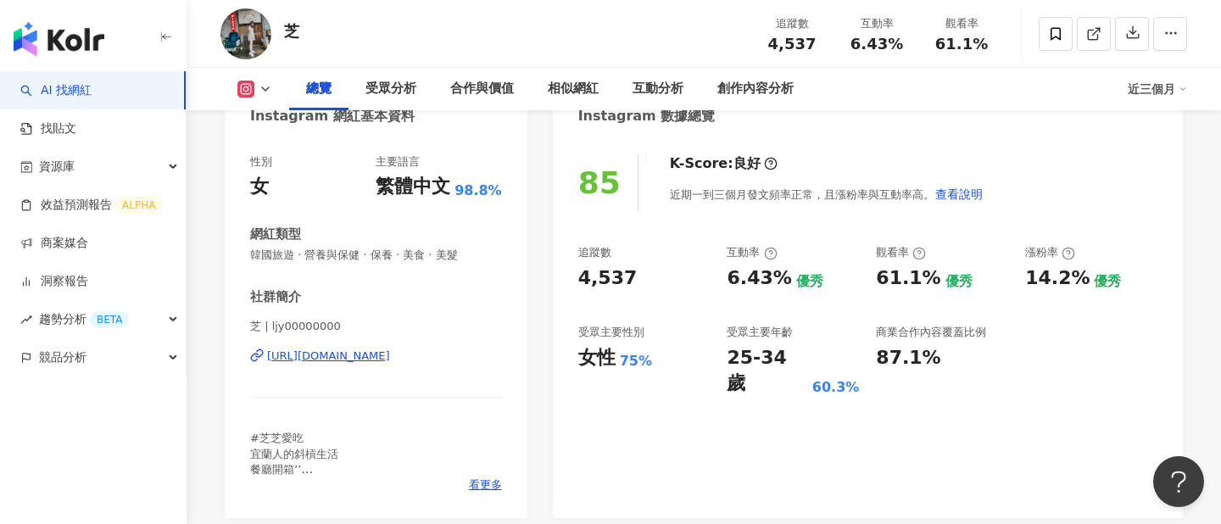
scroll to position [189, 0]
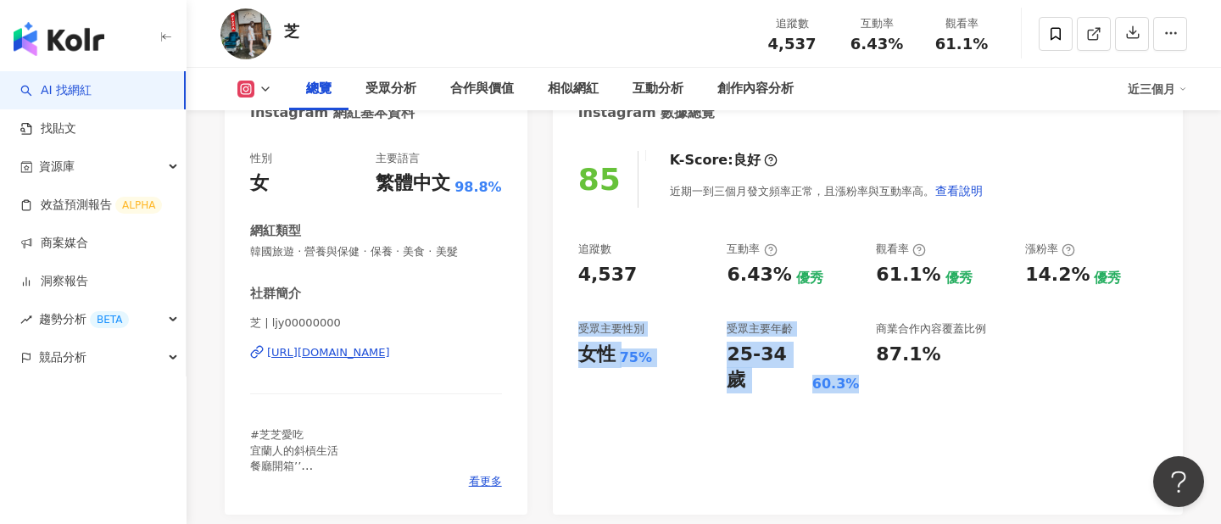
drag, startPoint x: 572, startPoint y: 329, endPoint x: 852, endPoint y: 370, distance: 283.7
click at [852, 370] on div "85 K-Score : 良好 近期一到三個月發文頻率正常，且漲粉率與互動率高。 查看說明 追蹤數 4,537 互動率 6.43% 優秀 觀看率 61.1% …" at bounding box center [868, 324] width 630 height 381
click at [855, 373] on div "85 K-Score : 良好 近期一到三個月發文頻率正常，且漲粉率與互動率高。 查看說明 追蹤數 4,537 互動率 6.43% 優秀 觀看率 61.1% …" at bounding box center [868, 324] width 630 height 381
drag, startPoint x: 859, startPoint y: 360, endPoint x: 573, endPoint y: 318, distance: 289.8
click at [573, 318] on div "85 K-Score : 良好 近期一到三個月發文頻率正常，且漲粉率與互動率高。 查看說明 追蹤數 4,537 互動率 6.43% 優秀 觀看率 61.1% …" at bounding box center [868, 324] width 630 height 381
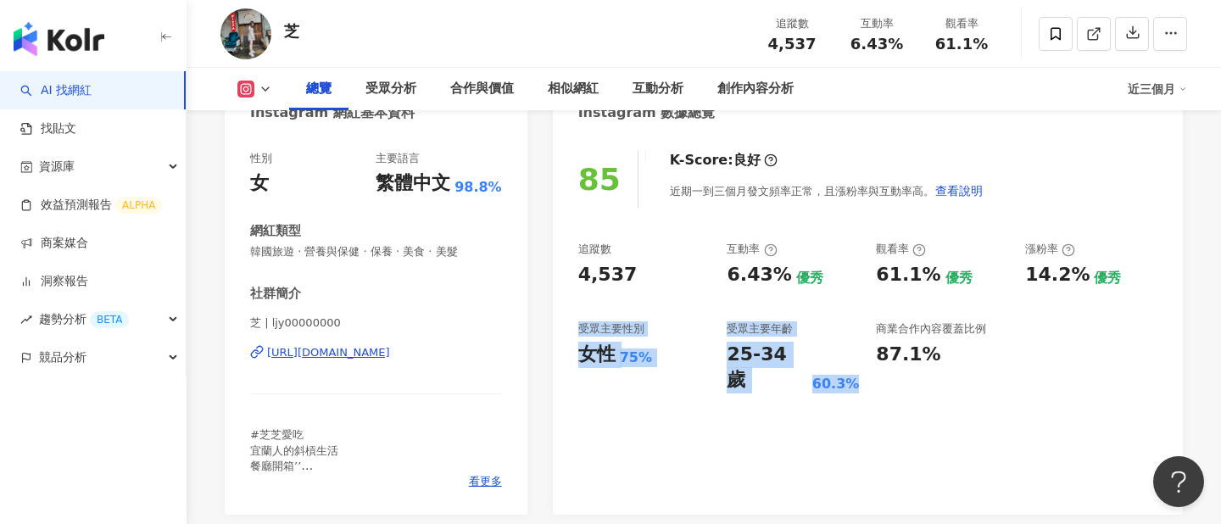
click at [688, 410] on div "85 K-Score : 良好 近期一到三個月發文頻率正常，且漲粉率與互動率高。 查看說明 追蹤數 4,537 互動率 6.43% 優秀 觀看率 61.1% …" at bounding box center [868, 324] width 630 height 381
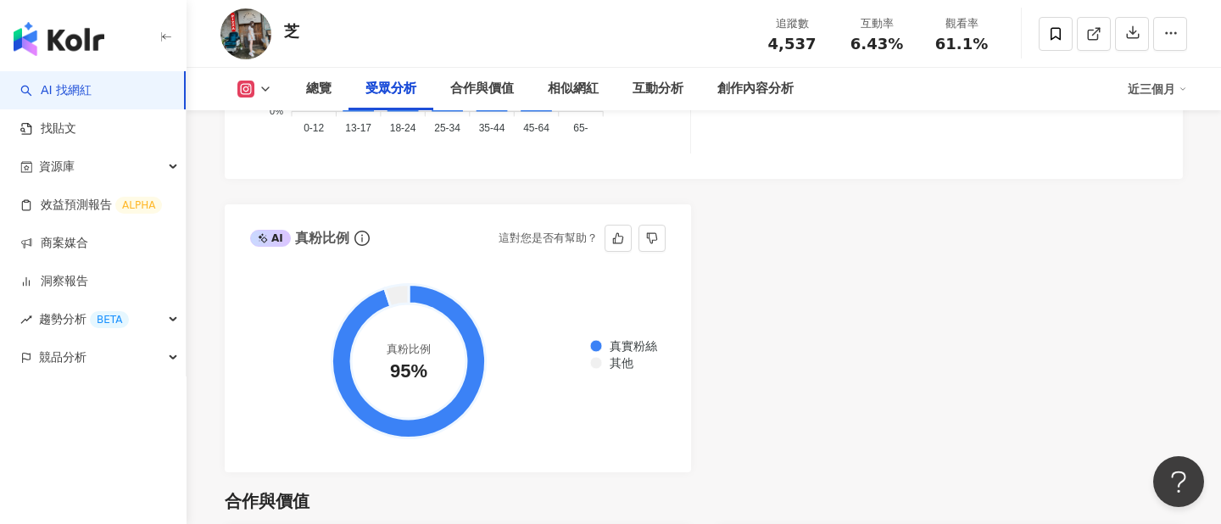
scroll to position [1902, 0]
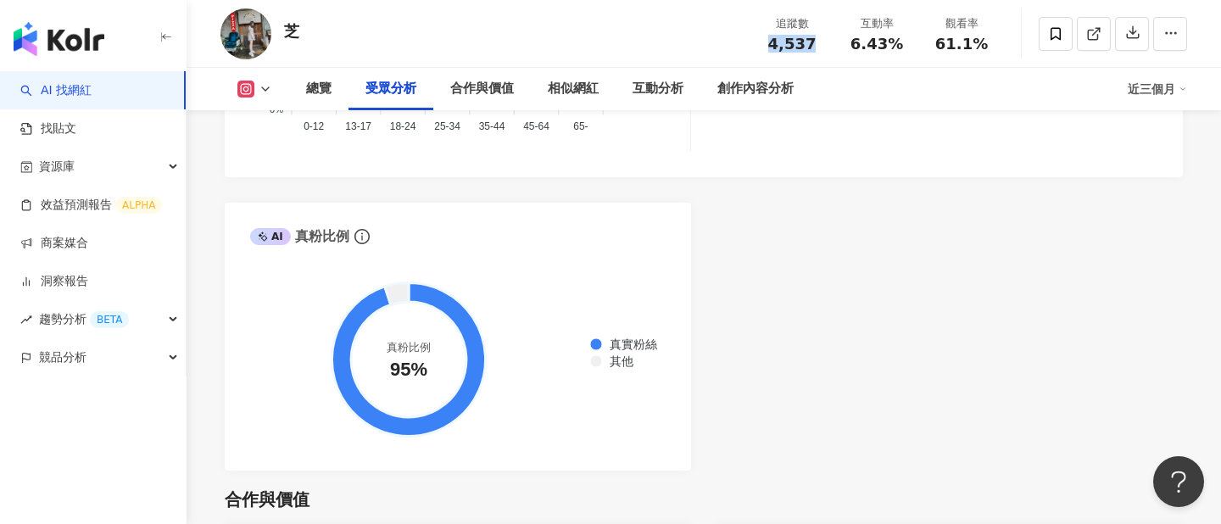
drag, startPoint x: 771, startPoint y: 40, endPoint x: 815, endPoint y: 42, distance: 44.1
click at [815, 42] on div "4,537" at bounding box center [792, 44] width 64 height 17
click at [474, 338] on icon at bounding box center [409, 359] width 154 height 154
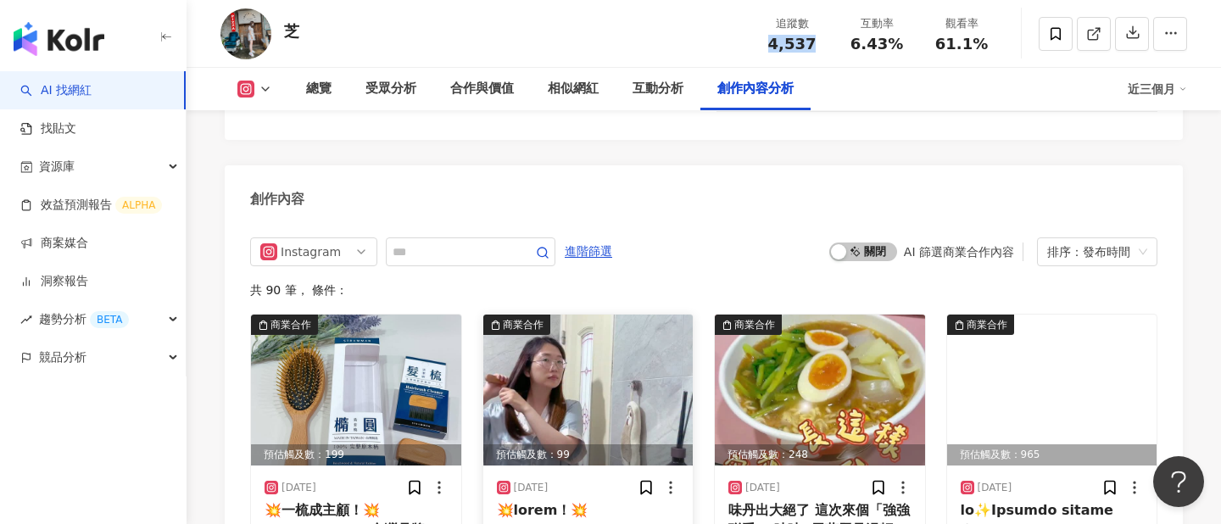
scroll to position [5174, 0]
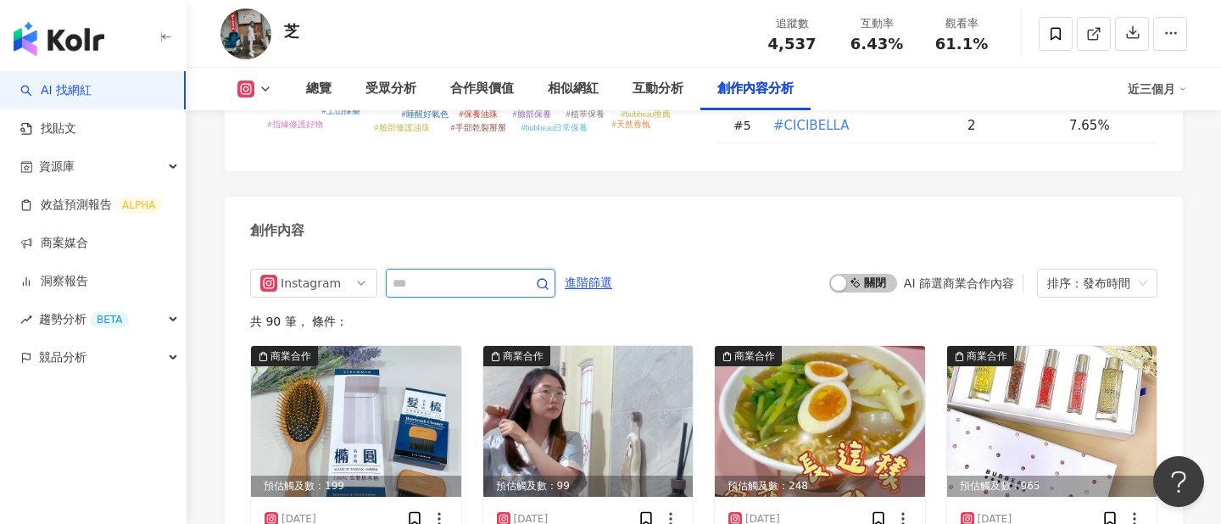
click at [461, 273] on input "text" at bounding box center [452, 283] width 119 height 20
type input "**"
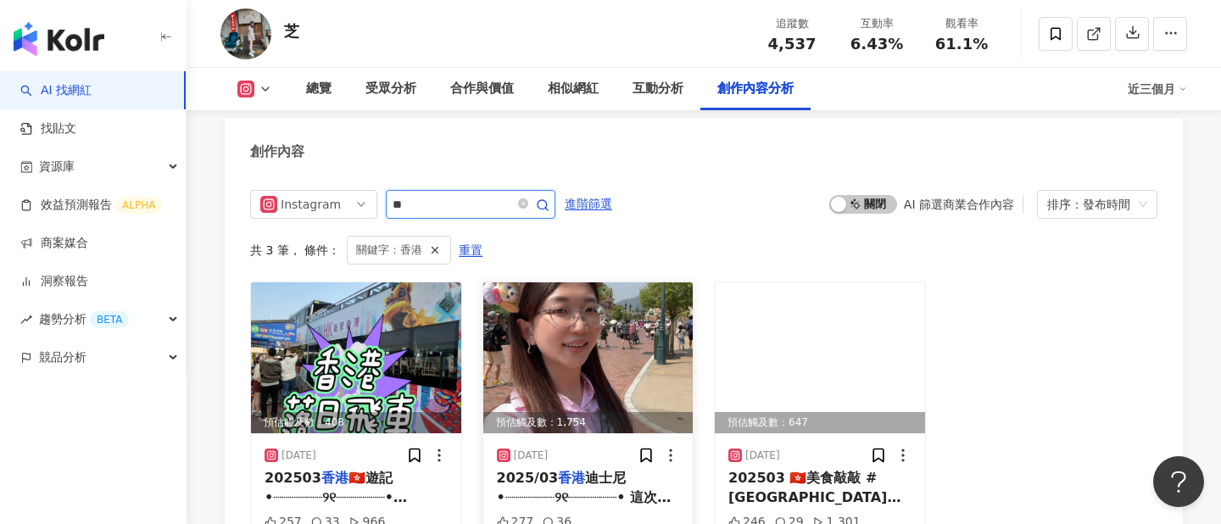
scroll to position [5242, 0]
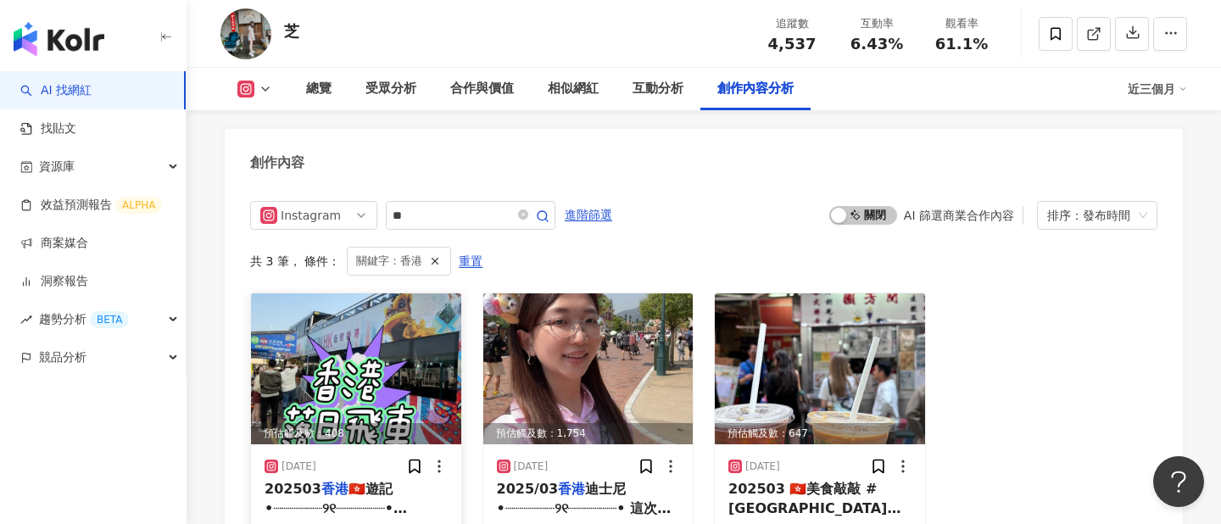
click at [389, 293] on img at bounding box center [356, 368] width 210 height 151
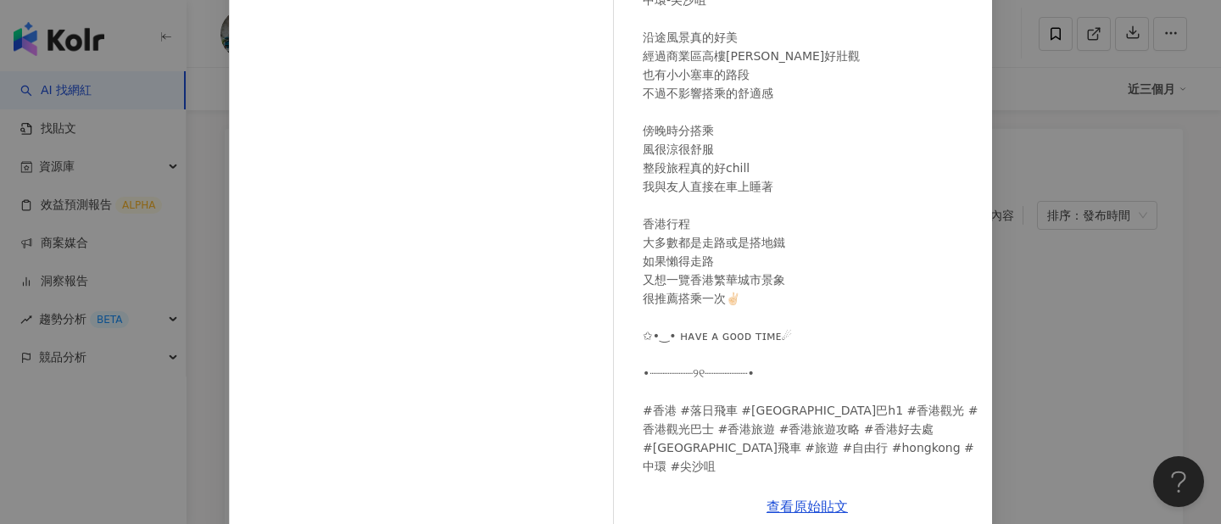
scroll to position [237, 0]
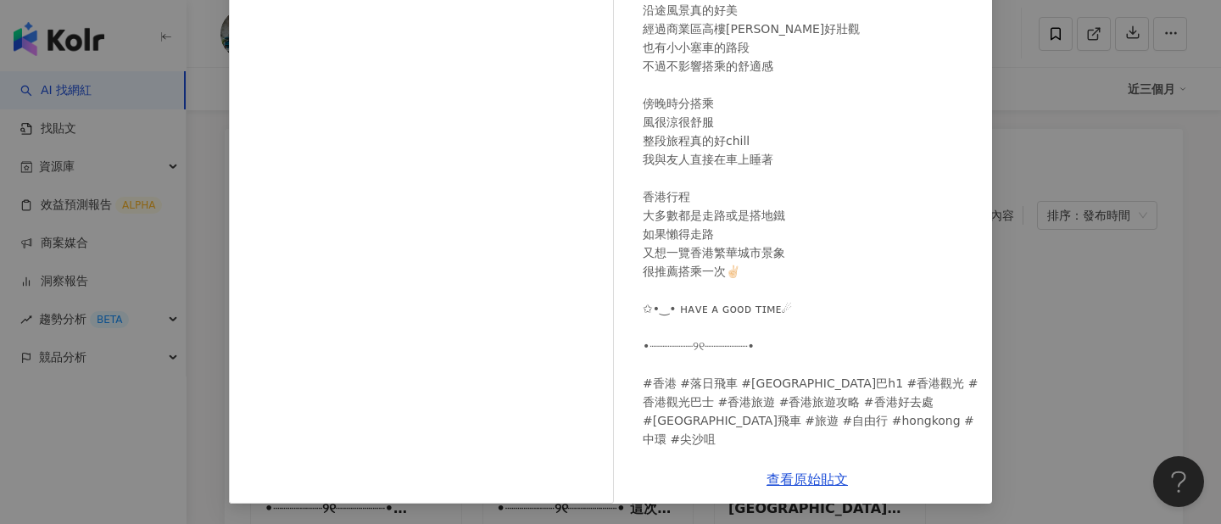
click at [1064, 282] on div "芝 2025/5/5 202503香港🇭🇰遊記 •┈┈┈┈┈┈୨୧┈┈┈┈┈┈• 2025年了 你不能不知道 香港 #落日飛車 🚌 落日飛車路線有很多條 可以…" at bounding box center [610, 262] width 1221 height 524
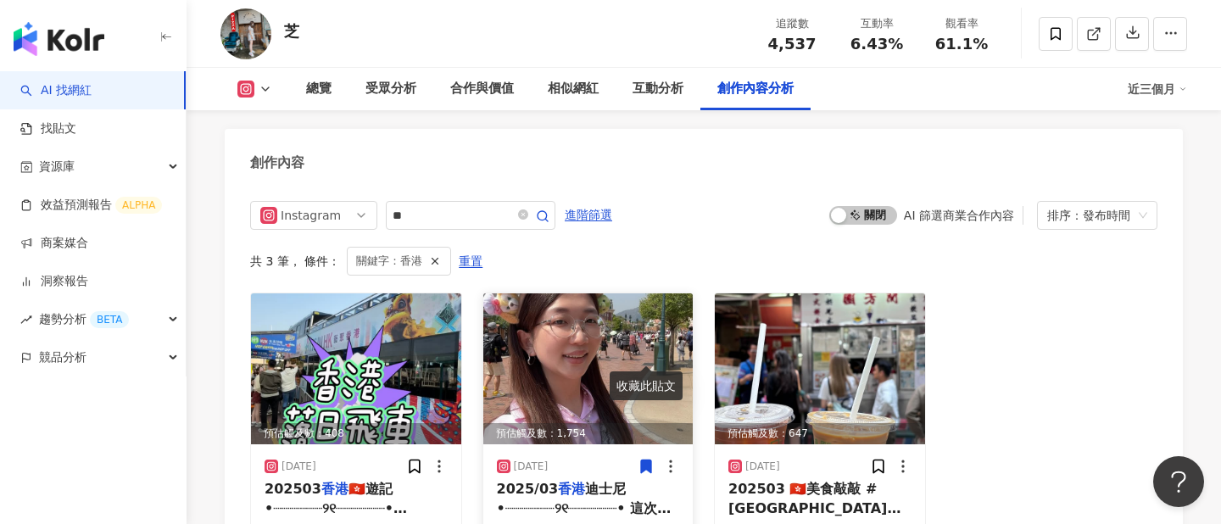
scroll to position [5073, 0]
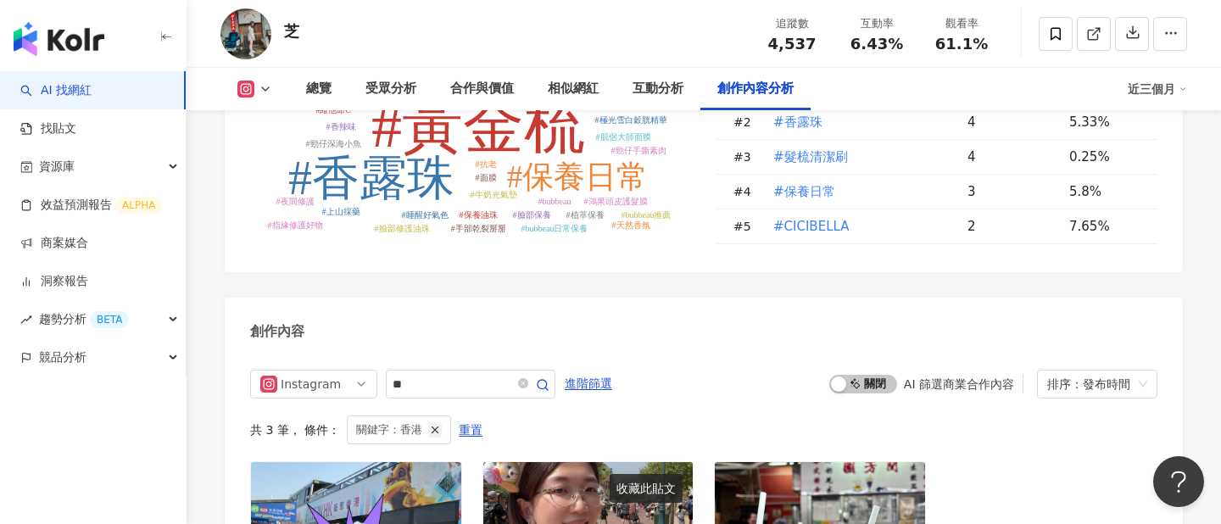
click at [433, 424] on icon "button" at bounding box center [435, 430] width 12 height 12
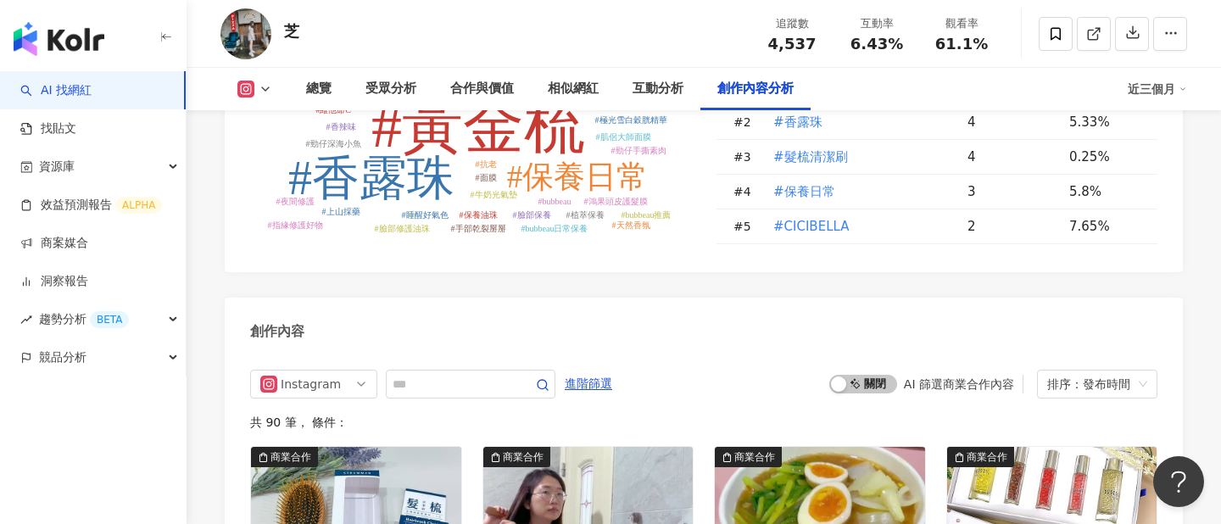
scroll to position [5147, 0]
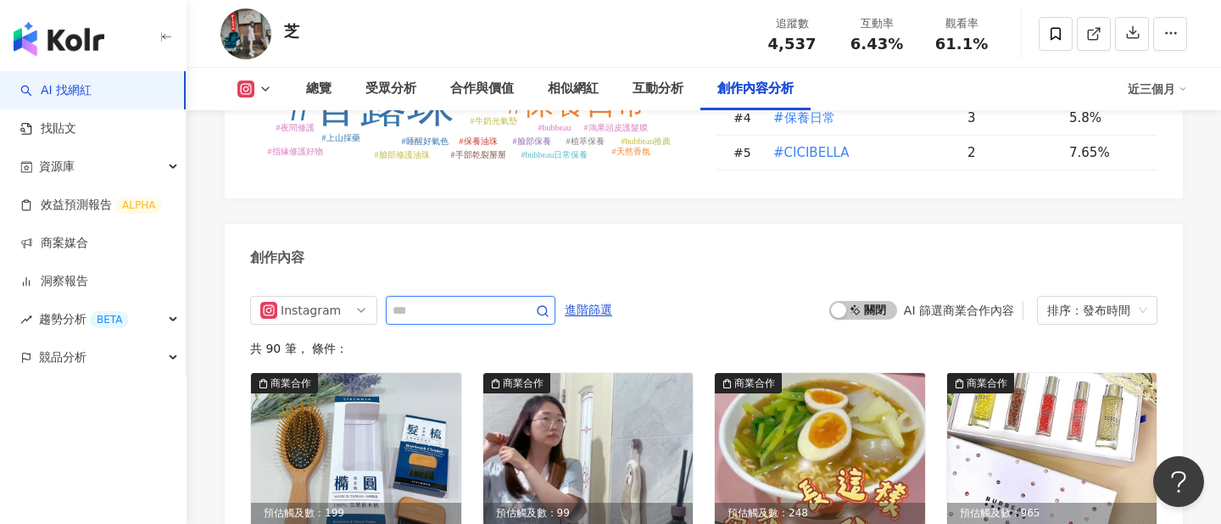
click at [451, 300] on input "text" at bounding box center [452, 310] width 119 height 20
type input "***"
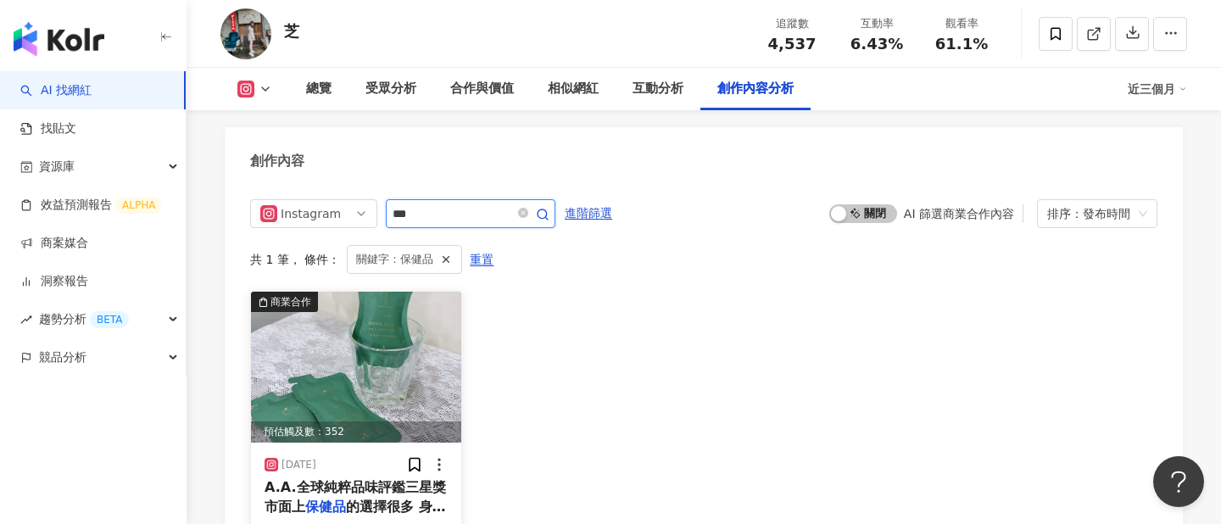
scroll to position [5244, 0]
click at [418, 291] on img at bounding box center [356, 366] width 210 height 151
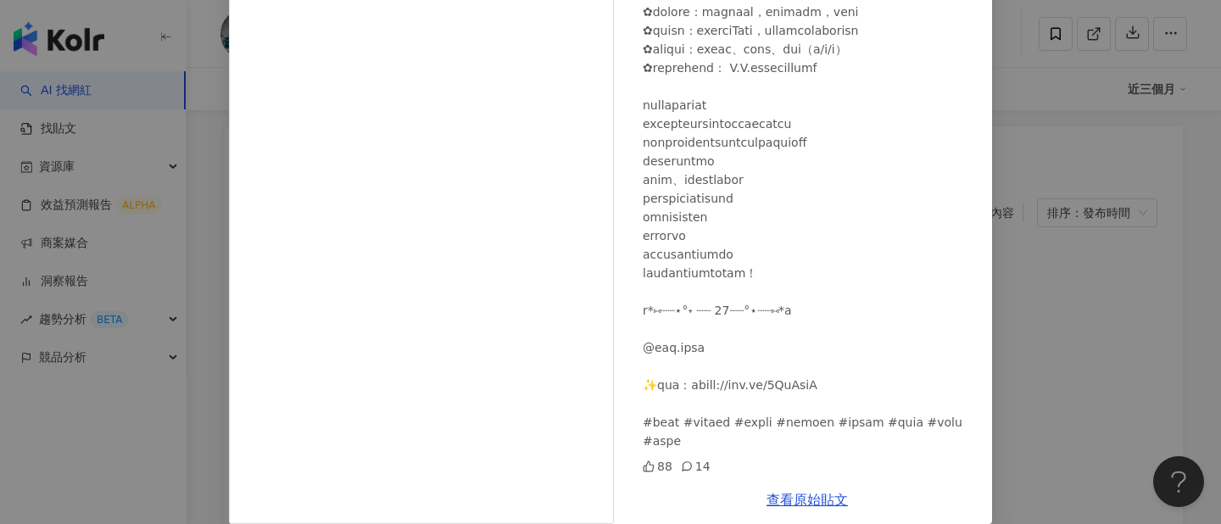
scroll to position [237, 0]
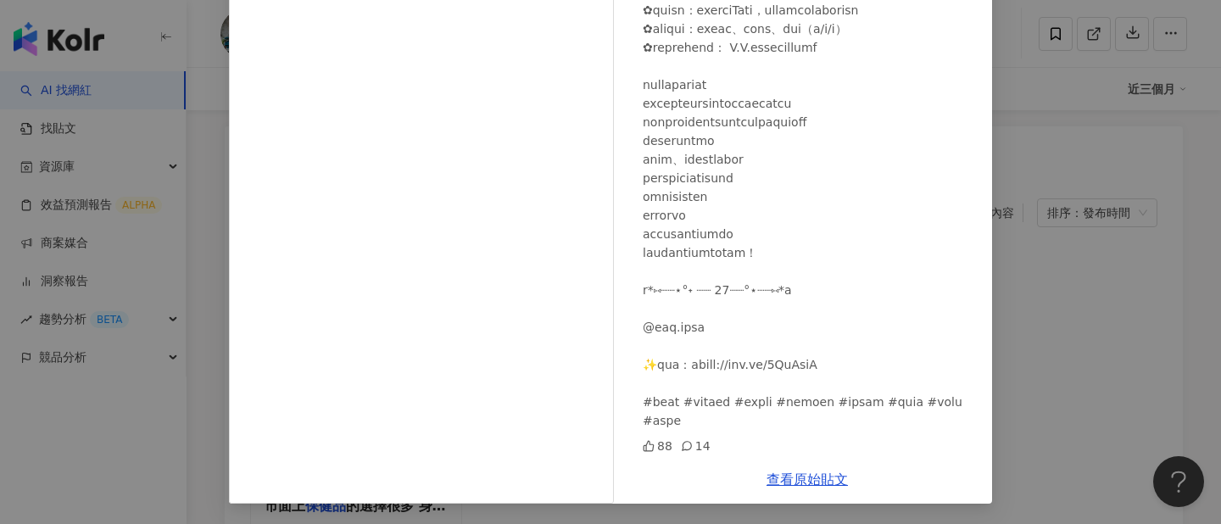
click at [1053, 310] on div "芝 2025/1/14 88 14 查看原始貼文" at bounding box center [610, 262] width 1221 height 524
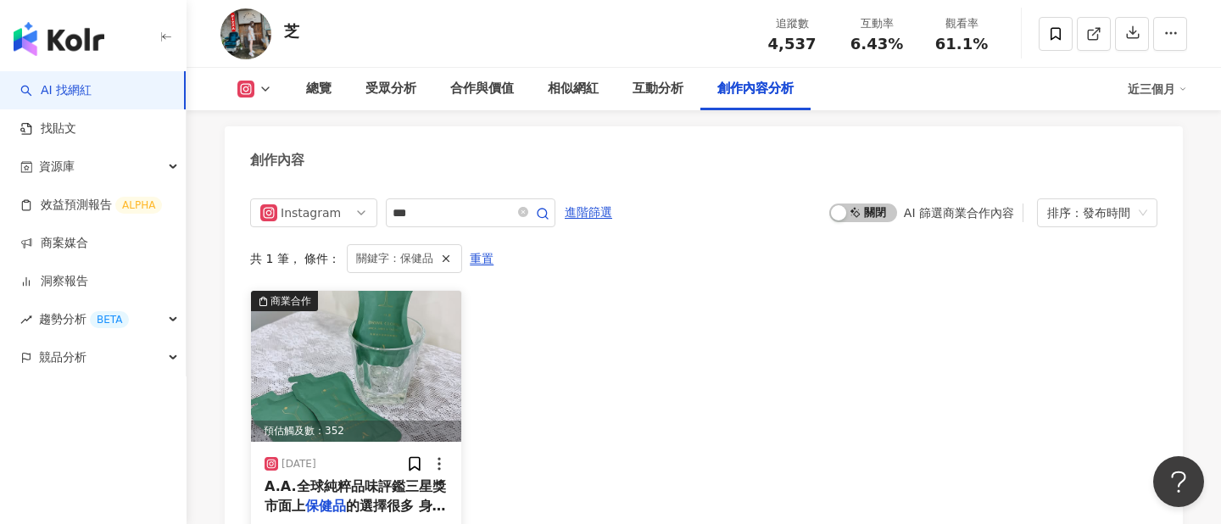
drag, startPoint x: 283, startPoint y: 349, endPoint x: 356, endPoint y: 349, distance: 72.9
click at [357, 455] on div "2025/1/14" at bounding box center [356, 463] width 183 height 17
click at [679, 290] on div "商業合作 預估觸及數：352 2025/1/14 A.A.全球純粹品味評鑑三星獎 市面上 保健品 的選擇很多 身為外食族的我還是依照 88 14 醫療與健康 …" at bounding box center [704, 436] width 908 height 292
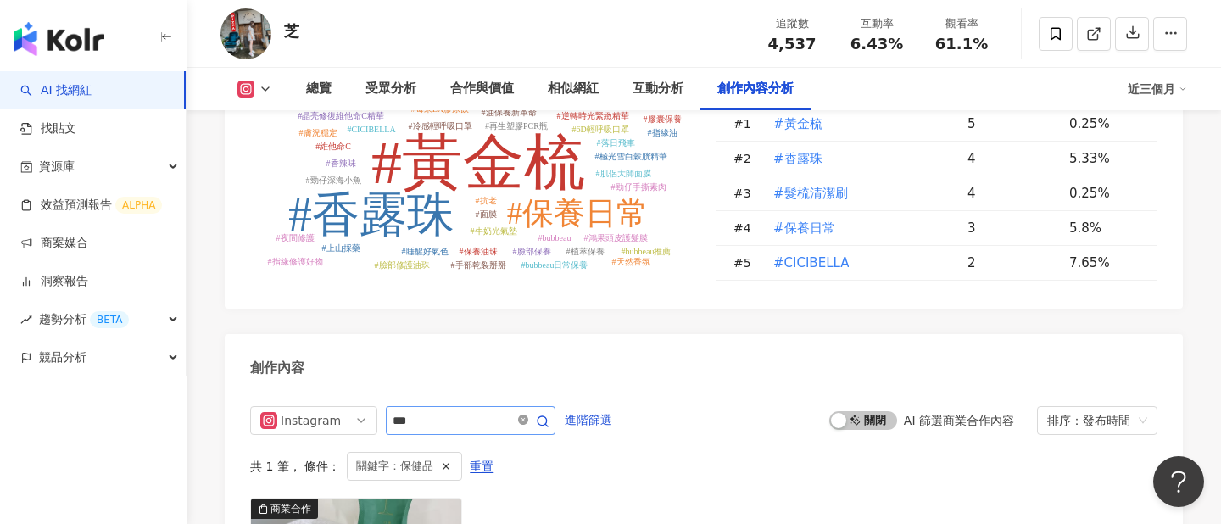
click at [527, 415] on icon "close-circle" at bounding box center [523, 420] width 10 height 10
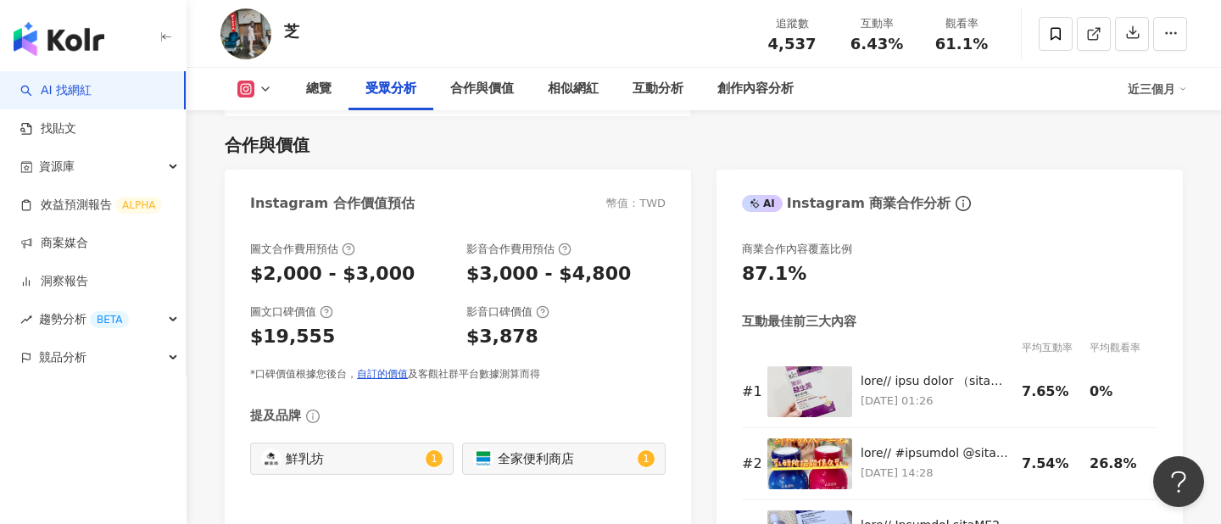
scroll to position [2184, 0]
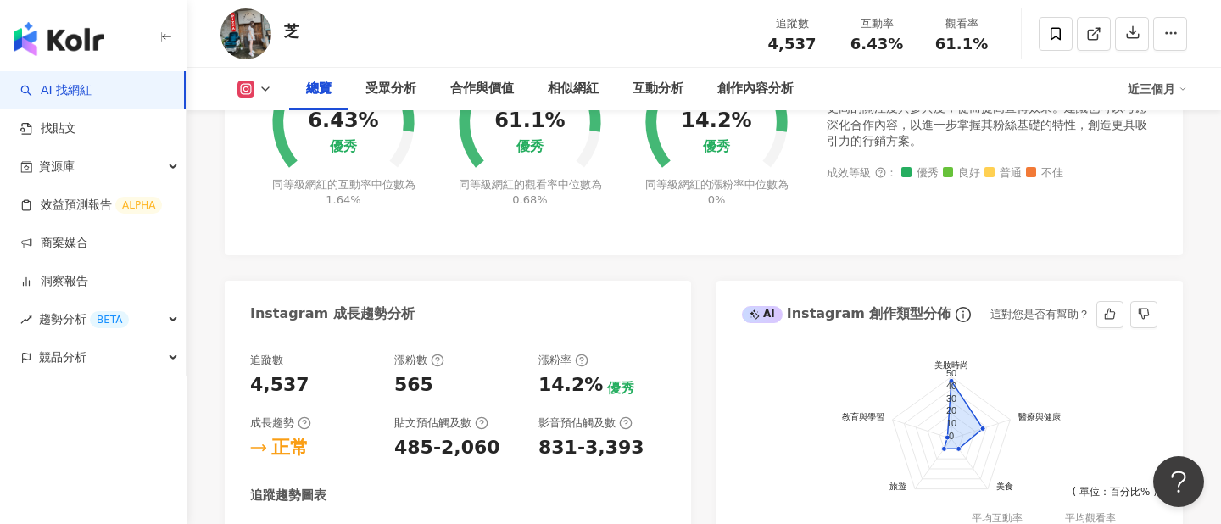
scroll to position [686, 0]
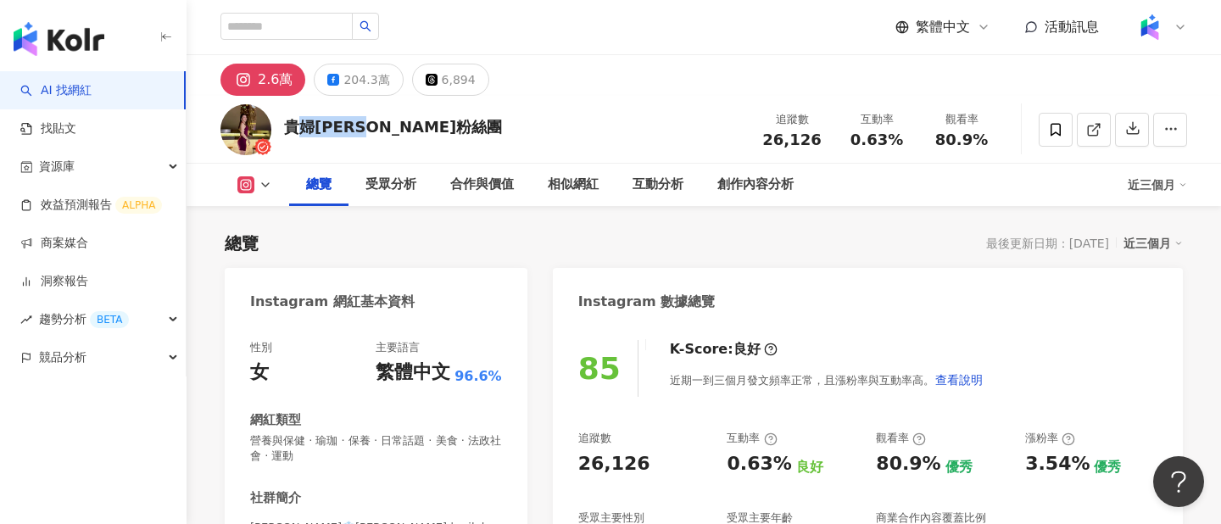
drag, startPoint x: 293, startPoint y: 127, endPoint x: 445, endPoint y: 128, distance: 152.7
click at [446, 129] on div "貴婦俞婷粉絲團 追蹤數 26,126 互動率 0.63% 觀看率 80.9%" at bounding box center [704, 129] width 1035 height 67
click at [371, 126] on div "貴婦[PERSON_NAME]粉絲團" at bounding box center [393, 126] width 218 height 21
drag, startPoint x: 450, startPoint y: 126, endPoint x: 285, endPoint y: 115, distance: 165.8
click at [285, 115] on div "貴婦俞婷粉絲團 追蹤數 26,126 互動率 0.63% 觀看率 80.9%" at bounding box center [704, 129] width 1035 height 67
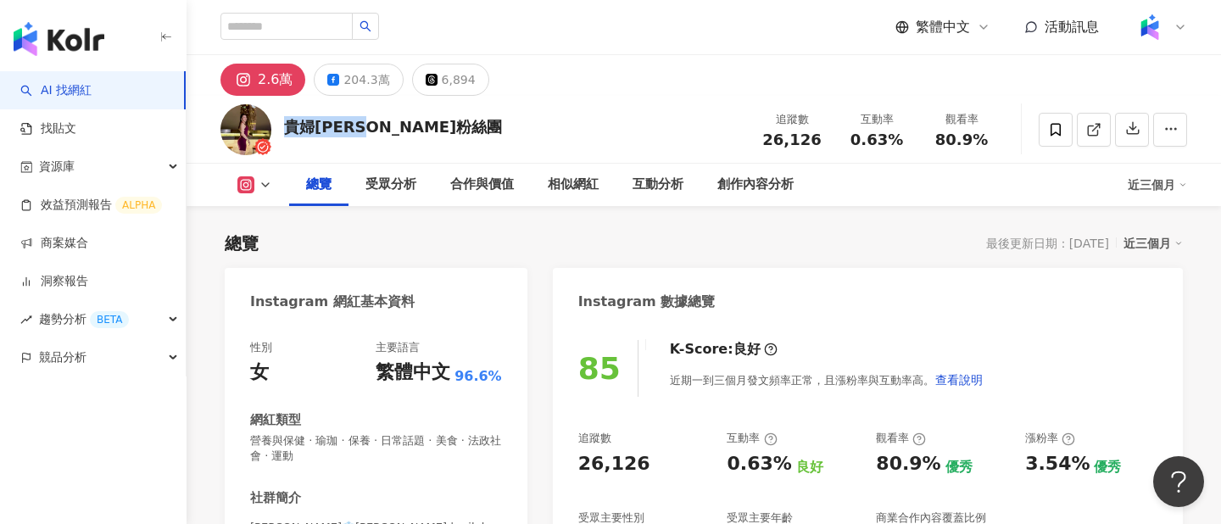
click at [512, 107] on div "貴婦俞婷粉絲團 追蹤數 26,126 互動率 0.63% 觀看率 80.9%" at bounding box center [704, 129] width 1035 height 67
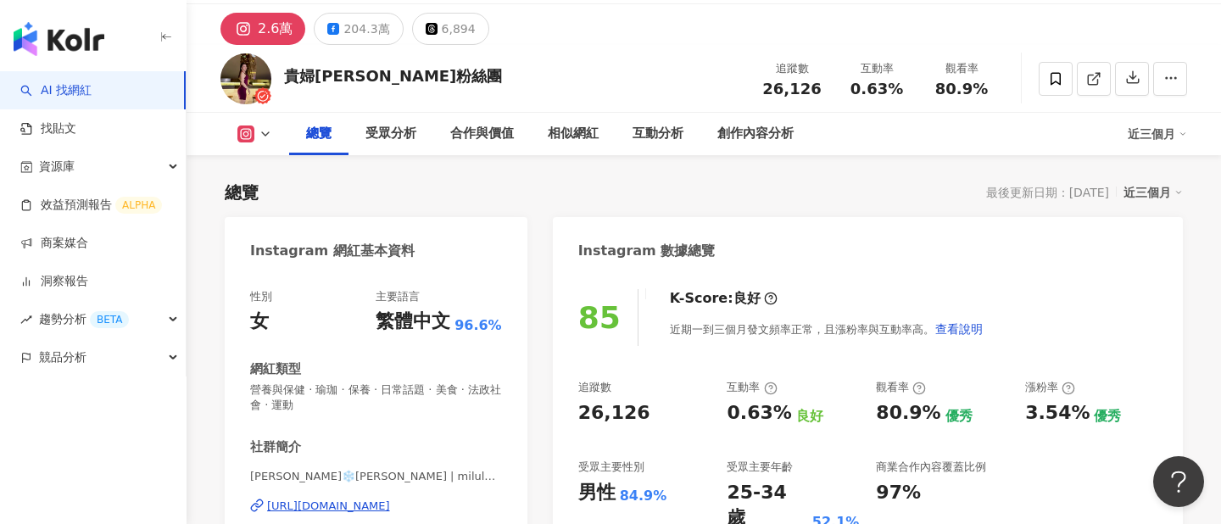
scroll to position [49, 0]
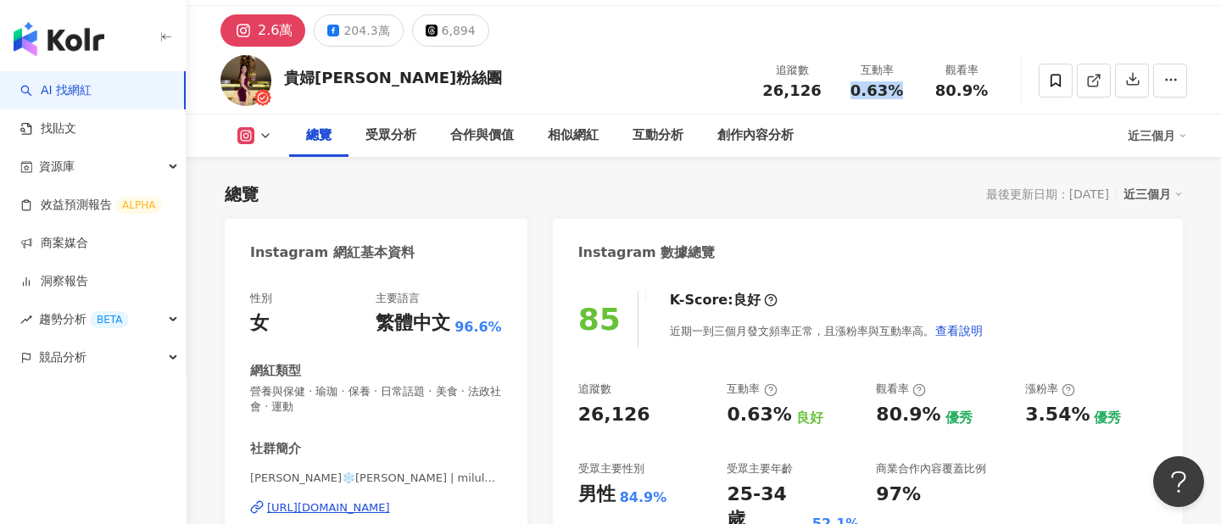
drag, startPoint x: 847, startPoint y: 90, endPoint x: 909, endPoint y: 92, distance: 62.0
click at [909, 92] on div "互動率 0.63%" at bounding box center [877, 80] width 85 height 36
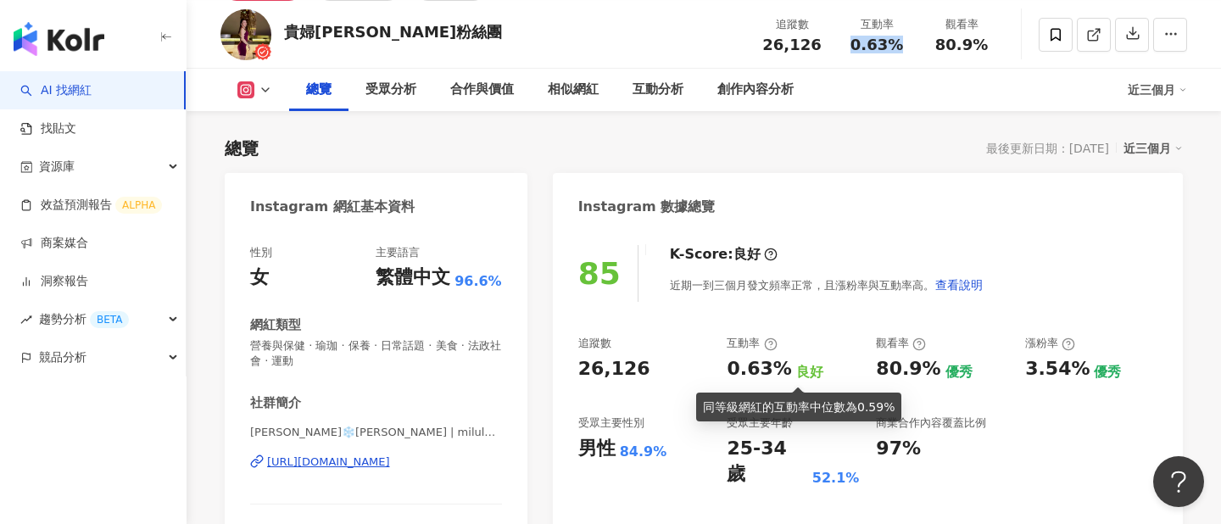
scroll to position [98, 0]
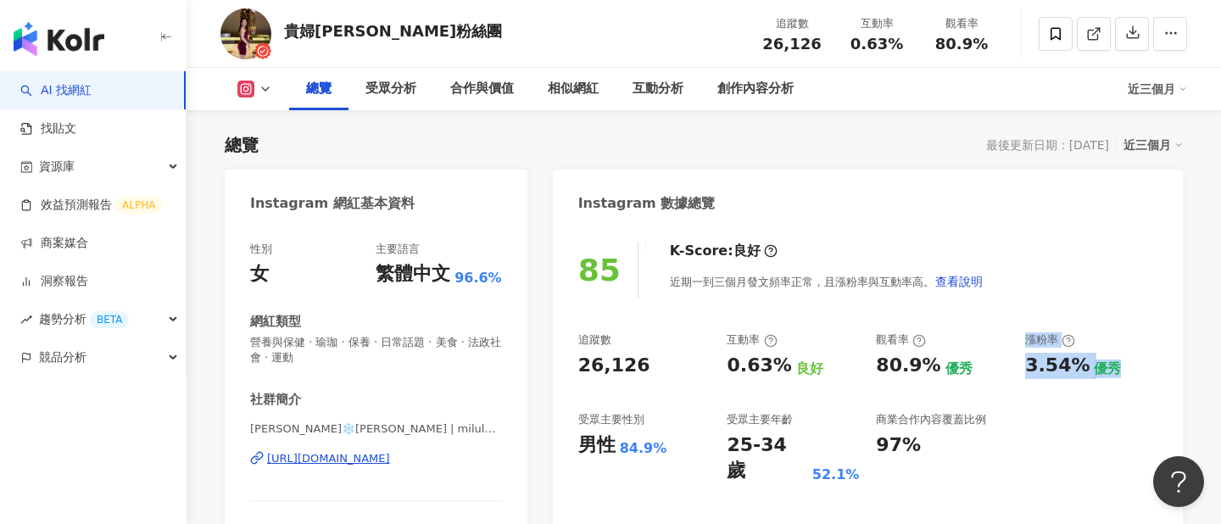
drag, startPoint x: 1027, startPoint y: 334, endPoint x: 1127, endPoint y: 372, distance: 106.8
click at [1128, 373] on div "漲粉率 3.54% 優秀" at bounding box center [1091, 355] width 132 height 46
click at [1126, 372] on div "3.54% 優秀" at bounding box center [1091, 366] width 132 height 26
drag, startPoint x: 1126, startPoint y: 372, endPoint x: 1031, endPoint y: 337, distance: 101.2
click at [1031, 336] on div "漲粉率 3.54% 優秀" at bounding box center [1091, 355] width 132 height 46
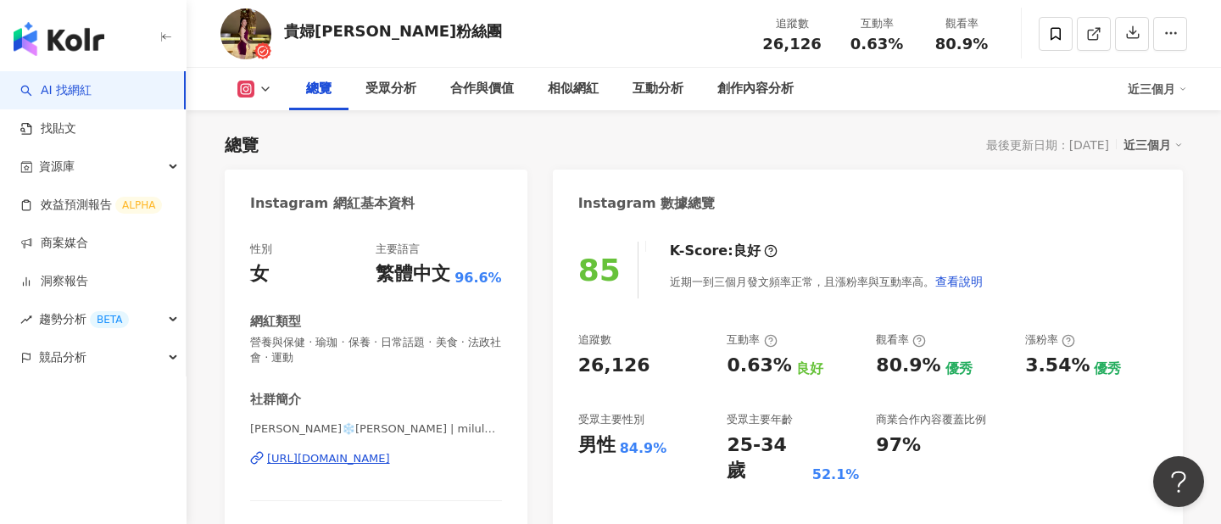
click at [1027, 336] on div "漲粉率" at bounding box center [1050, 339] width 50 height 15
drag, startPoint x: 1024, startPoint y: 335, endPoint x: 1142, endPoint y: 372, distance: 123.7
click at [1143, 373] on div "追蹤數 26,126 互動率 0.63% 良好 觀看率 80.9% 優秀 漲粉率 3.54% 優秀 受眾主要性別 男性 84.9% 受眾主要年齡 25-34 …" at bounding box center [867, 408] width 579 height 152
click at [1092, 339] on div "漲粉率" at bounding box center [1091, 339] width 132 height 15
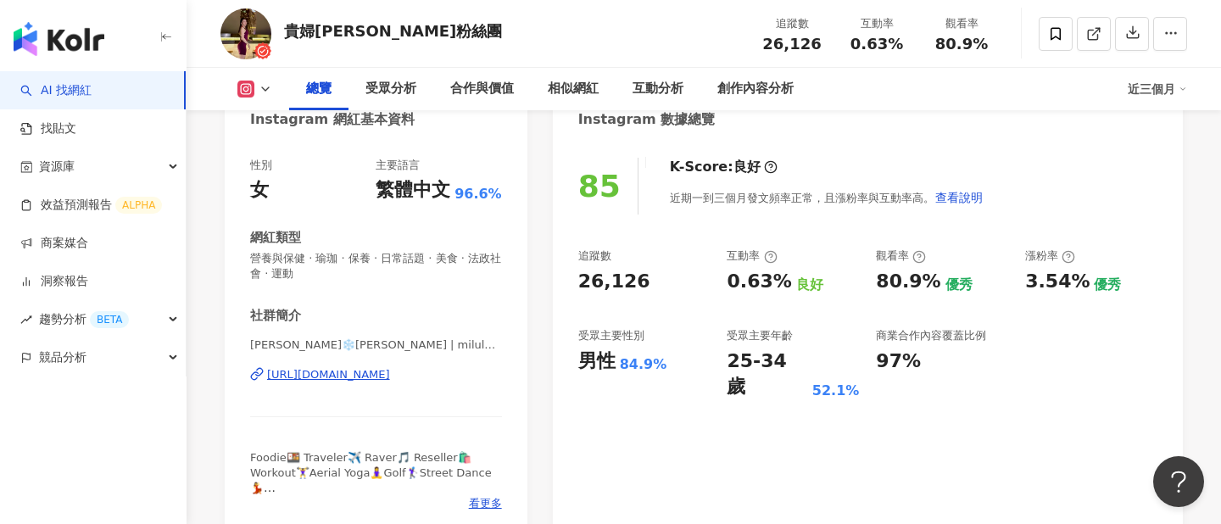
scroll to position [189, 0]
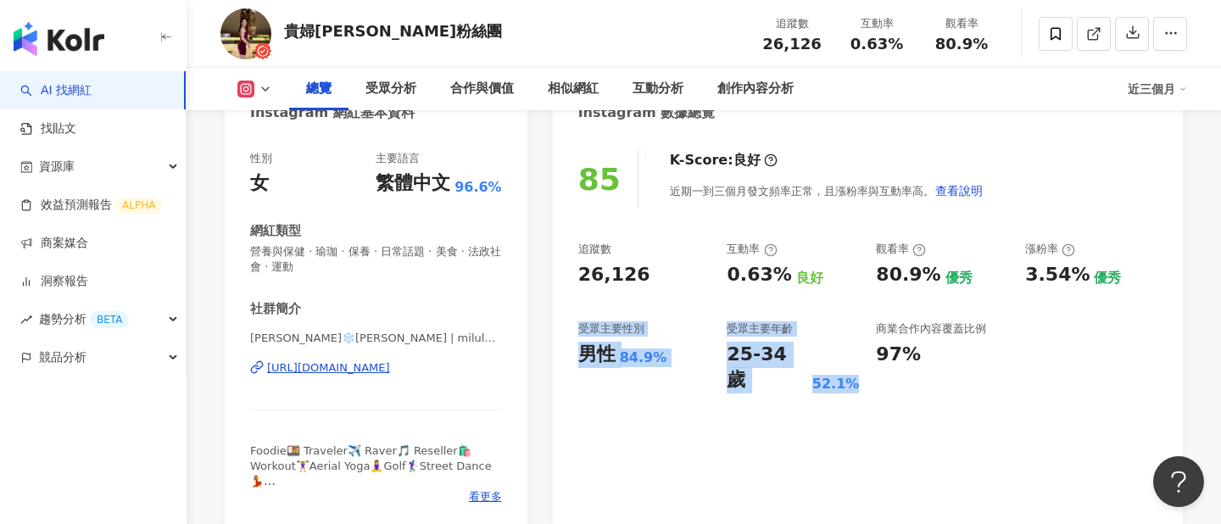
drag, startPoint x: 579, startPoint y: 329, endPoint x: 863, endPoint y: 368, distance: 286.0
click at [863, 368] on div "85 K-Score : 良好 近期一到三個月發文頻率正常，且漲粉率與互動率高。 查看說明 追蹤數 26,126 互動率 0.63% 良好 觀看率 80.9%…" at bounding box center [868, 332] width 630 height 396
drag, startPoint x: 659, startPoint y: 358, endPoint x: 583, endPoint y: 353, distance: 76.5
click at [583, 353] on div "男性 84.9%" at bounding box center [644, 355] width 132 height 26
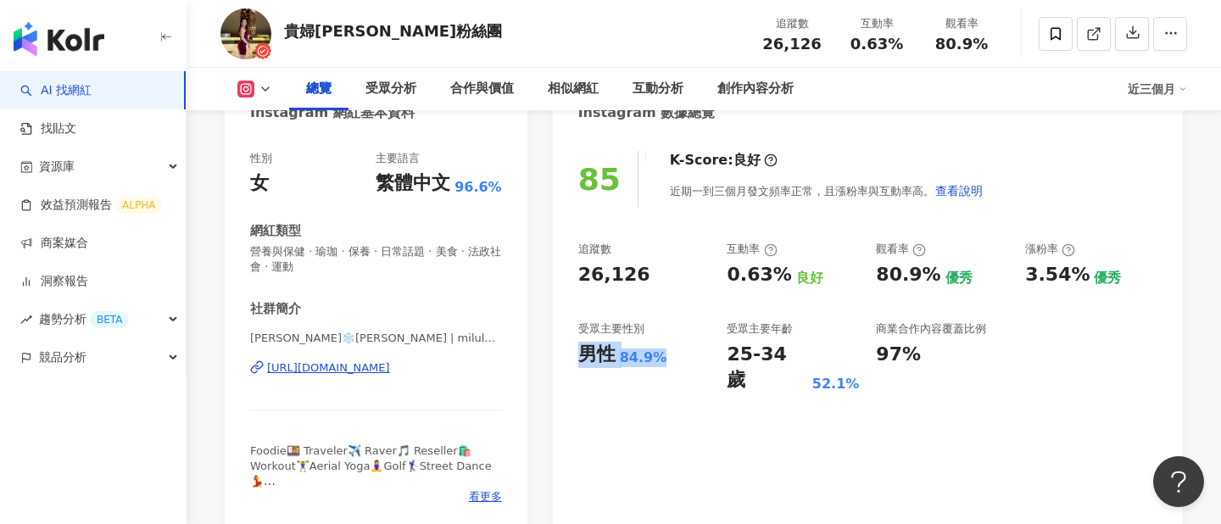
click at [627, 380] on div "85 K-Score : 良好 近期一到三個月發文頻率正常，且漲粉率與互動率高。 查看說明 追蹤數 26,126 互動率 0.63% 良好 觀看率 80.9%…" at bounding box center [868, 332] width 630 height 396
drag, startPoint x: 697, startPoint y: 363, endPoint x: 577, endPoint y: 364, distance: 120.4
click at [576, 363] on div "85 K-Score : 良好 近期一到三個月發文頻率正常，且漲粉率與互動率高。 查看說明 追蹤數 26,126 互動率 0.63% 良好 觀看率 80.9%…" at bounding box center [868, 332] width 630 height 396
click at [643, 388] on div "85 K-Score : 良好 近期一到三個月發文頻率正常，且漲粉率與互動率高。 查看說明 追蹤數 26,126 互動率 0.63% 良好 觀看率 80.9%…" at bounding box center [868, 332] width 630 height 396
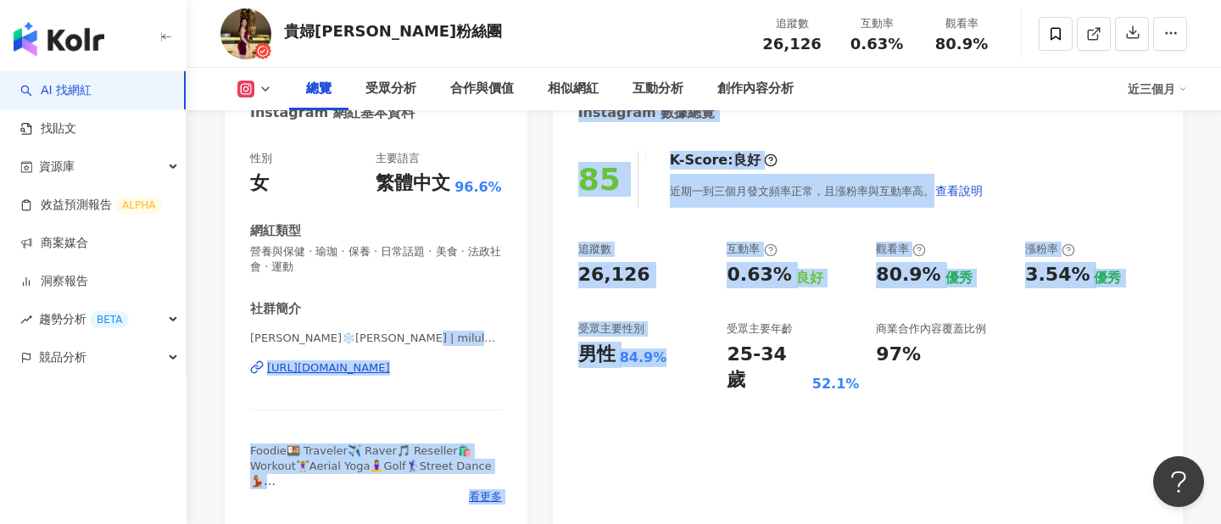
drag, startPoint x: 679, startPoint y: 356, endPoint x: 538, endPoint y: 343, distance: 141.5
click at [641, 380] on div "85 K-Score : 良好 近期一到三個月發文頻率正常，且漲粉率與互動率高。 查看說明 追蹤數 26,126 互動率 0.63% 良好 觀看率 80.9%…" at bounding box center [868, 332] width 630 height 396
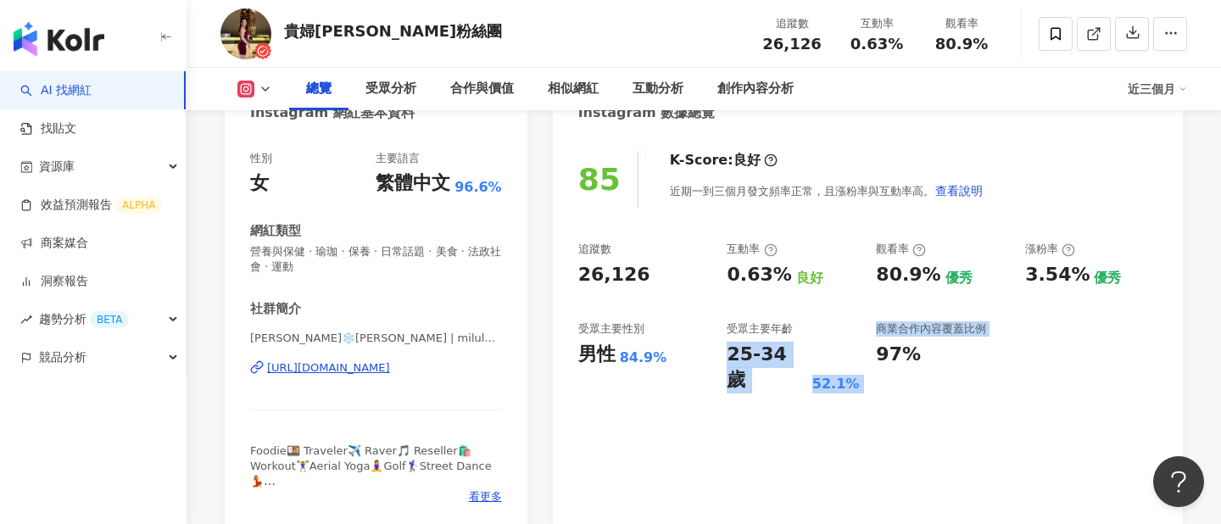
drag, startPoint x: 874, startPoint y: 366, endPoint x: 729, endPoint y: 348, distance: 145.4
click at [729, 348] on div "追蹤數 26,126 互動率 0.63% 良好 觀看率 80.9% 優秀 漲粉率 3.54% 優秀 受眾主要性別 男性 84.9% 受眾主要年齡 25-34 …" at bounding box center [867, 318] width 579 height 152
click at [880, 417] on div "85 K-Score : 良好 近期一到三個月發文頻率正常，且漲粉率與互動率高。 查看說明 追蹤數 26,126 互動率 0.63% 良好 觀看率 80.9%…" at bounding box center [868, 332] width 630 height 396
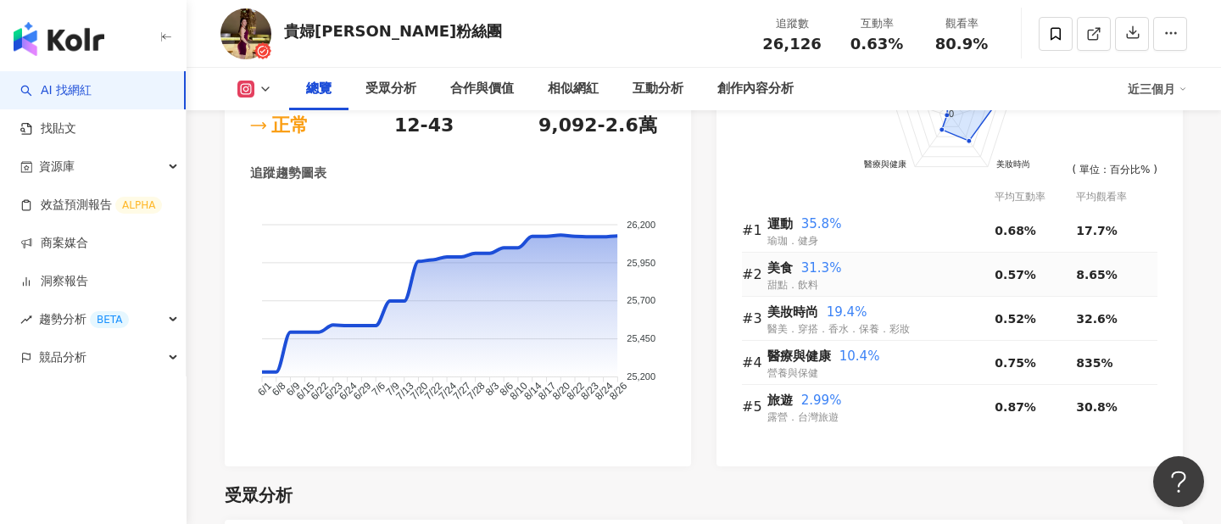
scroll to position [1098, 0]
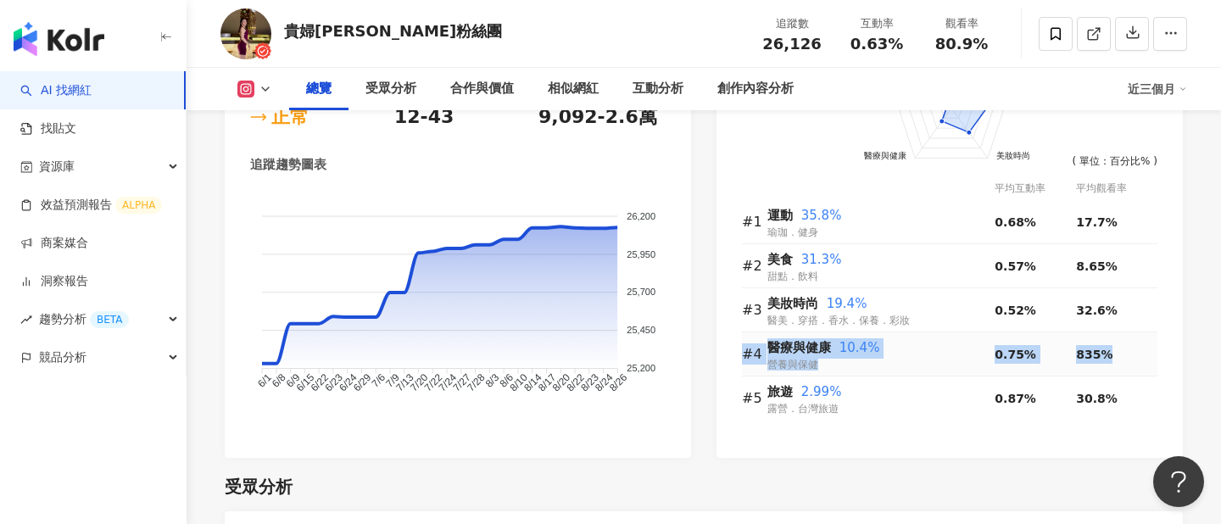
drag, startPoint x: 1114, startPoint y: 349, endPoint x: 767, endPoint y: 343, distance: 347.0
click at [766, 343] on tr "#4 醫療與健康 10.4% 營養與保健 0.75% 835%" at bounding box center [950, 354] width 416 height 44
click at [1097, 348] on span "835%" at bounding box center [1094, 355] width 36 height 14
drag, startPoint x: 1124, startPoint y: 352, endPoint x: 1064, endPoint y: 352, distance: 60.2
click at [1064, 352] on tr "#4 醫療與健康 10.4% 營養與保健 0.75% 835%" at bounding box center [950, 354] width 416 height 44
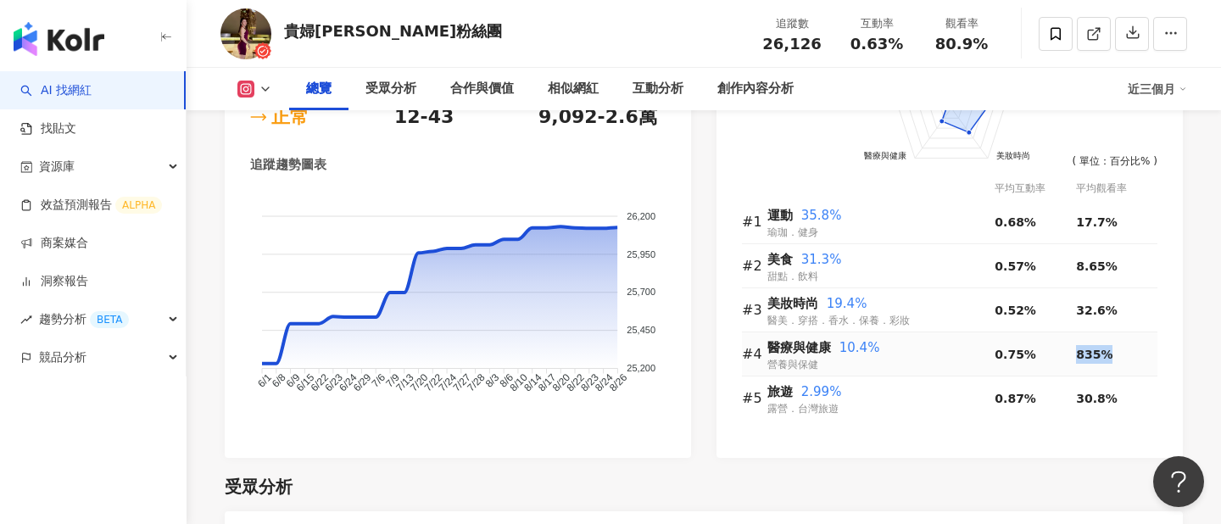
click at [1123, 358] on div "835%" at bounding box center [1116, 354] width 81 height 19
drag, startPoint x: 1125, startPoint y: 357, endPoint x: 759, endPoint y: 360, distance: 365.6
click at [758, 360] on tr "#4 醫療與健康 10.4% 營養與保健 0.75% 835%" at bounding box center [950, 354] width 416 height 44
click at [940, 366] on div "醫療與健康 10.4% 營養與保健" at bounding box center [881, 354] width 227 height 35
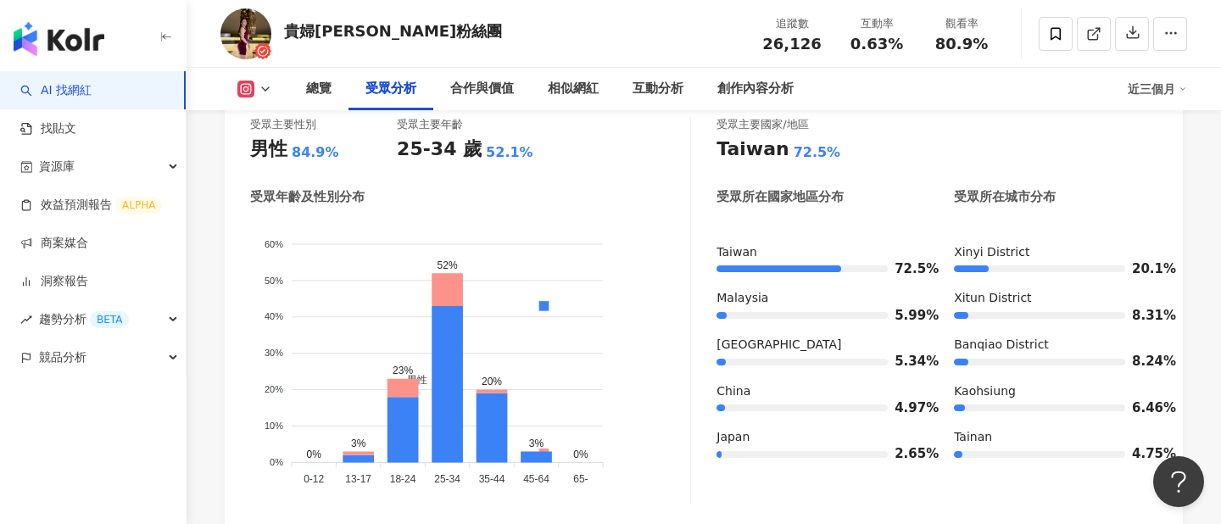
scroll to position [1563, 0]
drag, startPoint x: 421, startPoint y: 235, endPoint x: 530, endPoint y: 465, distance: 254.6
click at [531, 466] on foreignobject "男性 女性" at bounding box center [470, 356] width 440 height 273
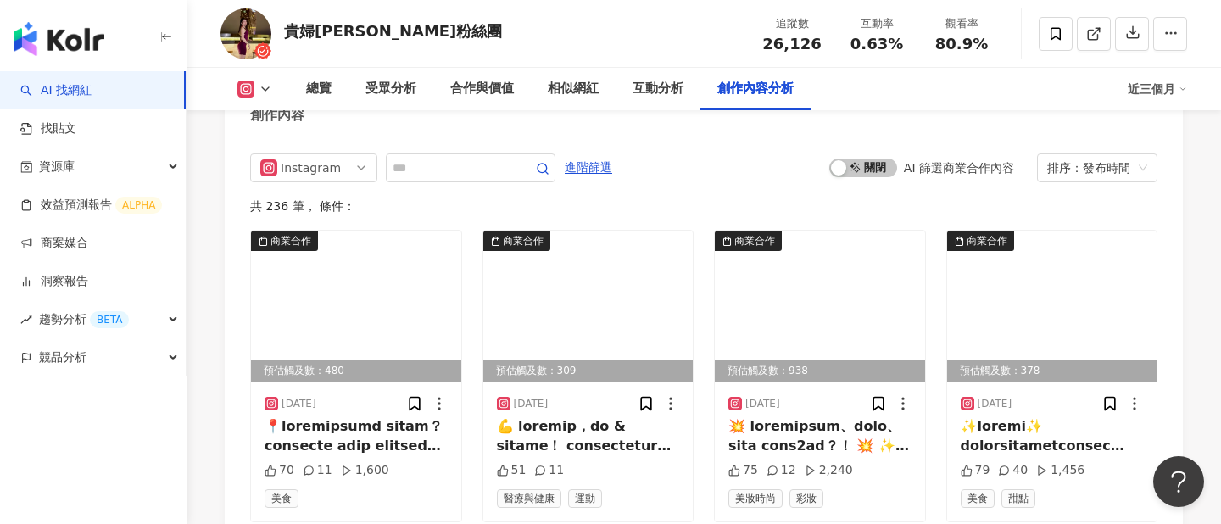
scroll to position [5205, 0]
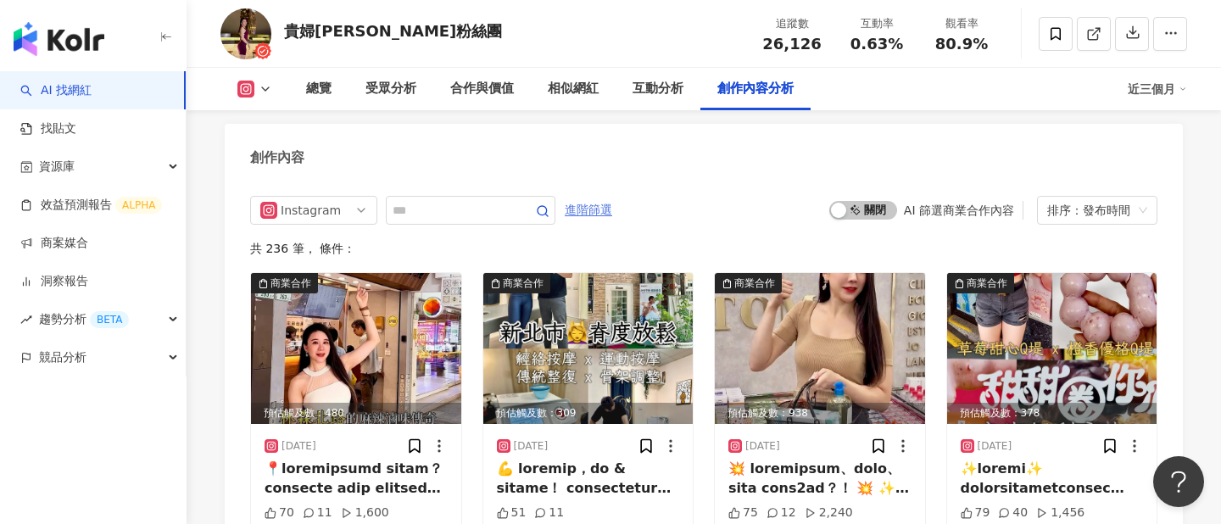
click at [590, 197] on span "進階篩選" at bounding box center [588, 210] width 47 height 27
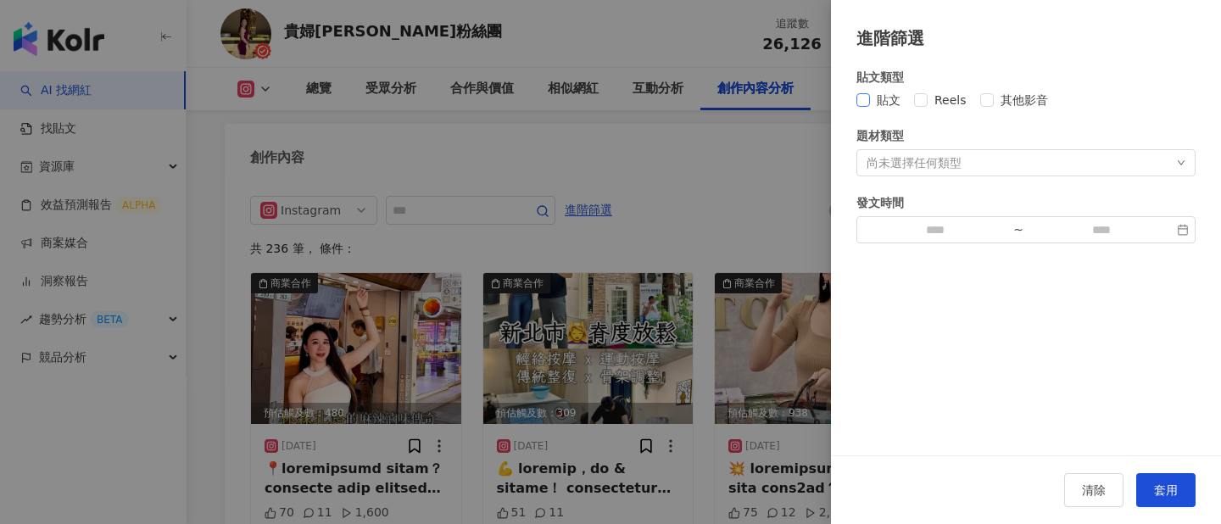
click at [888, 100] on span "貼文" at bounding box center [888, 100] width 37 height 19
click at [724, 160] on div at bounding box center [610, 262] width 1221 height 524
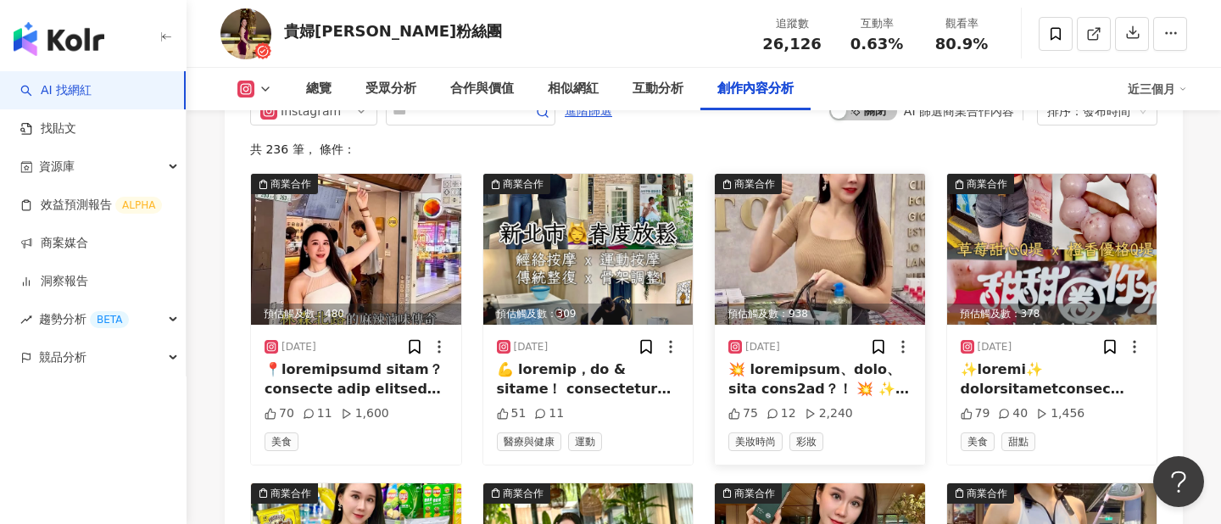
scroll to position [5204, 0]
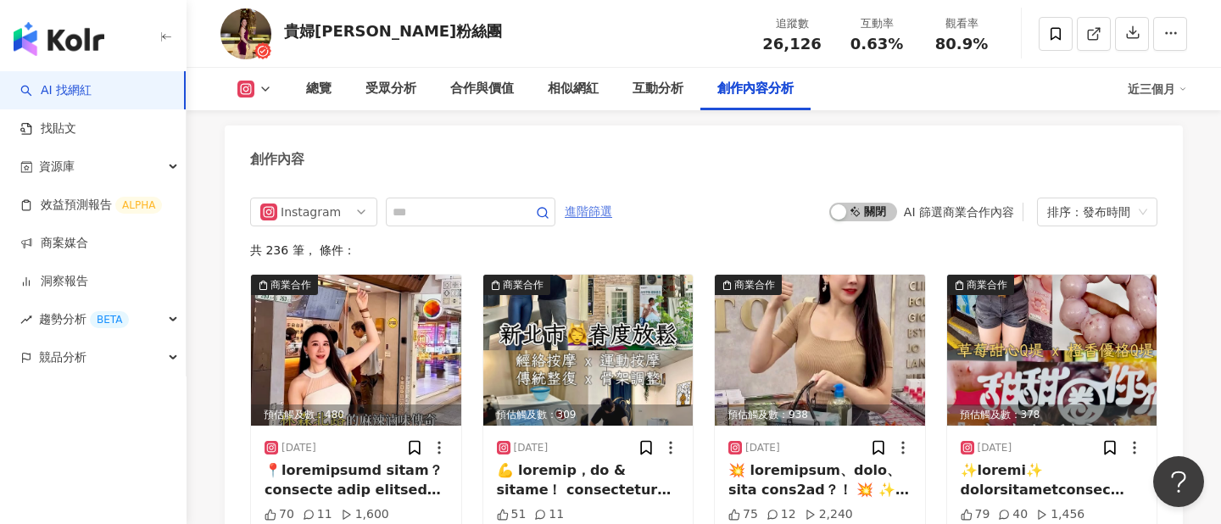
click at [590, 198] on span "進階篩選" at bounding box center [588, 211] width 47 height 27
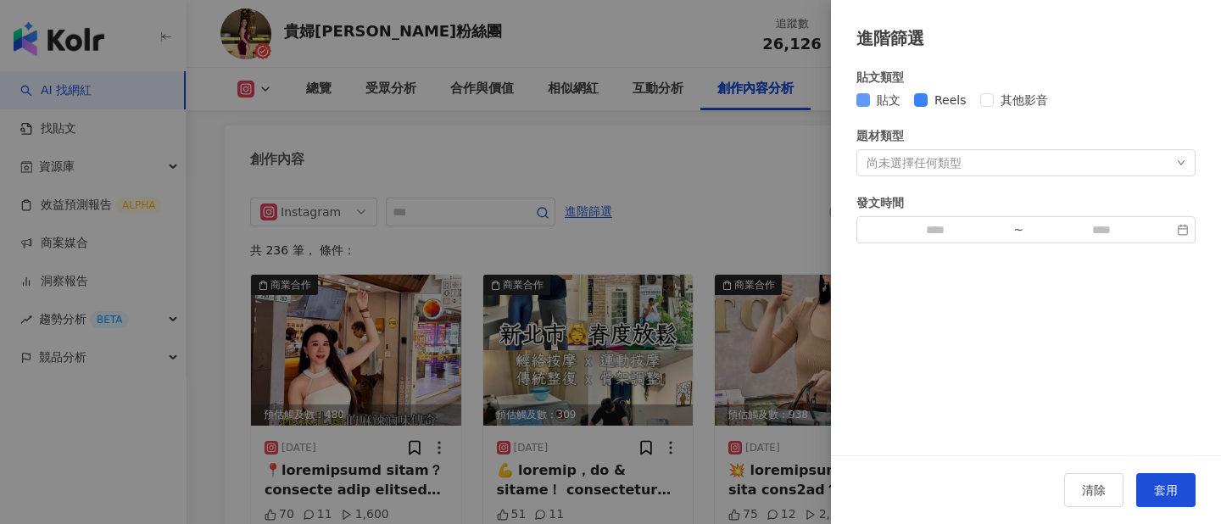
click at [880, 100] on span "貼文" at bounding box center [888, 100] width 37 height 19
click at [708, 198] on div at bounding box center [610, 262] width 1221 height 524
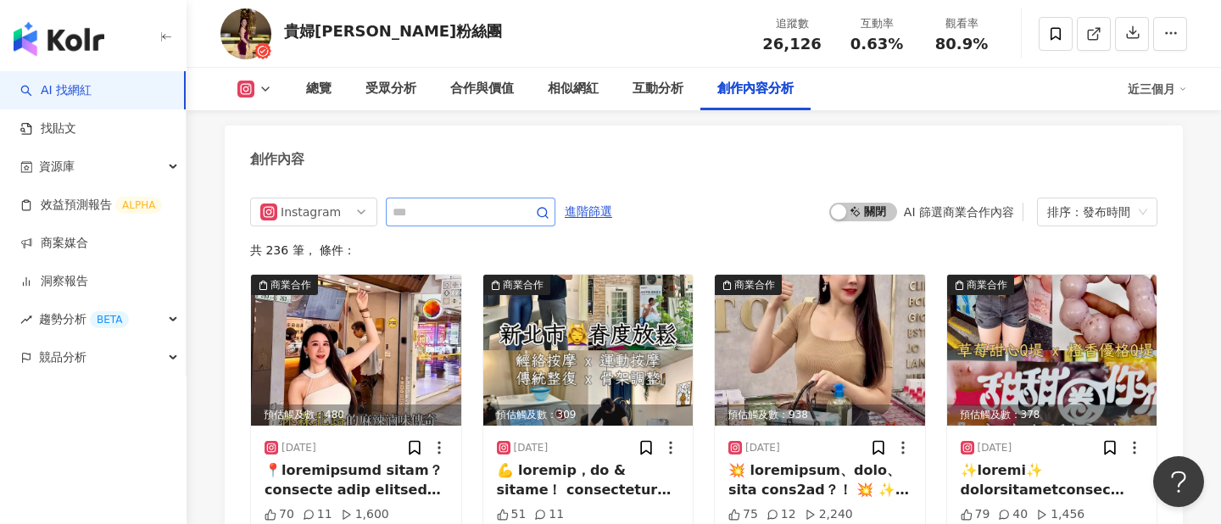
click at [517, 198] on span at bounding box center [471, 212] width 170 height 29
click at [590, 198] on span "進階篩選" at bounding box center [588, 211] width 47 height 27
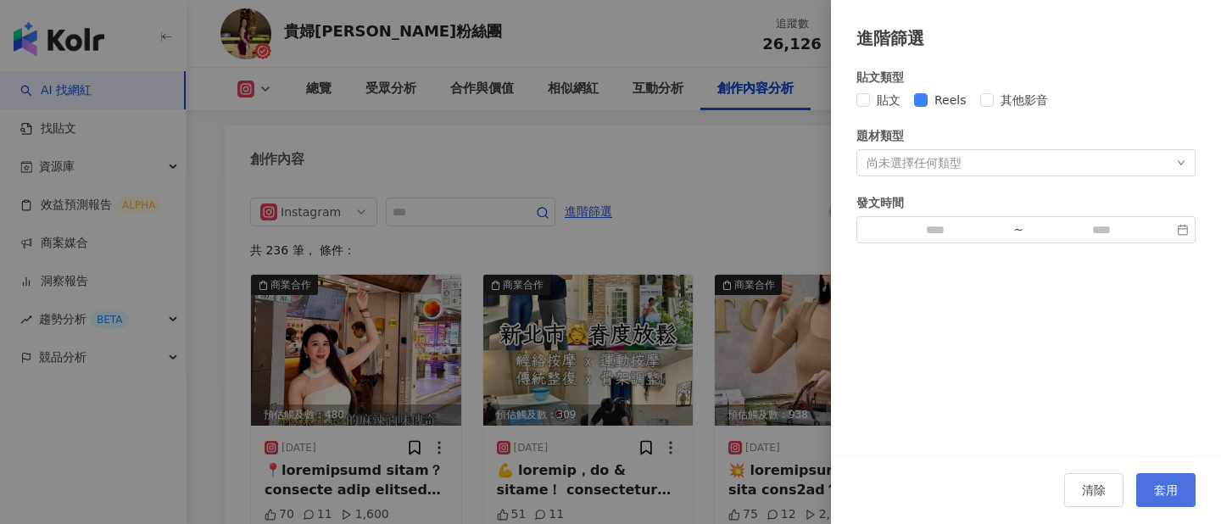
click at [1156, 496] on span "套用" at bounding box center [1166, 490] width 24 height 14
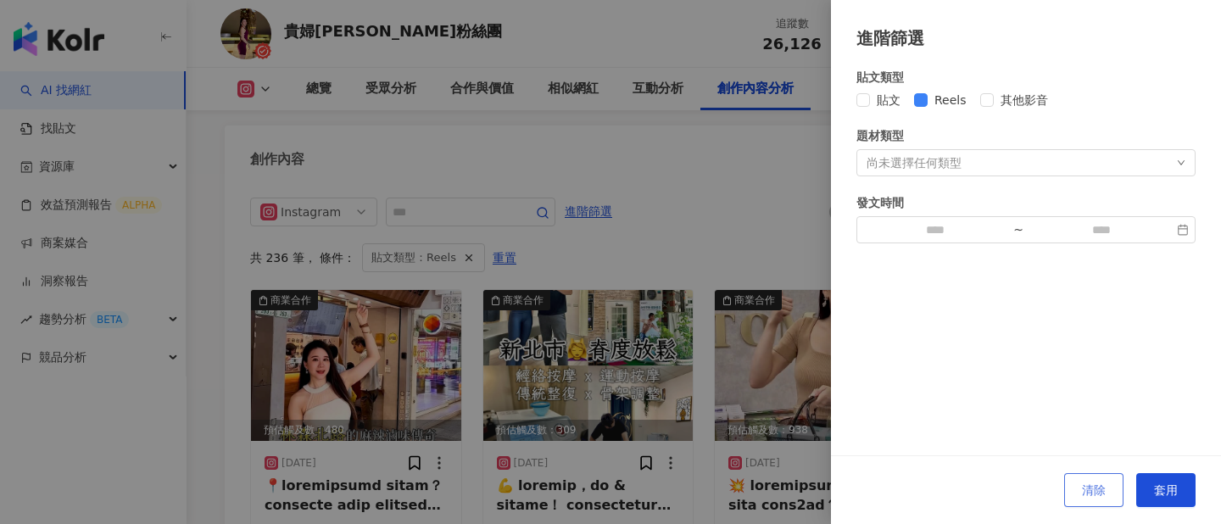
scroll to position [5200, 0]
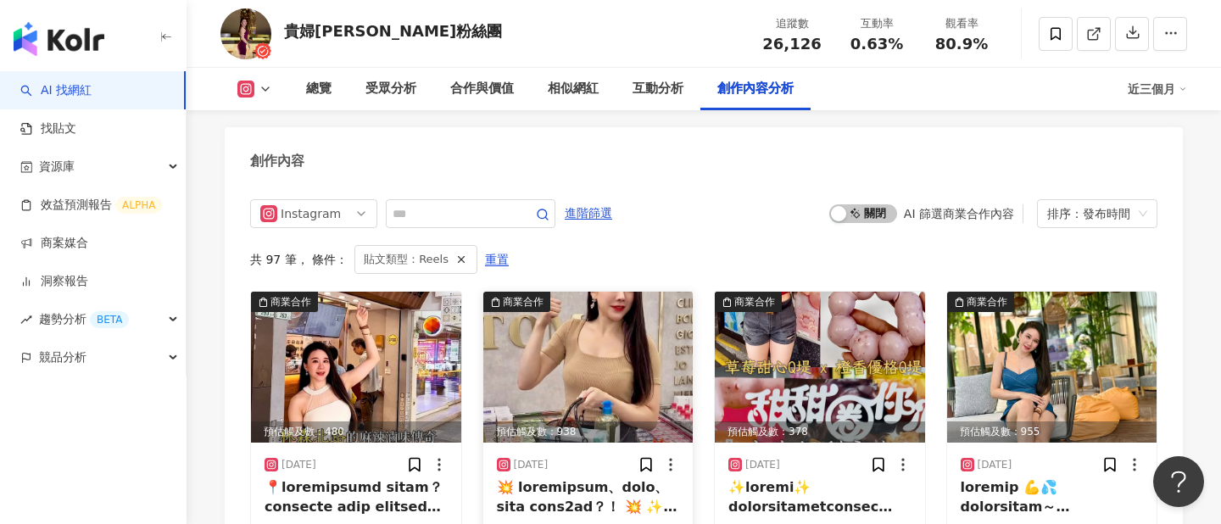
scroll to position [5112, 0]
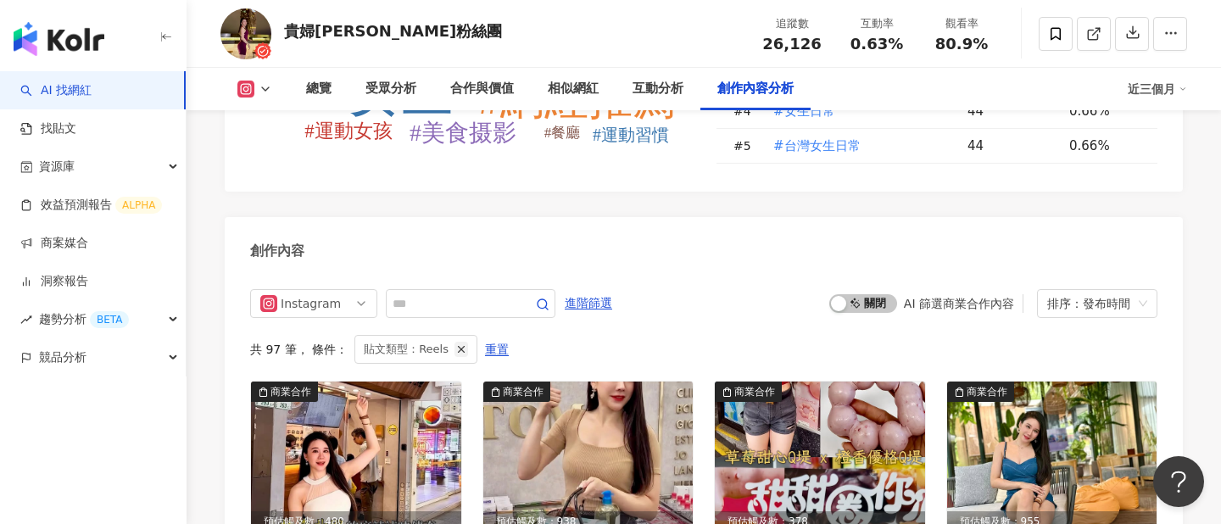
click at [455, 344] on icon "button" at bounding box center [461, 350] width 12 height 12
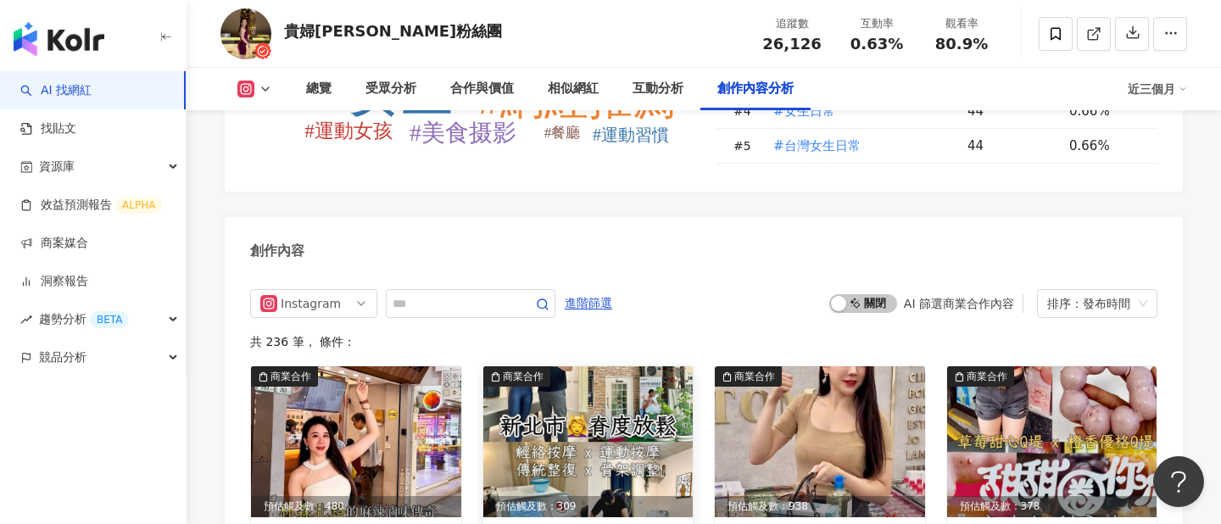
scroll to position [5200, 0]
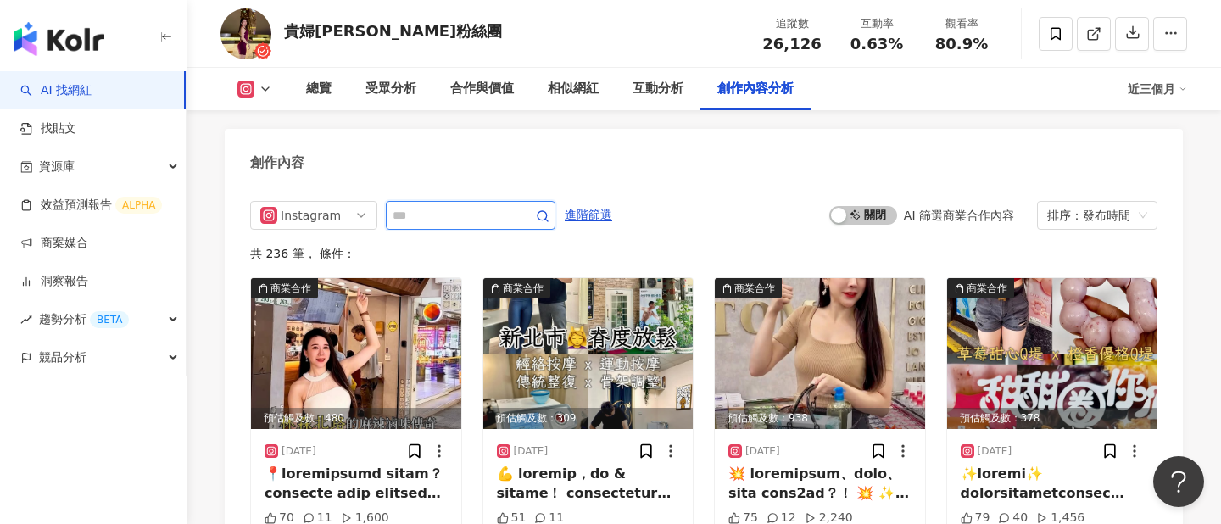
click at [508, 205] on input "text" at bounding box center [452, 215] width 119 height 20
type input "*"
type input "***"
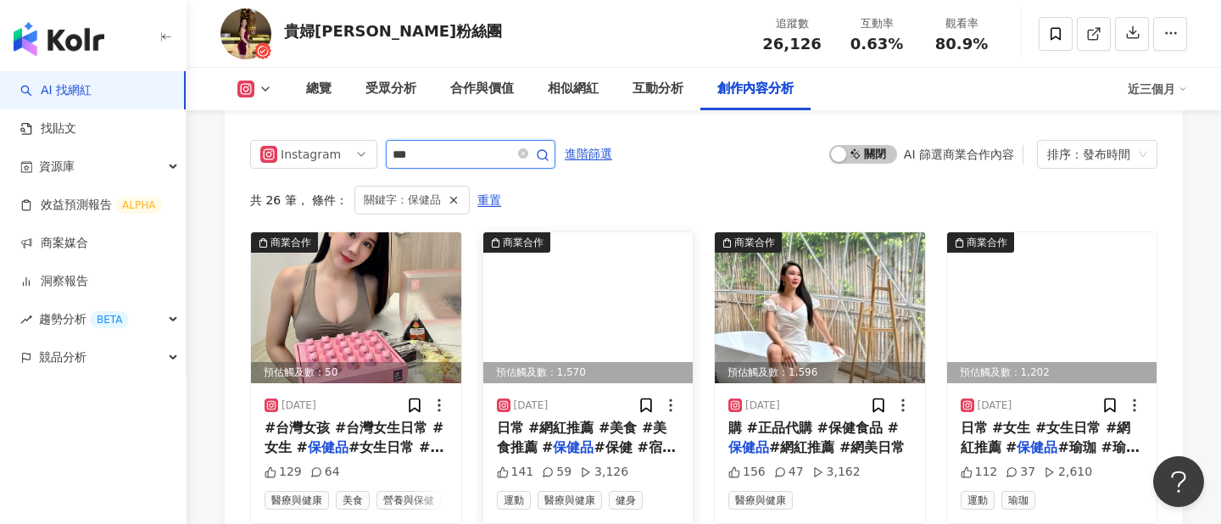
scroll to position [5274, 0]
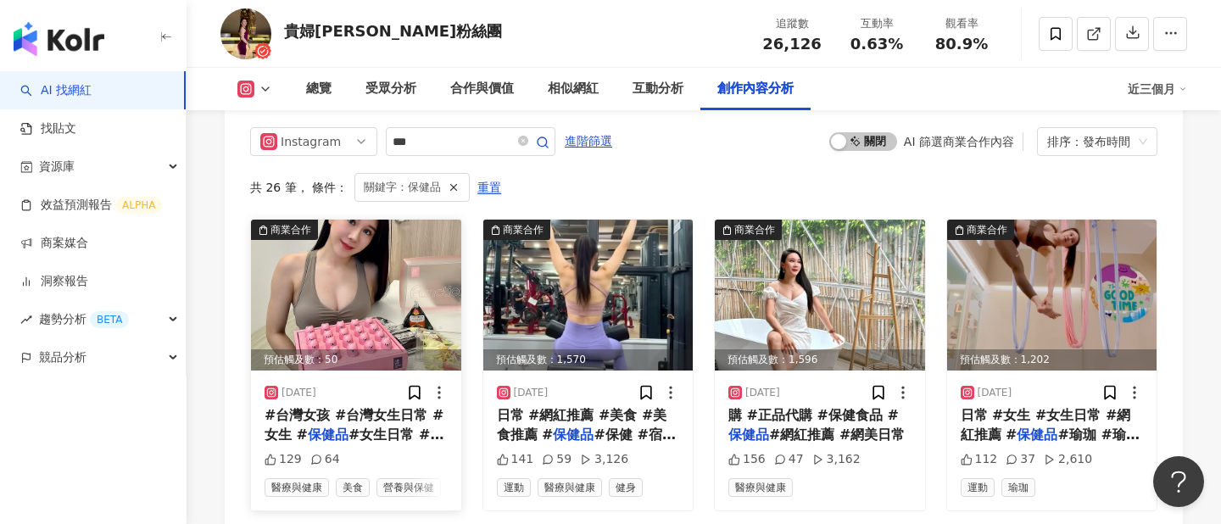
click at [398, 291] on img at bounding box center [356, 295] width 210 height 151
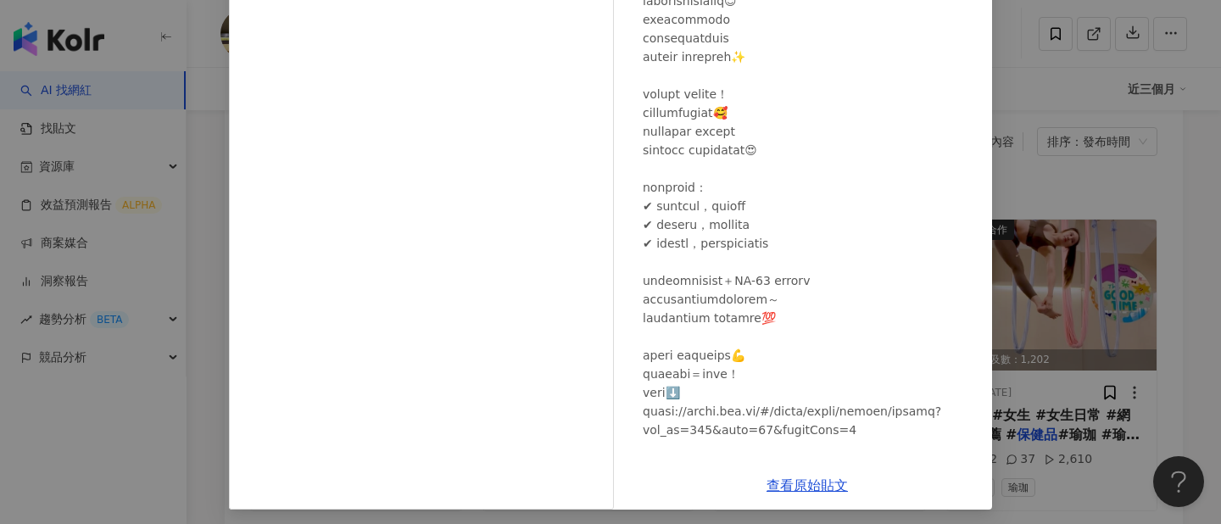
scroll to position [49, 0]
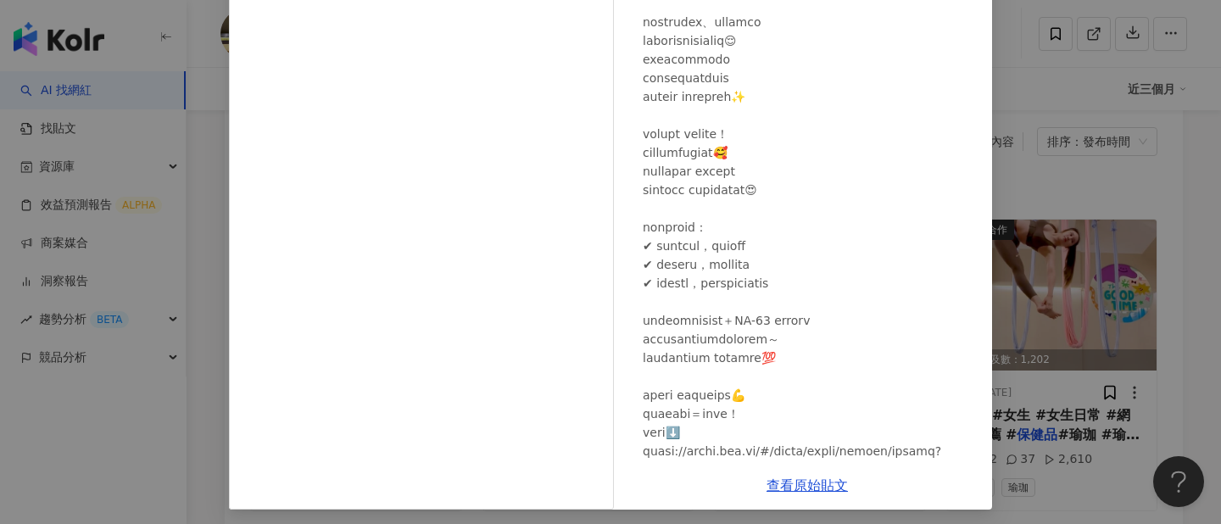
click at [1034, 165] on div "貴婦俞婷粉絲團 2025/8/15 129 64 查看原始貼文" at bounding box center [610, 262] width 1221 height 524
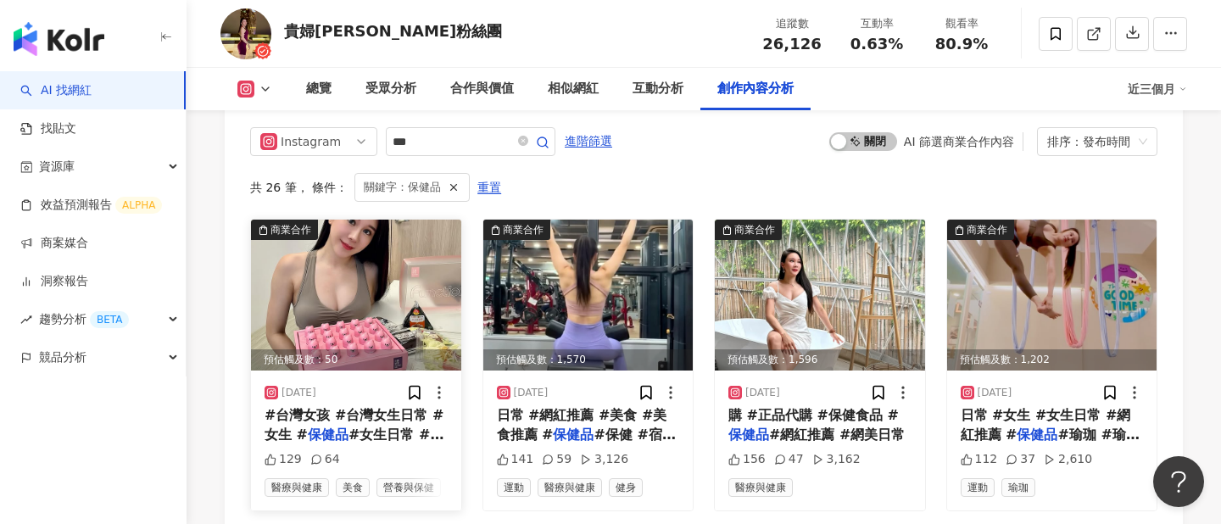
drag, startPoint x: 339, startPoint y: 374, endPoint x: 280, endPoint y: 375, distance: 59.4
click at [280, 384] on div "2025/8/15" at bounding box center [356, 392] width 183 height 17
click at [337, 384] on div "2025/8/15" at bounding box center [356, 392] width 183 height 17
drag, startPoint x: 337, startPoint y: 375, endPoint x: 288, endPoint y: 376, distance: 49.2
click at [288, 384] on div "2025/8/15" at bounding box center [356, 392] width 183 height 17
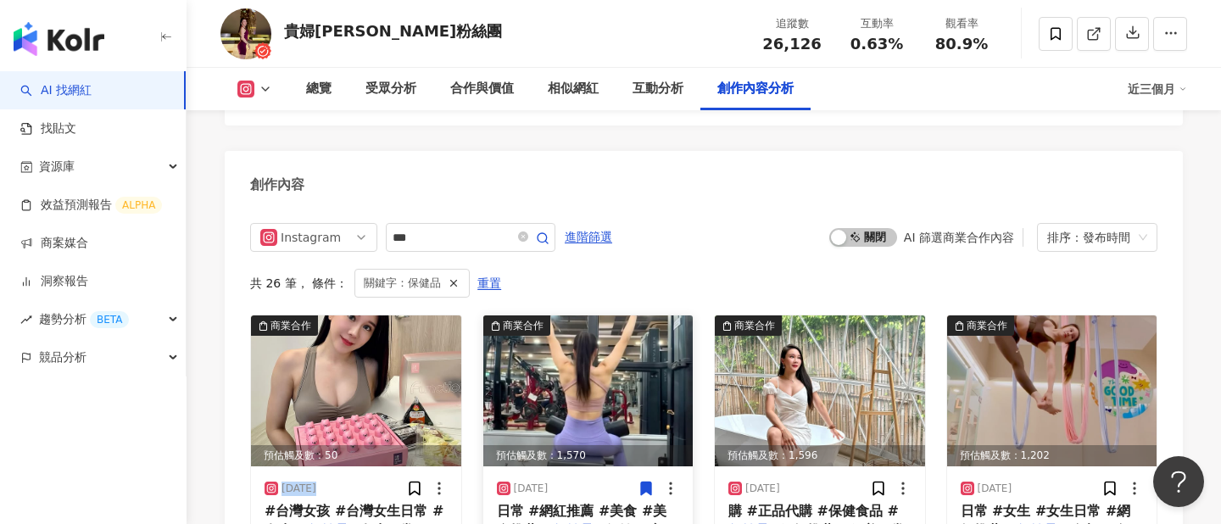
scroll to position [5163, 0]
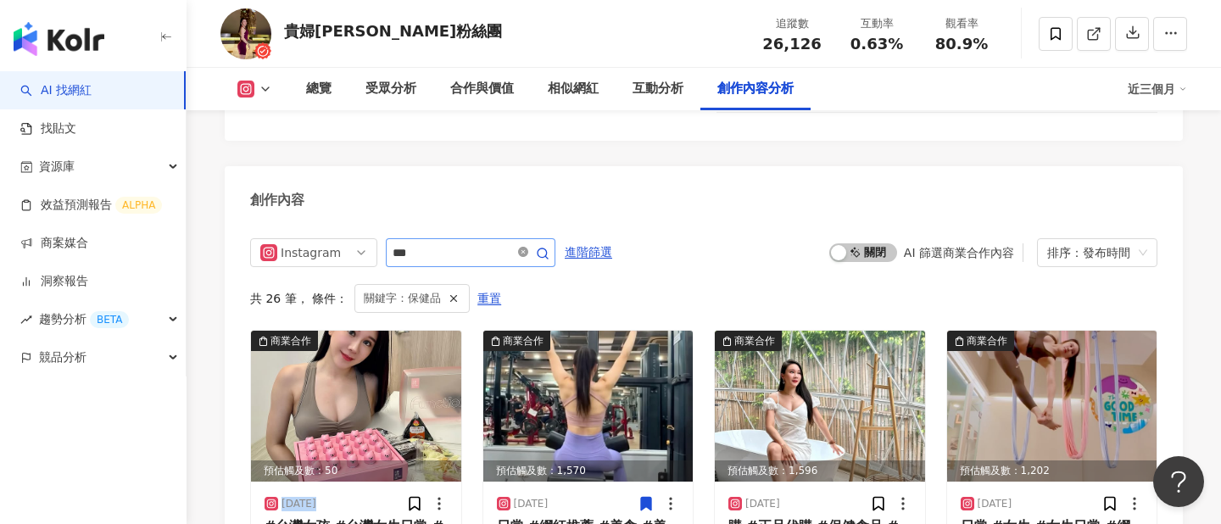
click at [524, 247] on icon "close-circle" at bounding box center [523, 252] width 10 height 10
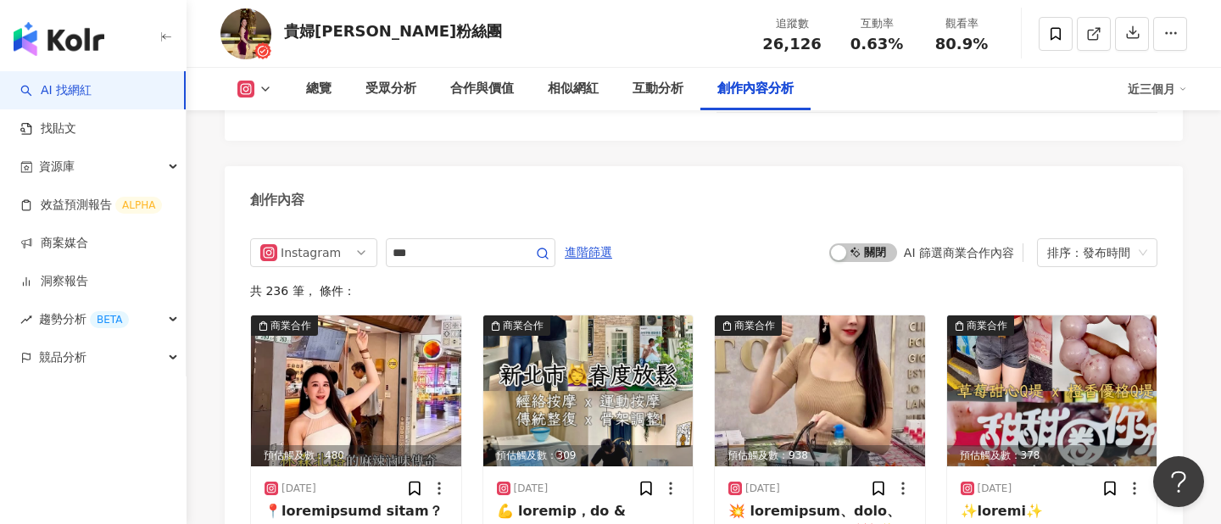
scroll to position [5200, 0]
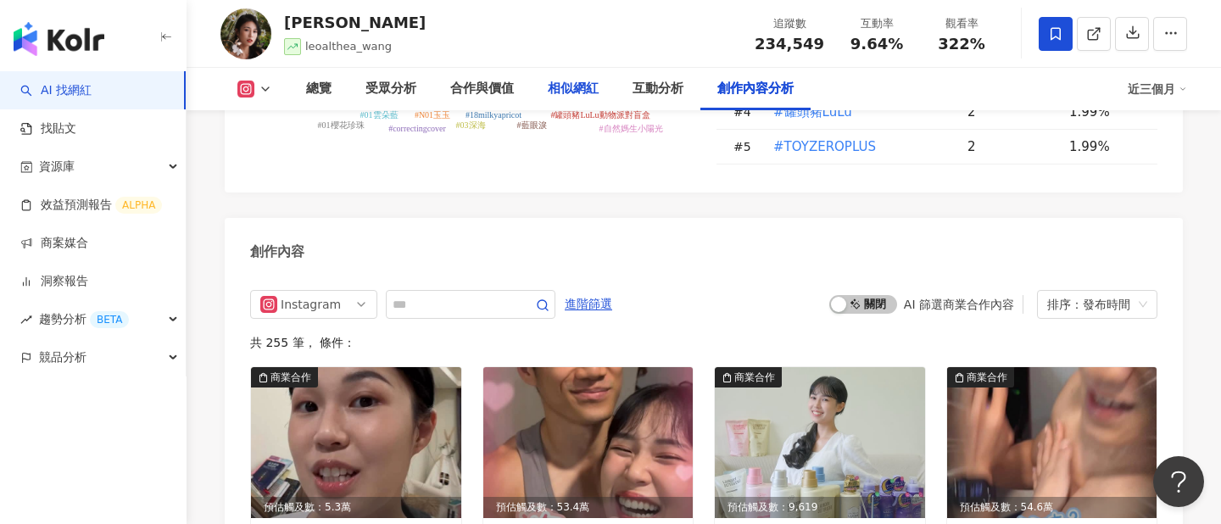
scroll to position [5200, 0]
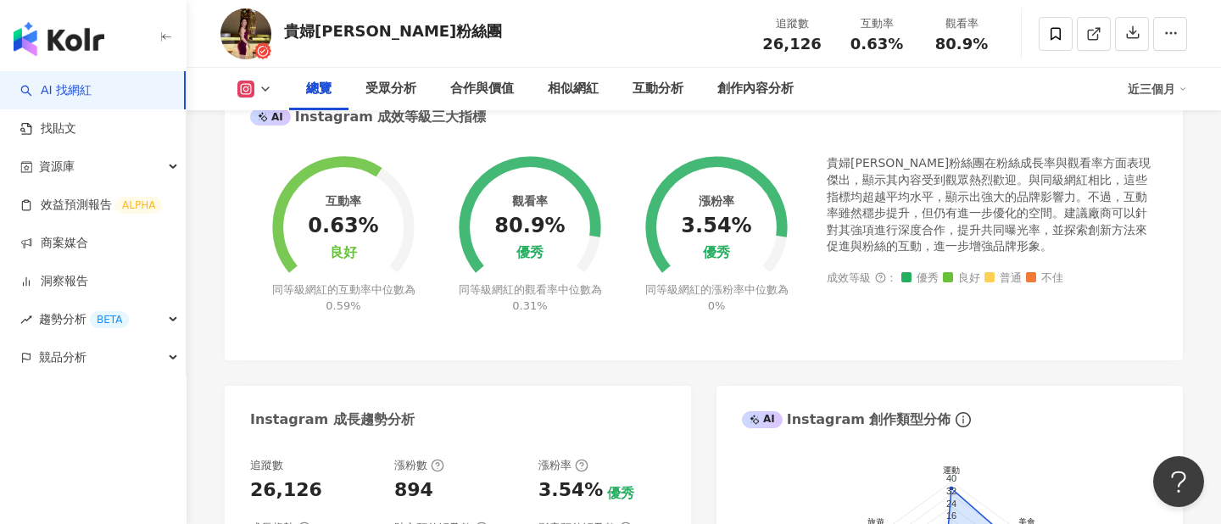
scroll to position [623, 0]
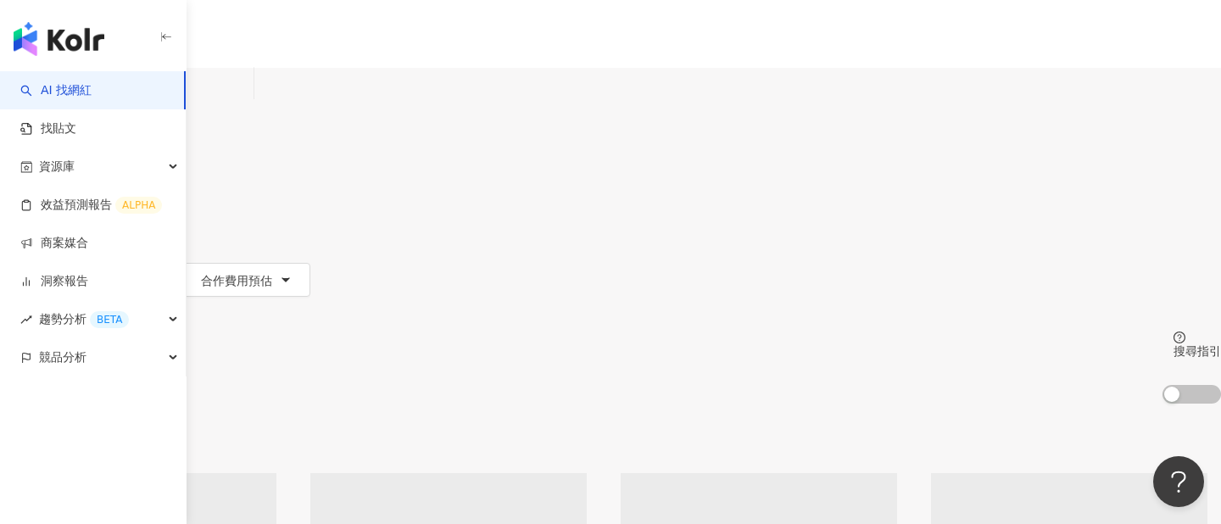
click at [46, 232] on icon at bounding box center [40, 238] width 12 height 12
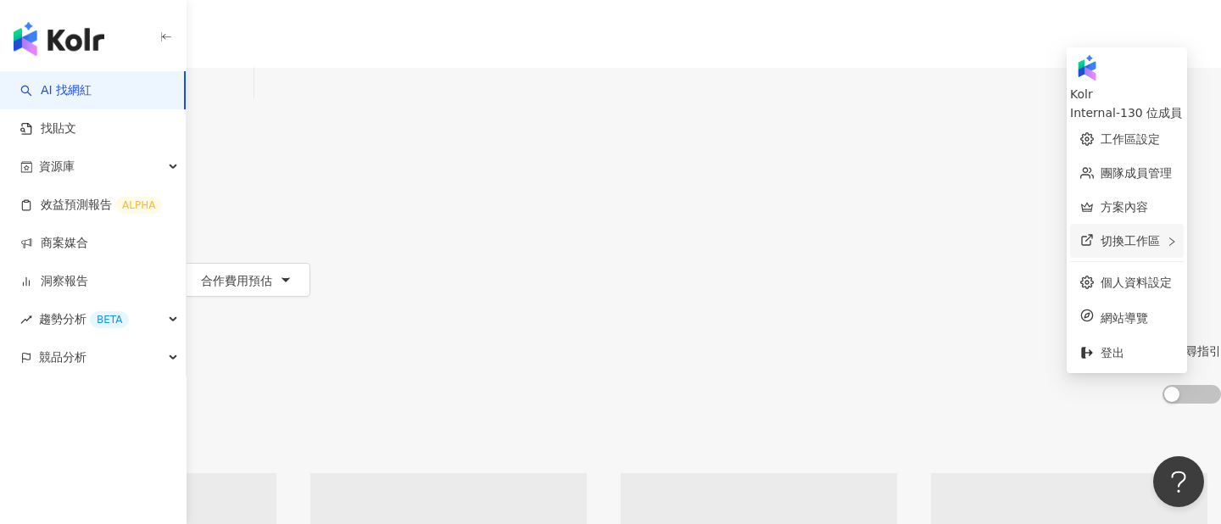
click at [1115, 227] on div "切換工作區" at bounding box center [1127, 241] width 114 height 34
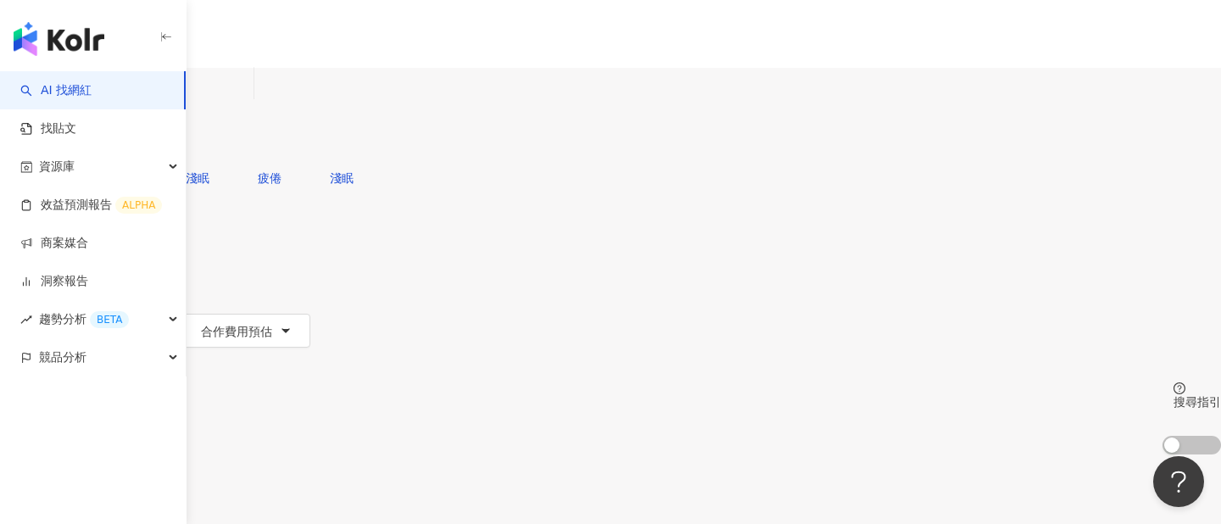
click at [247, 87] on input "search" at bounding box center [177, 84] width 137 height 32
paste input "**********"
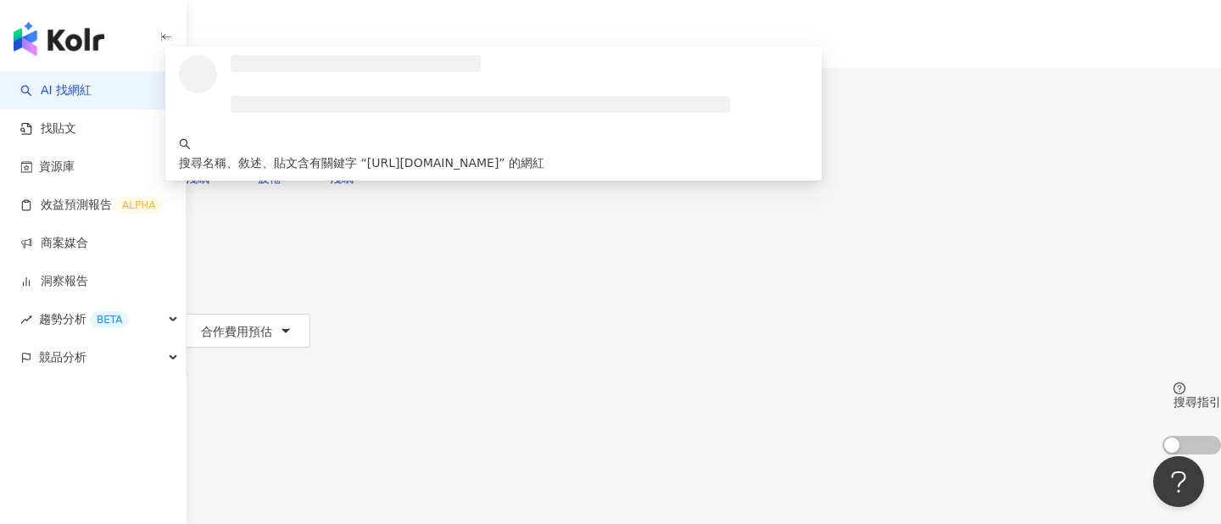
type input "**********"
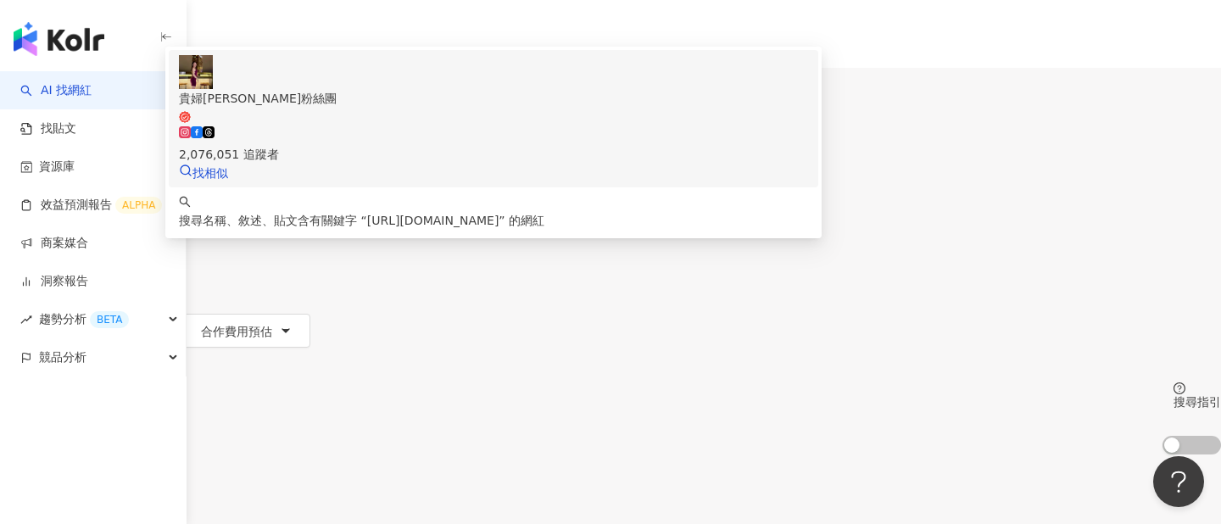
click at [578, 155] on div "2,076,051 追蹤者" at bounding box center [493, 144] width 629 height 37
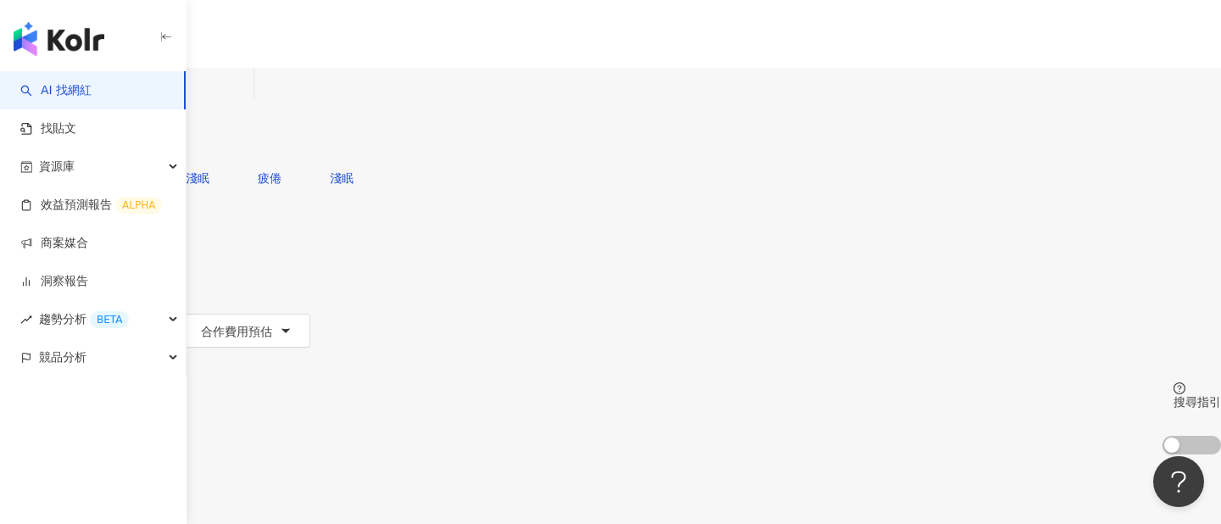
click at [33, 222] on img at bounding box center [17, 238] width 32 height 32
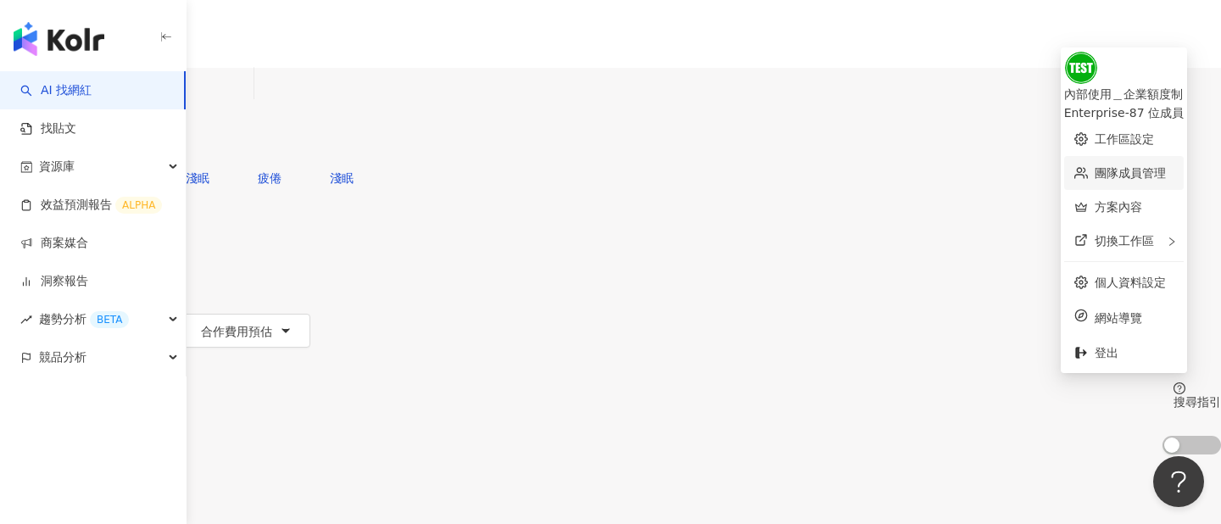
click at [1095, 166] on link "團隊成員管理" at bounding box center [1130, 173] width 71 height 14
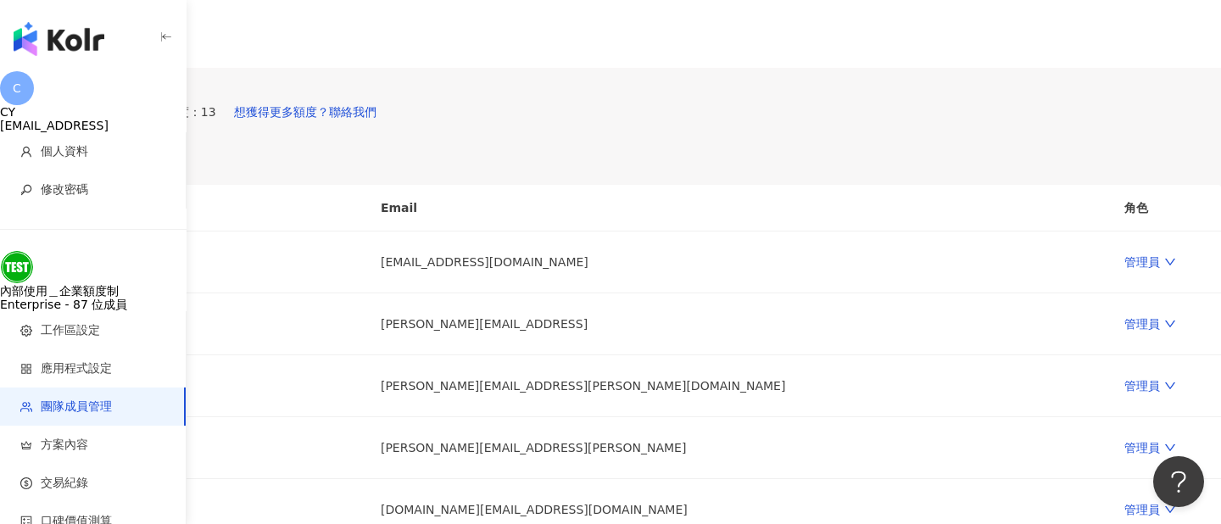
click at [8, 149] on div at bounding box center [5, 143] width 5 height 13
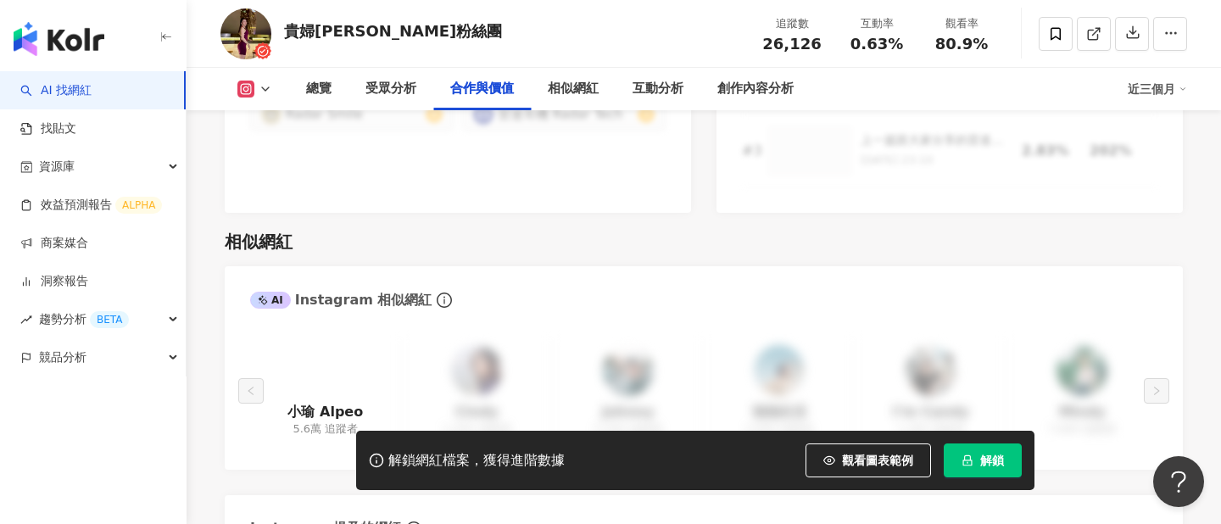
scroll to position [2198, 0]
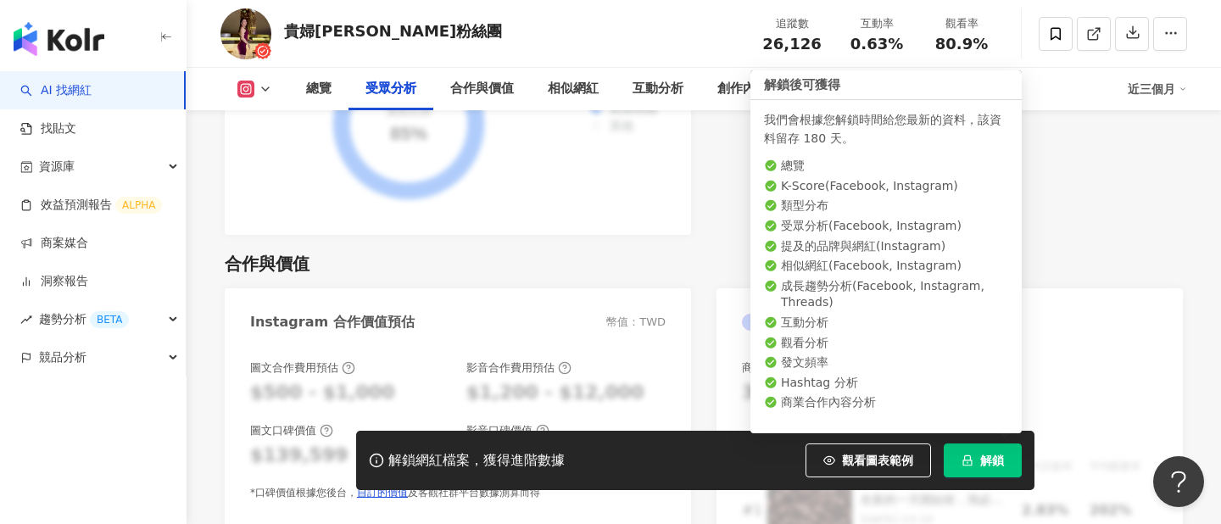
click at [976, 461] on button "解鎖" at bounding box center [983, 461] width 78 height 34
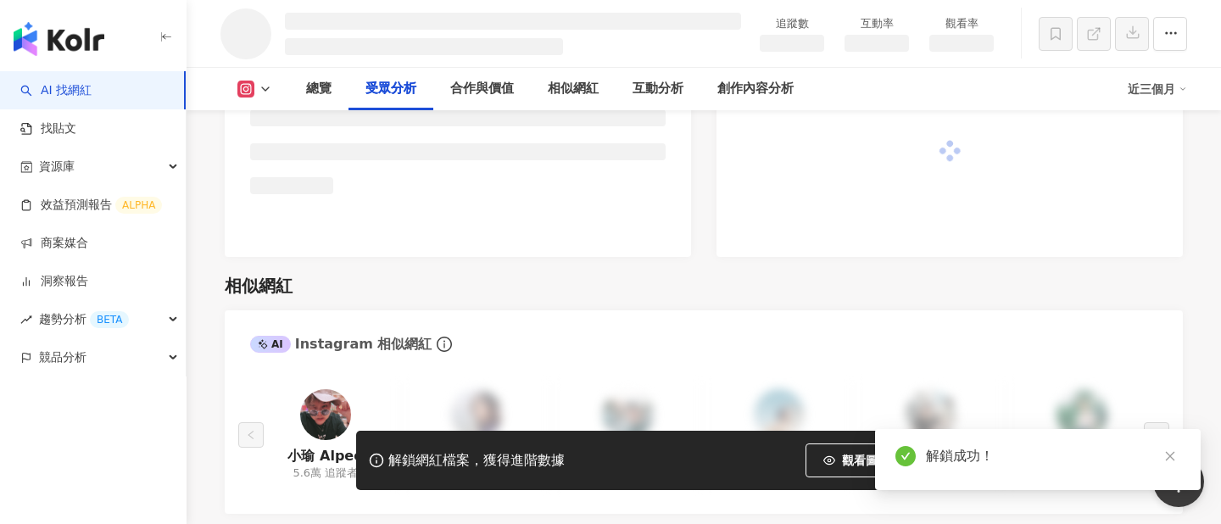
scroll to position [1868, 0]
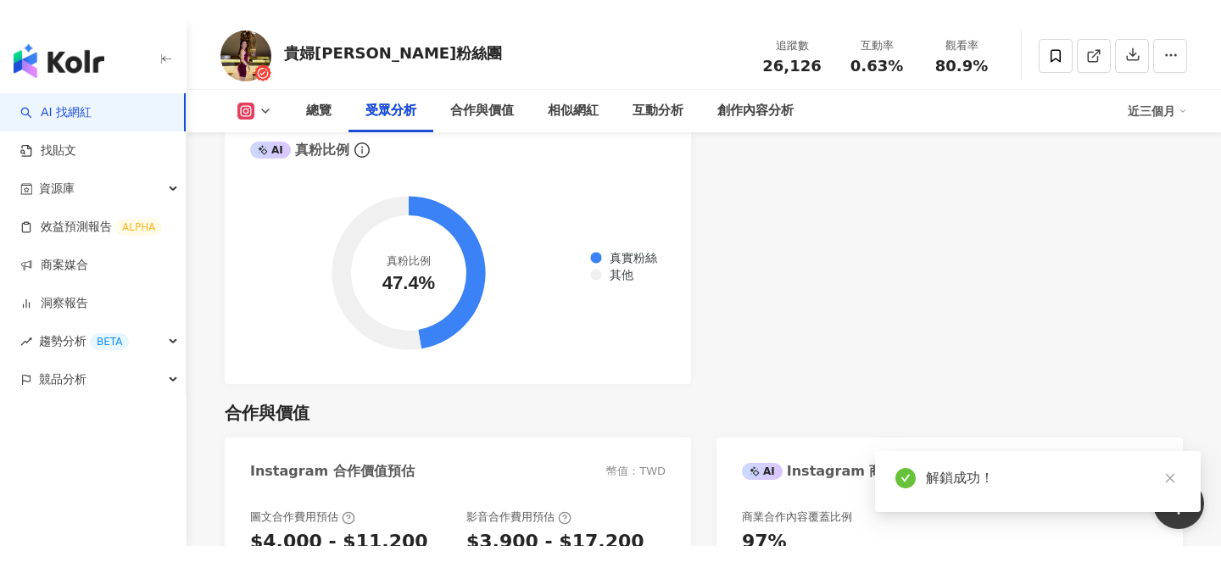
scroll to position [2198, 0]
